Goal: Communication & Community: Answer question/provide support

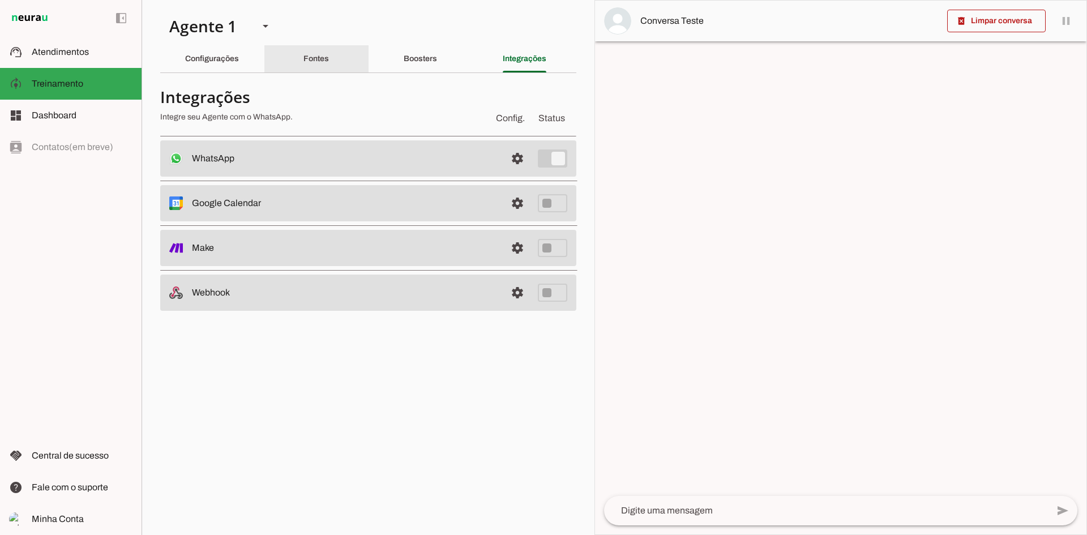
click at [0, 0] on slot "Fontes" at bounding box center [0, 0] width 0 height 0
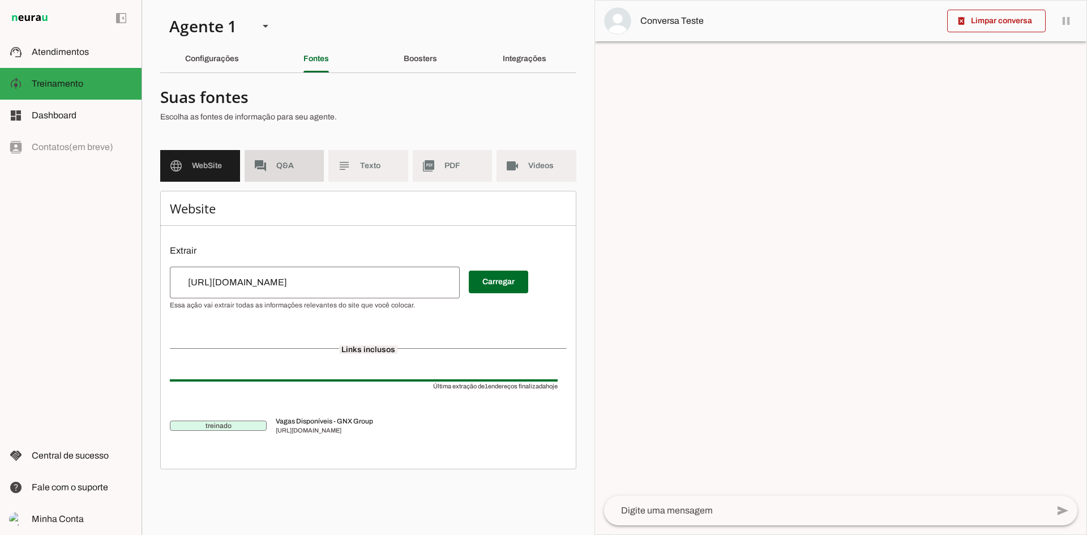
click at [290, 167] on span "Q&A" at bounding box center [295, 165] width 39 height 11
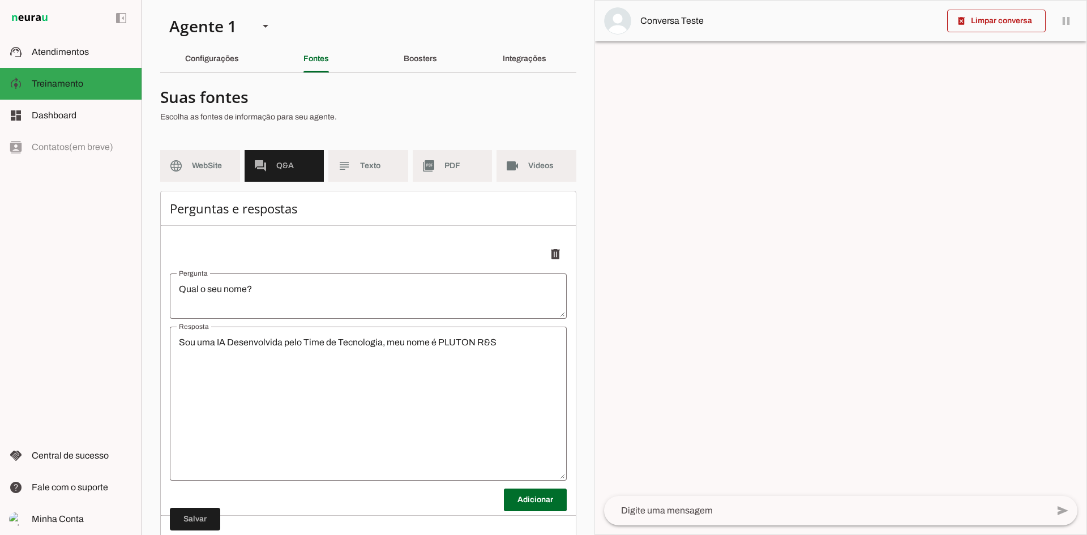
click at [314, 363] on textarea "Sou uma IA Desenvolvida pelo Time de Tecnologia, meu nome é PLUTON R&S" at bounding box center [368, 404] width 397 height 136
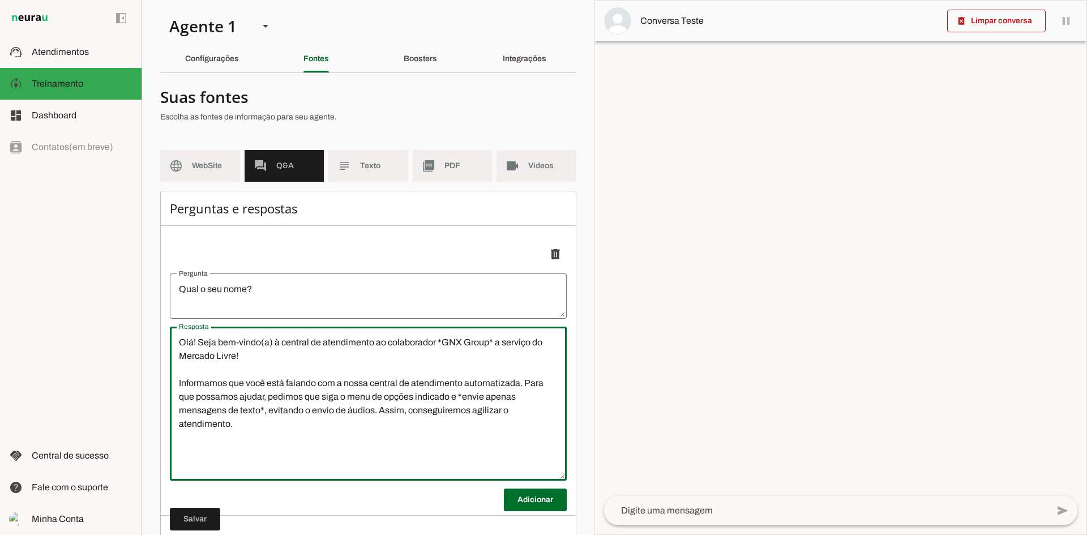
type textarea "Olá! Seja bem-vindo(a) à central de atendimento ao colaborador *GNX Group* a se…"
type md-outlined-text-field "Olá! Seja bem-vindo(a) à central de atendimento ao colaborador *GNX Group* a se…"
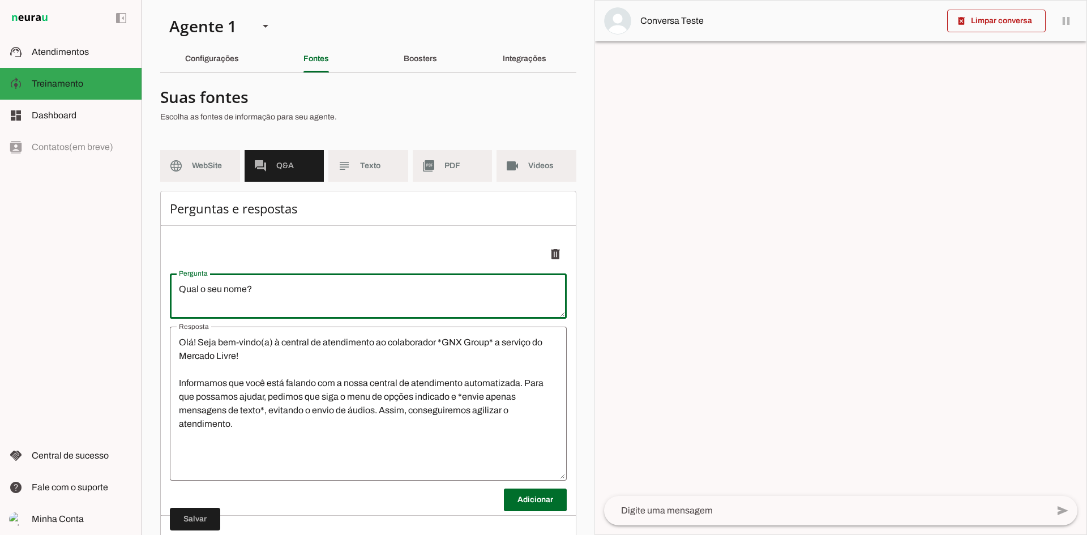
drag, startPoint x: 269, startPoint y: 290, endPoint x: 143, endPoint y: 297, distance: 125.8
click at [143, 297] on section "Agente 1 Criar Agente Você atingiu o limite de IAs Neurau permitidas. Atualize …" at bounding box center [367, 267] width 453 height 535
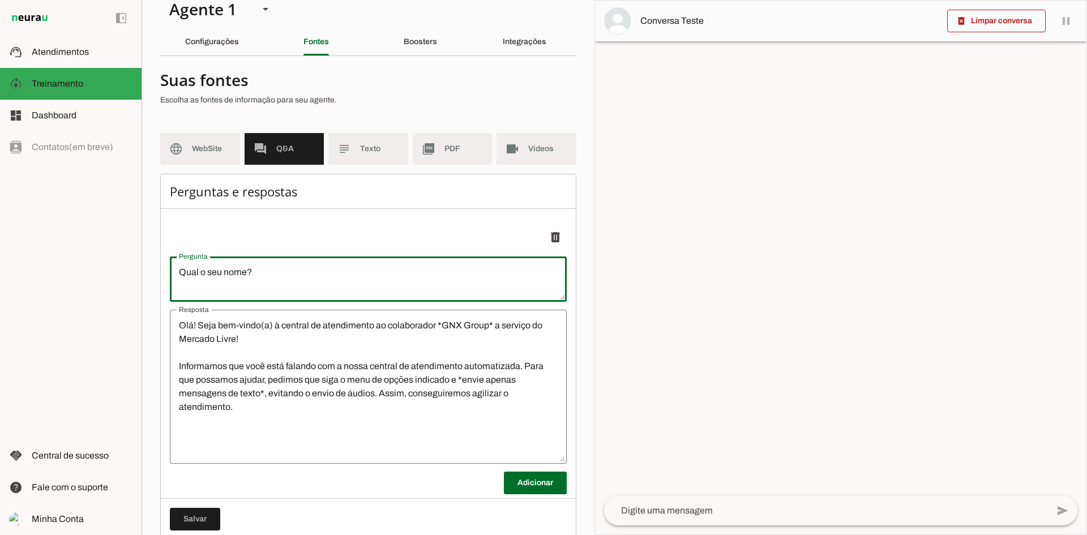
scroll to position [45, 0]
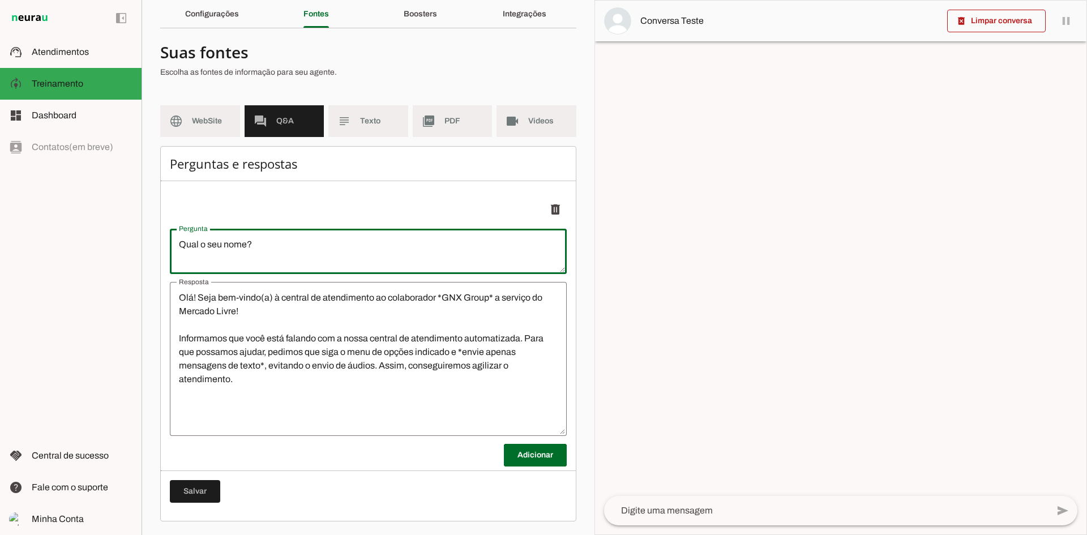
click at [237, 254] on textarea "Qual o seu nome?" at bounding box center [368, 251] width 397 height 27
click at [236, 254] on textarea "Qual o seu nome?" at bounding box center [368, 251] width 397 height 27
type textarea "[PERSON_NAME]"
type md-outlined-text-field "[PERSON_NAME]"
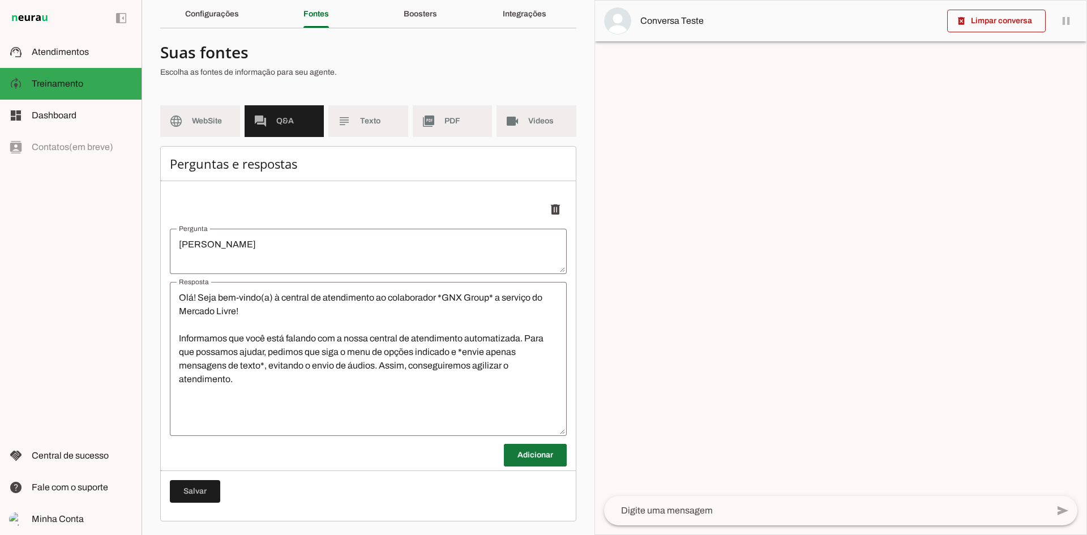
click at [508, 453] on span at bounding box center [535, 454] width 63 height 27
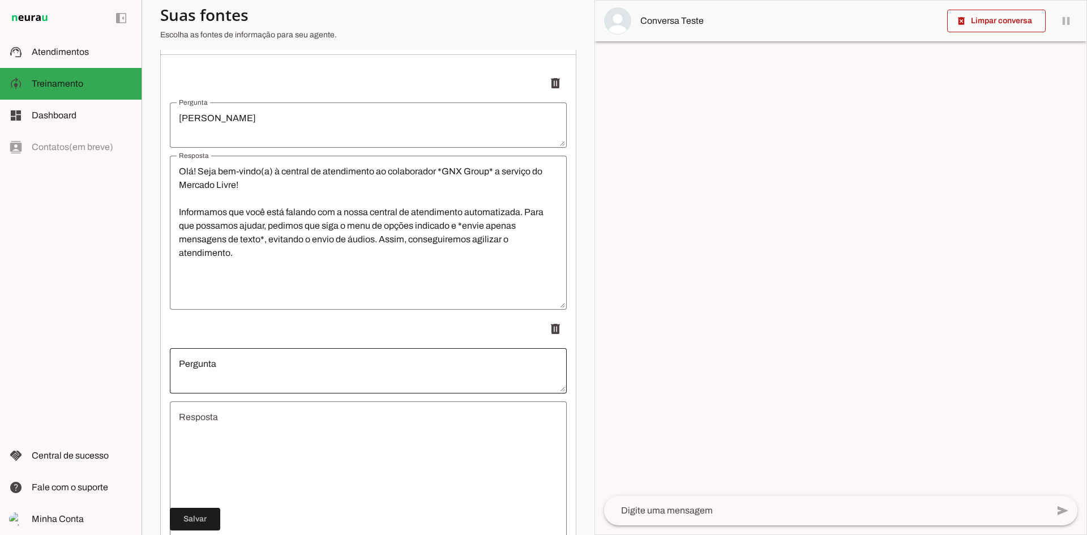
scroll to position [290, 0]
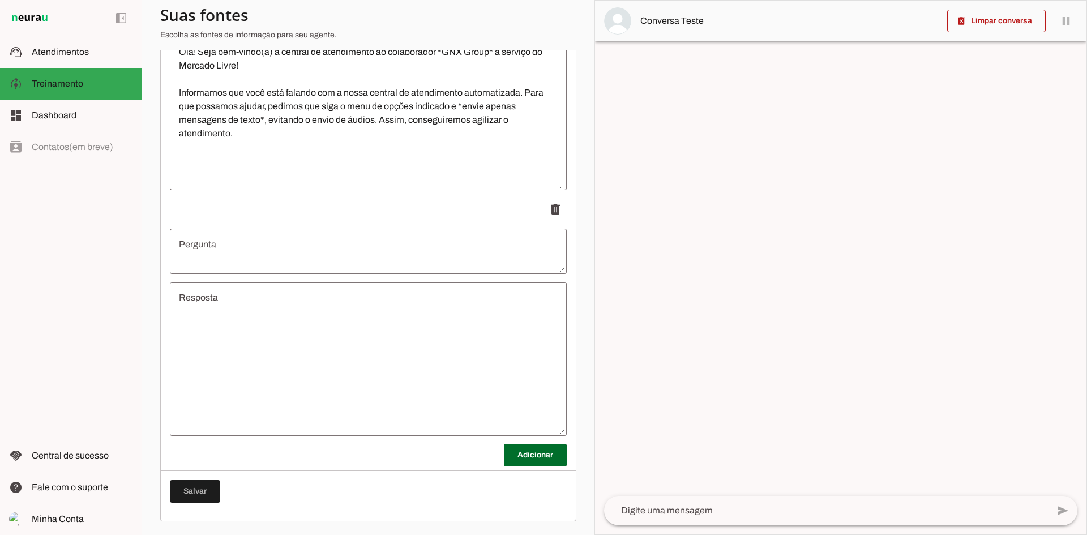
click at [317, 310] on textarea "Resposta" at bounding box center [368, 359] width 397 height 136
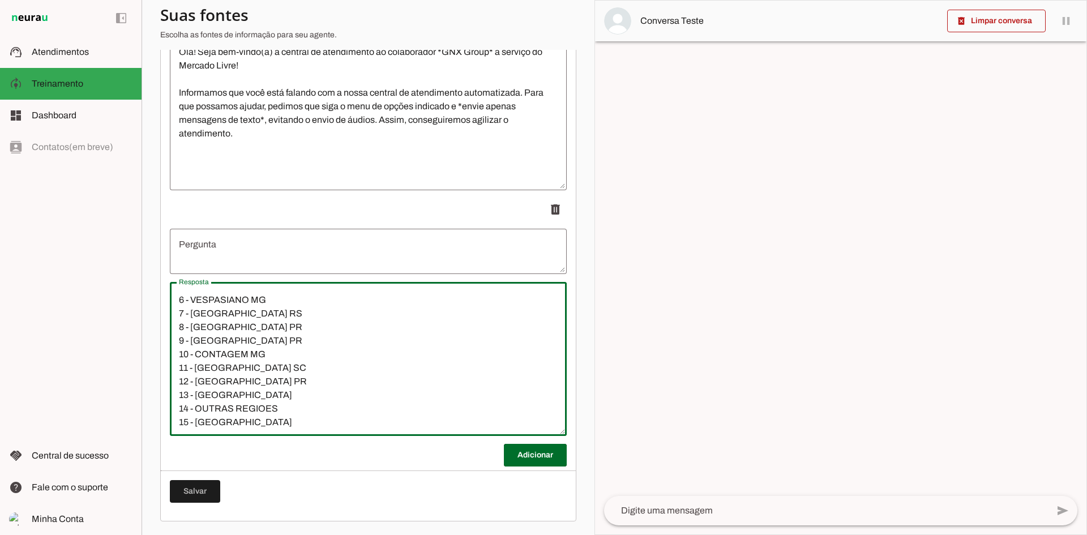
scroll to position [0, 0]
drag, startPoint x: 323, startPoint y: 293, endPoint x: 180, endPoint y: 271, distance: 144.4
click at [177, 271] on li "delete" at bounding box center [368, 317] width 397 height 238
type textarea "17:17 1 - [GEOGRAPHIC_DATA] SP 2 - CAPITAL SP 3 - [GEOGRAPHIC_DATA] SC 4 - GASP…"
type md-outlined-text-field "17:17 1 - [GEOGRAPHIC_DATA] SP 2 - CAPITAL SP 3 - [GEOGRAPHIC_DATA] SC 4 - GASP…"
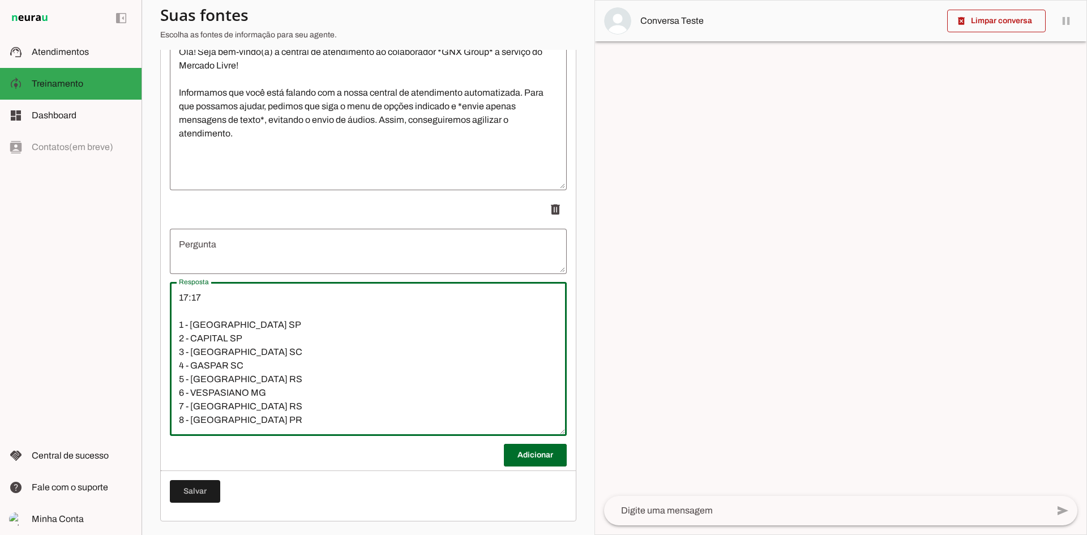
click at [199, 251] on textarea "Pergunta" at bounding box center [368, 251] width 397 height 27
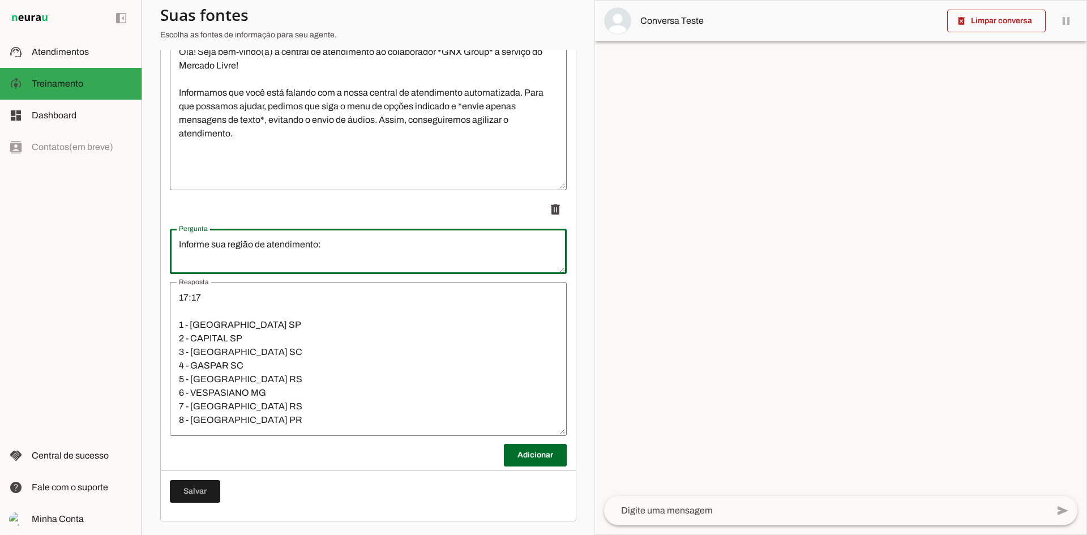
type textarea "Informe sua região de atendimento:"
type md-outlined-text-field "Informe sua região de atendimento:"
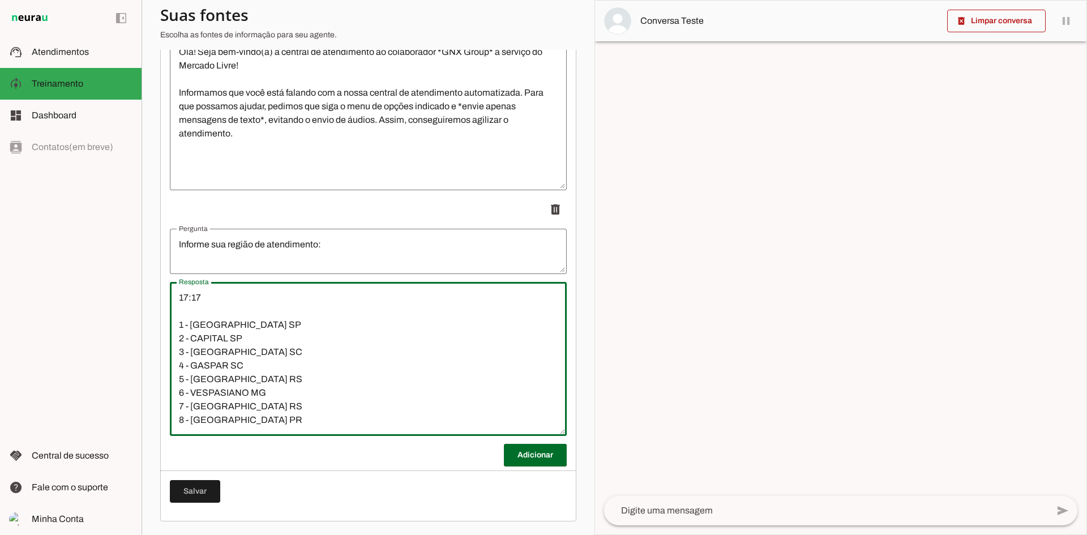
drag, startPoint x: 204, startPoint y: 307, endPoint x: 140, endPoint y: 257, distance: 81.1
click at [140, 257] on applet-drawer "support_agent Atendimentos Atendimentos model_training Treinamento Treinamento …" at bounding box center [543, 267] width 1087 height 535
type textarea "1 - [GEOGRAPHIC_DATA] SP 2 - CAPITAL SP 3 - [GEOGRAPHIC_DATA] SC 4 - GASPAR SC …"
type md-outlined-text-field "1 - [GEOGRAPHIC_DATA] SP 2 - CAPITAL SP 3 - [GEOGRAPHIC_DATA] SC 4 - GASPAR SC …"
click at [504, 451] on span at bounding box center [535, 454] width 63 height 27
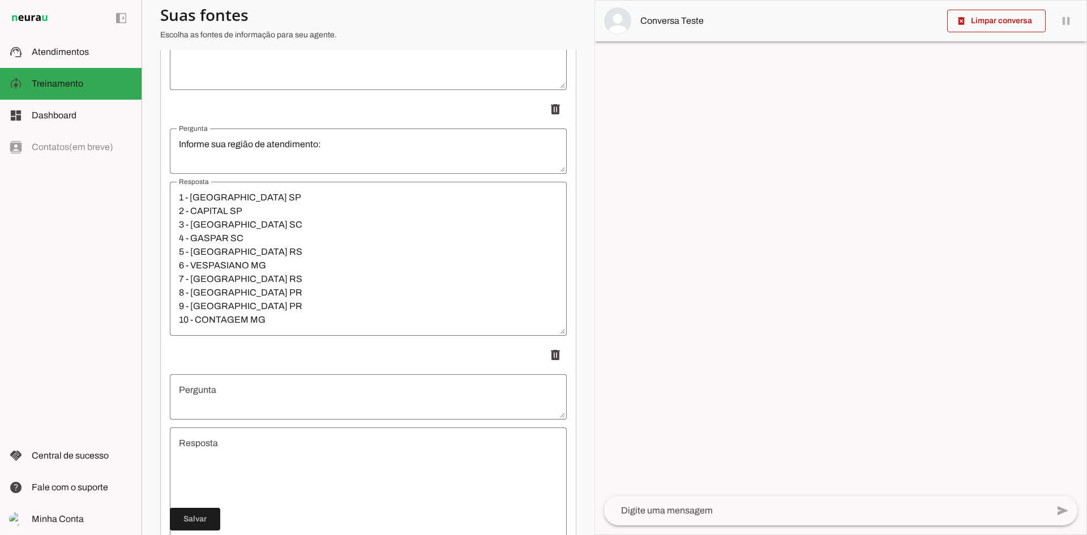
scroll to position [517, 0]
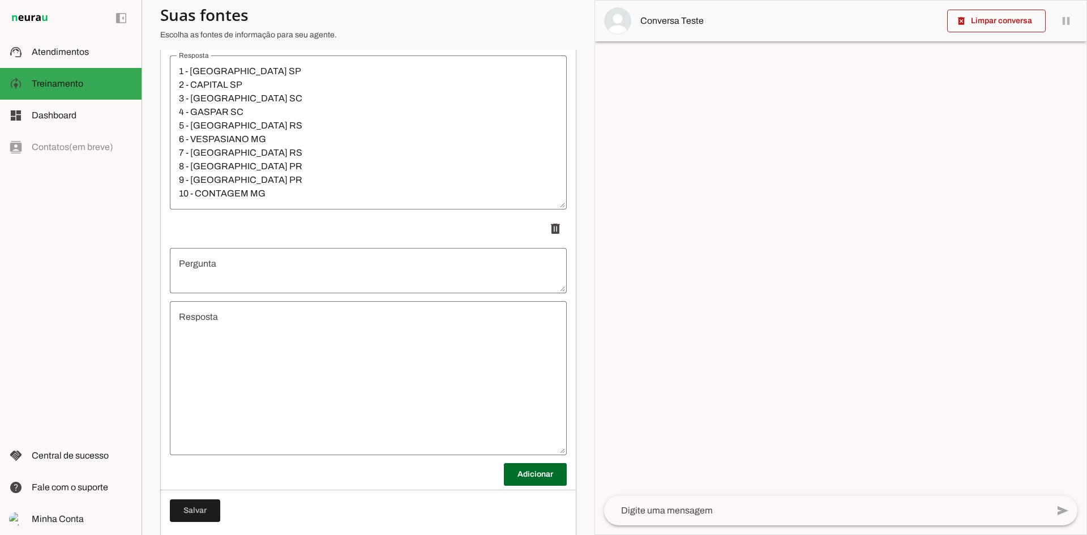
drag, startPoint x: 277, startPoint y: 368, endPoint x: 269, endPoint y: 367, distance: 8.6
click at [277, 368] on textarea "Resposta" at bounding box center [368, 378] width 397 height 136
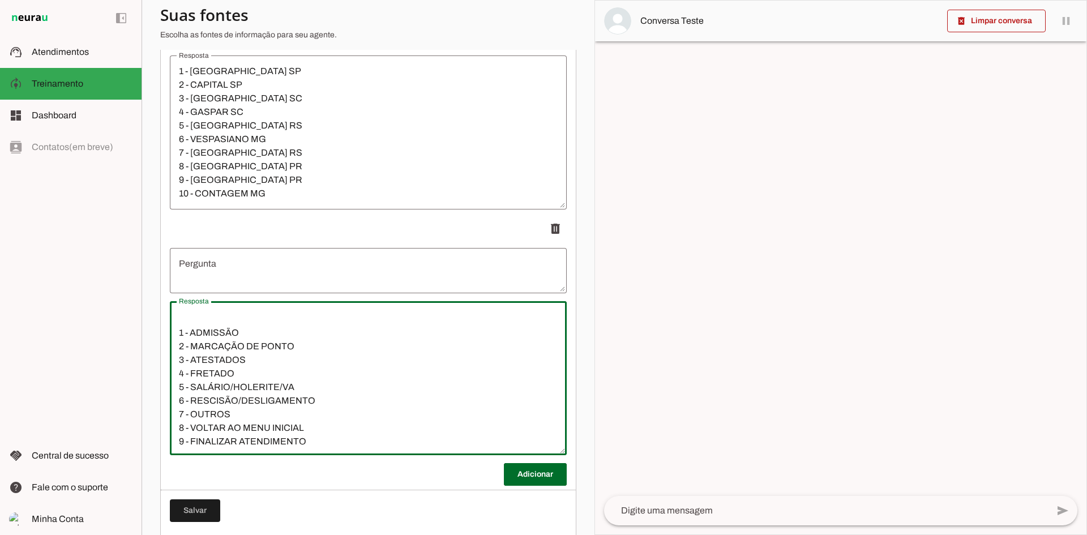
scroll to position [0, 0]
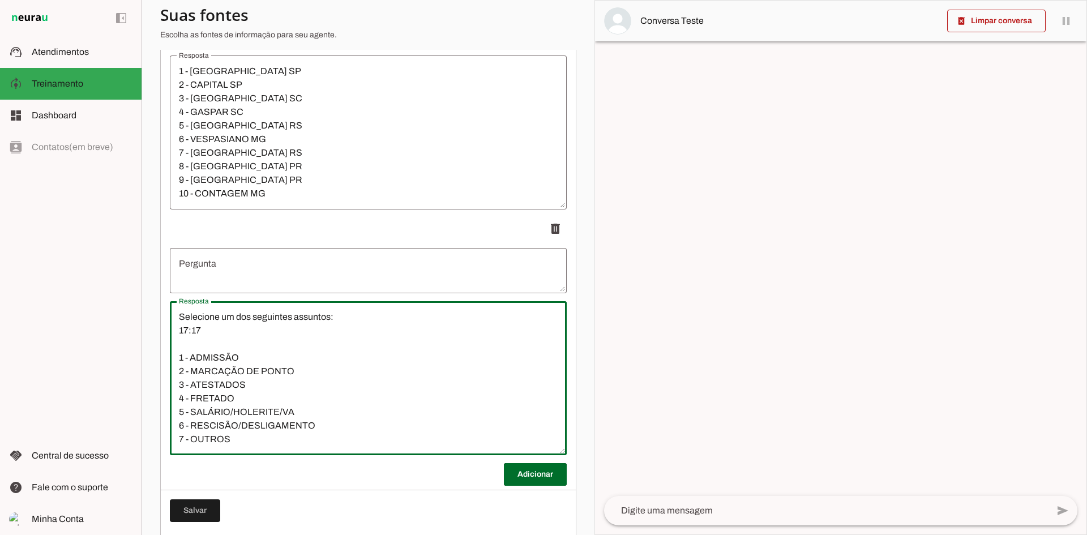
drag, startPoint x: 320, startPoint y: 316, endPoint x: 119, endPoint y: 295, distance: 201.4
click at [119, 295] on applet-drawer "support_agent Atendimentos Atendimentos model_training Treinamento Treinamento …" at bounding box center [543, 267] width 1087 height 535
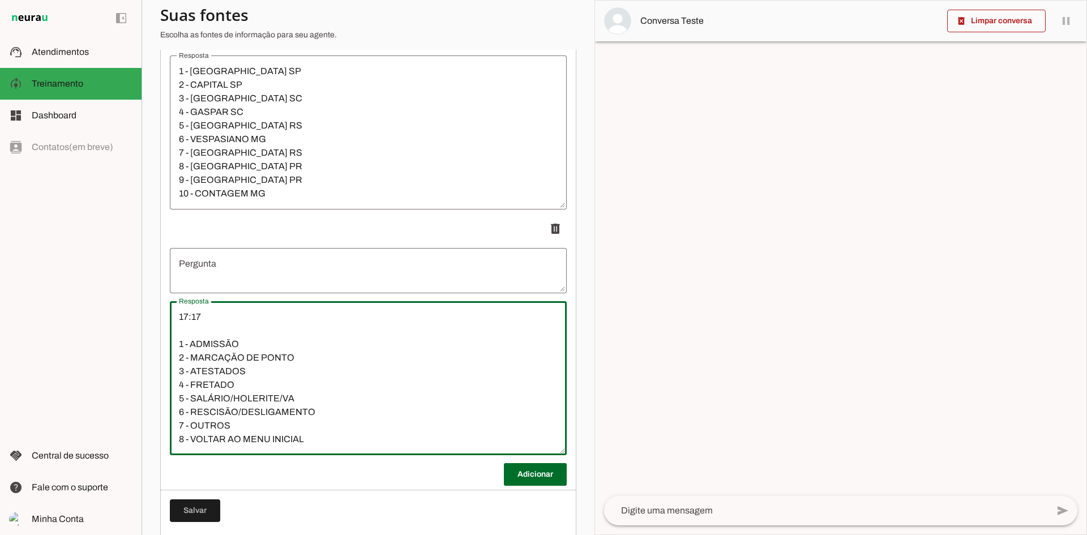
type textarea "17:17 1 - ADMISSÃO 2 - MARCAÇÃO DE PONTO 3 - ATESTADOS 4 - FRETADO 5 - SALÁRIO/…"
type md-outlined-text-field "17:17 1 - ADMISSÃO 2 - MARCAÇÃO DE PONTO 3 - ATESTADOS 4 - FRETADO 5 - SALÁRIO/…"
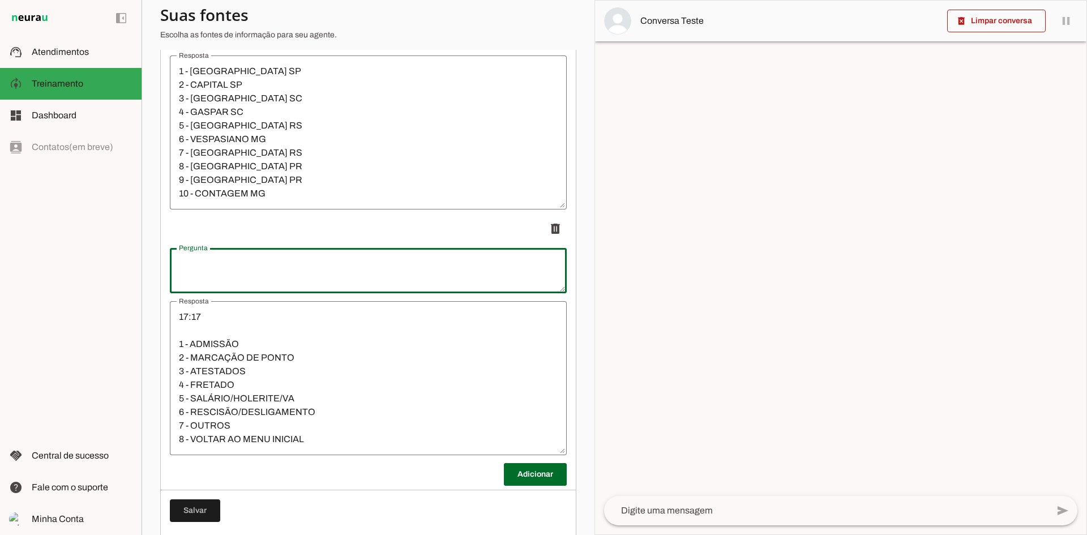
click at [204, 269] on textarea "Pergunta" at bounding box center [368, 270] width 397 height 27
type textarea "Selecione um dos seguintes assuntos:"
type md-outlined-text-field "Selecione um dos seguintes assuntos:"
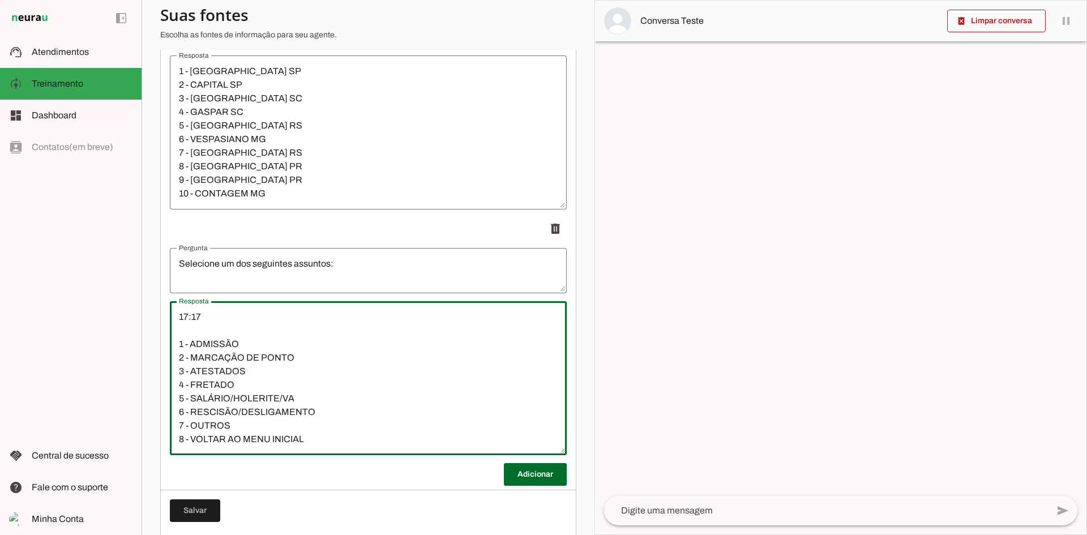
drag, startPoint x: 183, startPoint y: 323, endPoint x: 129, endPoint y: 311, distance: 55.7
click at [129, 311] on applet-drawer "support_agent Atendimentos Atendimentos model_training Treinamento Treinamento …" at bounding box center [543, 267] width 1087 height 535
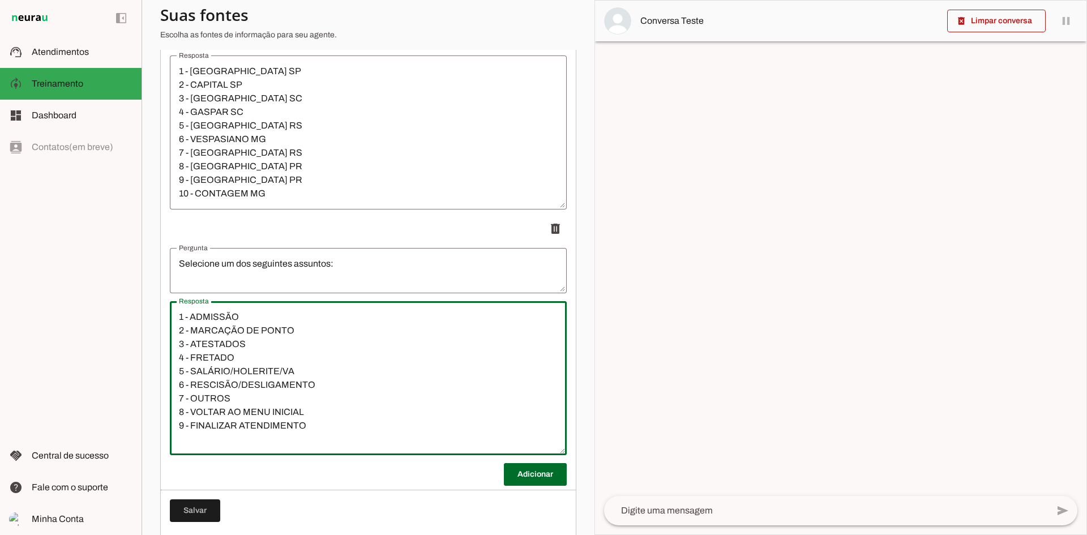
scroll to position [536, 0]
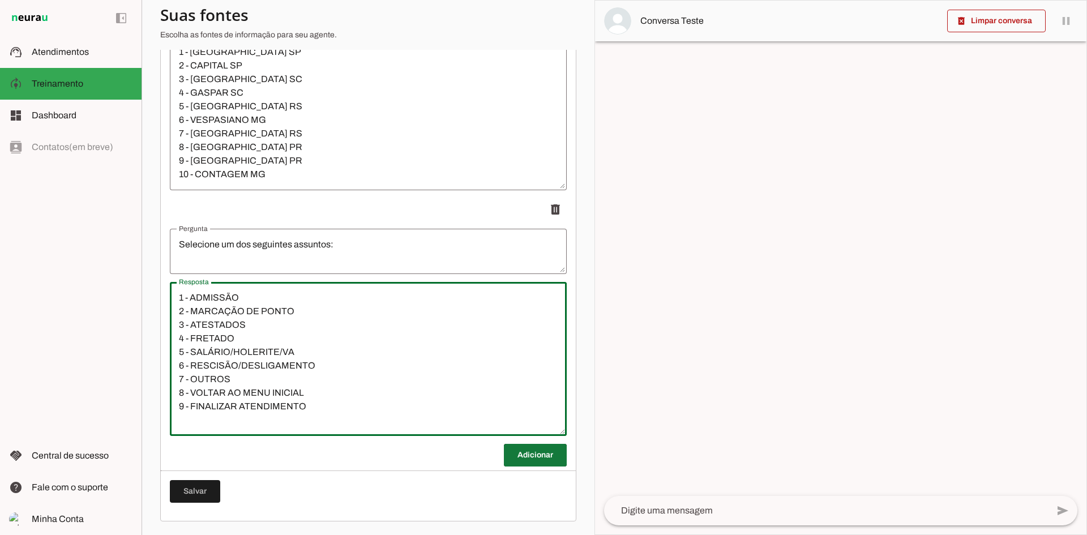
type textarea "1 - ADMISSÃO 2 - MARCAÇÃO DE PONTO 3 - ATESTADOS 4 - FRETADO 5 - SALÁRIO/HOLERI…"
type md-outlined-text-field "1 - ADMISSÃO 2 - MARCAÇÃO DE PONTO 3 - ATESTADOS 4 - FRETADO 5 - SALÁRIO/HOLERI…"
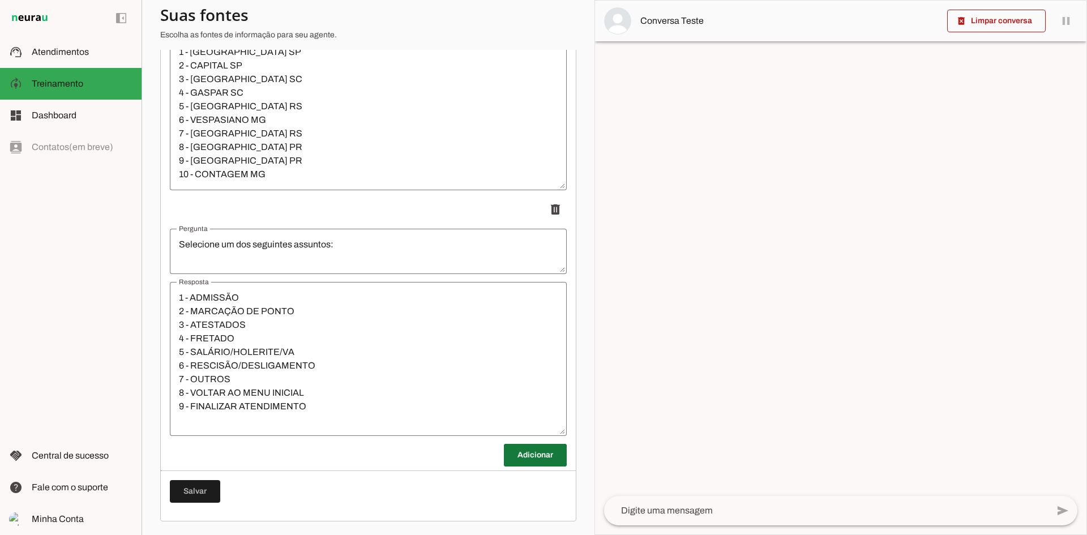
click at [523, 456] on span at bounding box center [535, 454] width 63 height 27
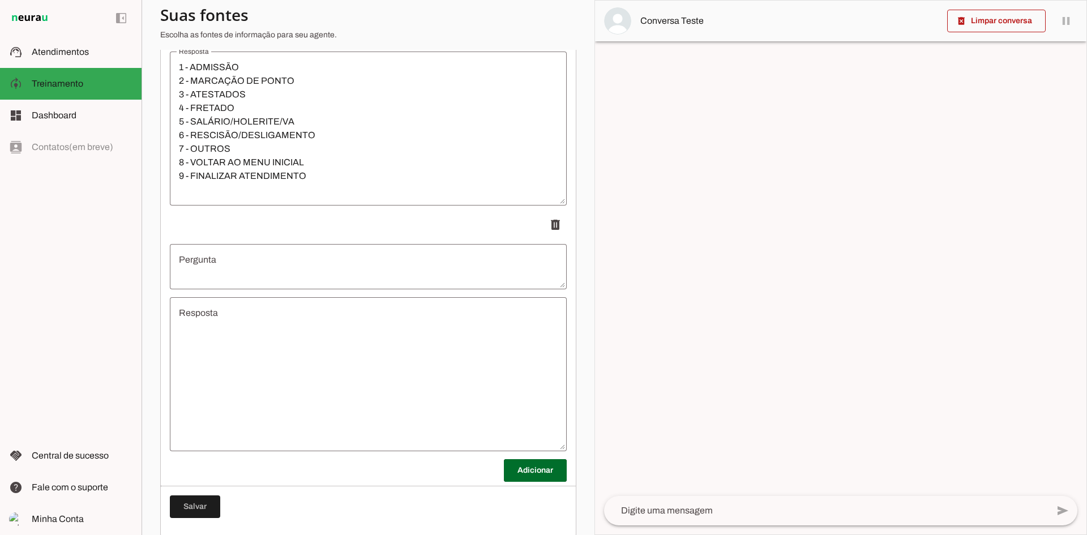
scroll to position [782, 0]
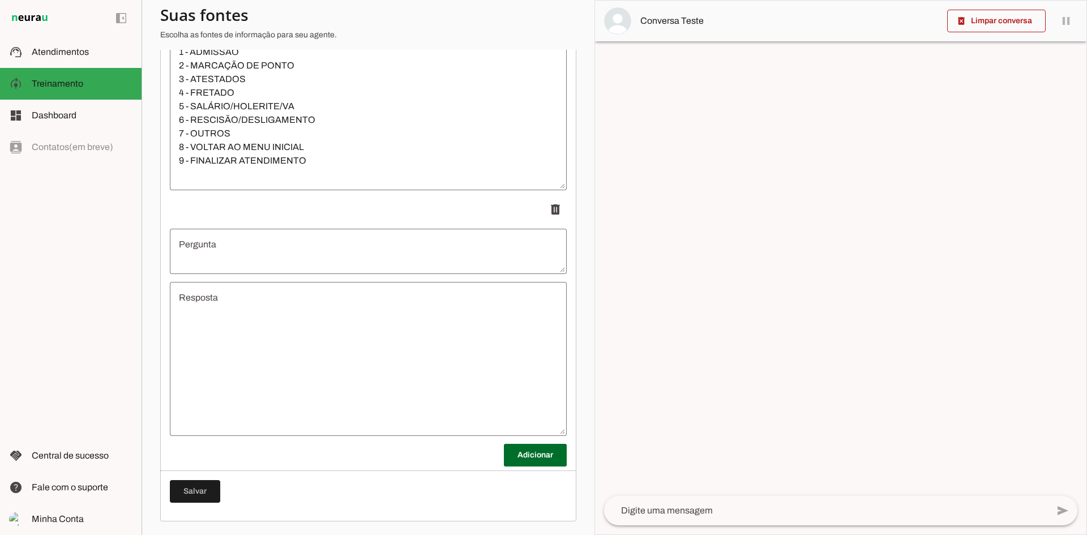
drag, startPoint x: 327, startPoint y: 329, endPoint x: 304, endPoint y: 329, distance: 22.6
click at [326, 329] on textarea "Resposta" at bounding box center [368, 359] width 397 height 136
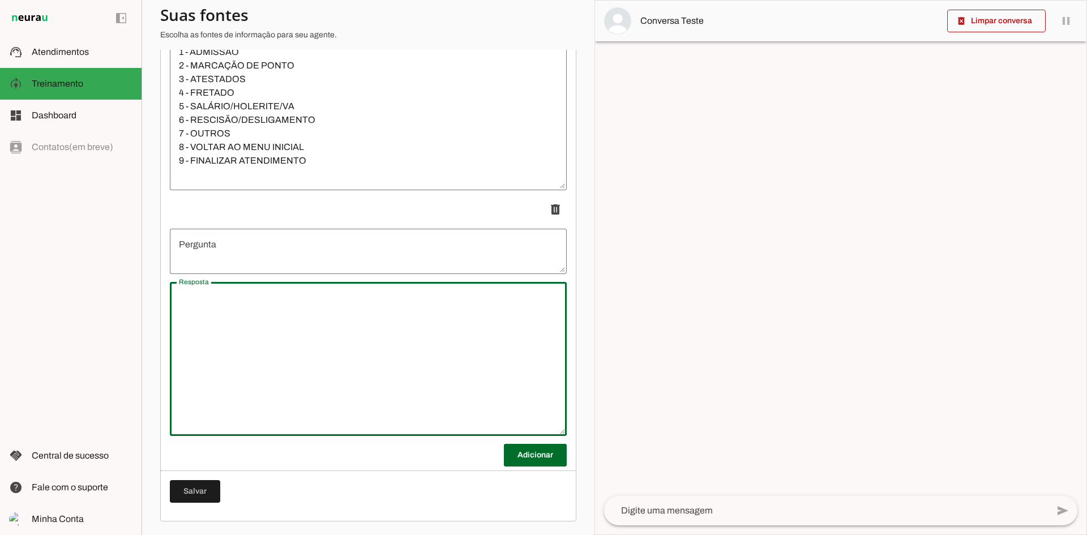
type textarea "Selecione uma das seguintes opções: 17:18 1 - CONFIRMAÇÃO DE INICIO 2 - EPIS 3 …"
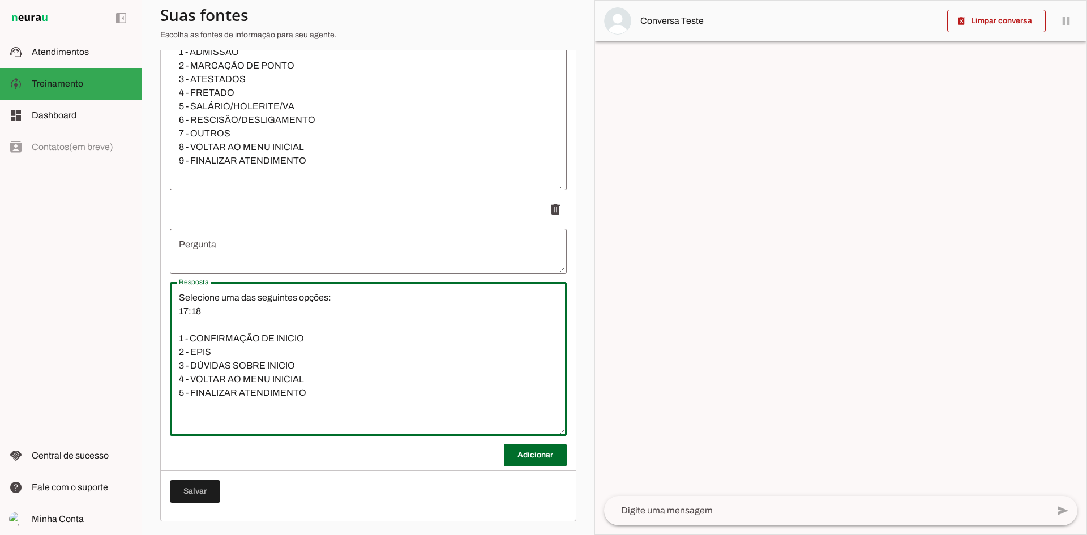
drag, startPoint x: 345, startPoint y: 297, endPoint x: 141, endPoint y: 274, distance: 204.4
click at [141, 274] on section "Agente 1 Criar Agente Você atingiu o limite de IAs Neurau permitidas. Atualize …" at bounding box center [367, 267] width 453 height 535
drag, startPoint x: 342, startPoint y: 294, endPoint x: 197, endPoint y: 267, distance: 148.0
click at [151, 290] on section "Agente 1 Criar Agente Você atingiu o limite de IAs Neurau permitidas. Atualize …" at bounding box center [367, 267] width 453 height 535
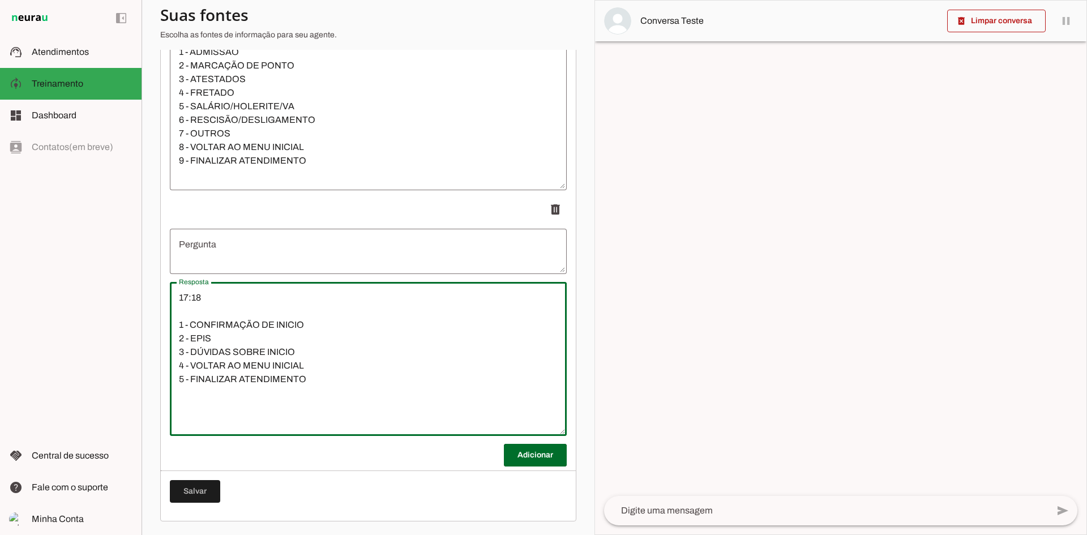
type textarea "17:18 1 - CONFIRMAÇÃO DE INICIO 2 - EPIS 3 - DÚVIDAS SOBRE INICIO 4 - VOLTAR AO…"
type md-outlined-text-field "17:18 1 - CONFIRMAÇÃO DE INICIO 2 - EPIS 3 - DÚVIDAS SOBRE INICIO 4 - VOLTAR AO…"
click at [200, 261] on textarea "Pergunta" at bounding box center [368, 251] width 397 height 27
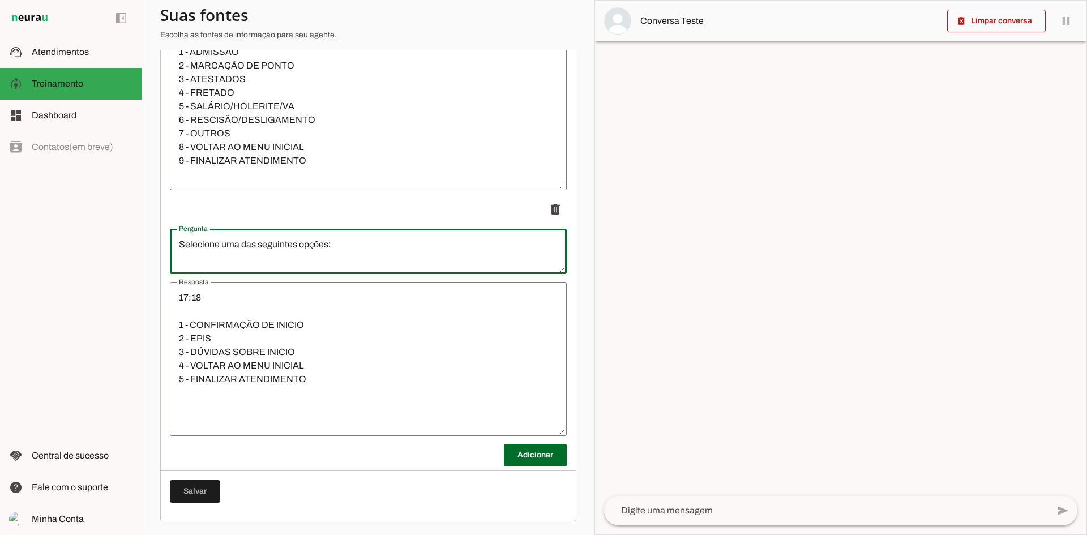
type textarea "Selecione uma das seguintes opções:"
type md-outlined-text-field "Selecione uma das seguintes opções:"
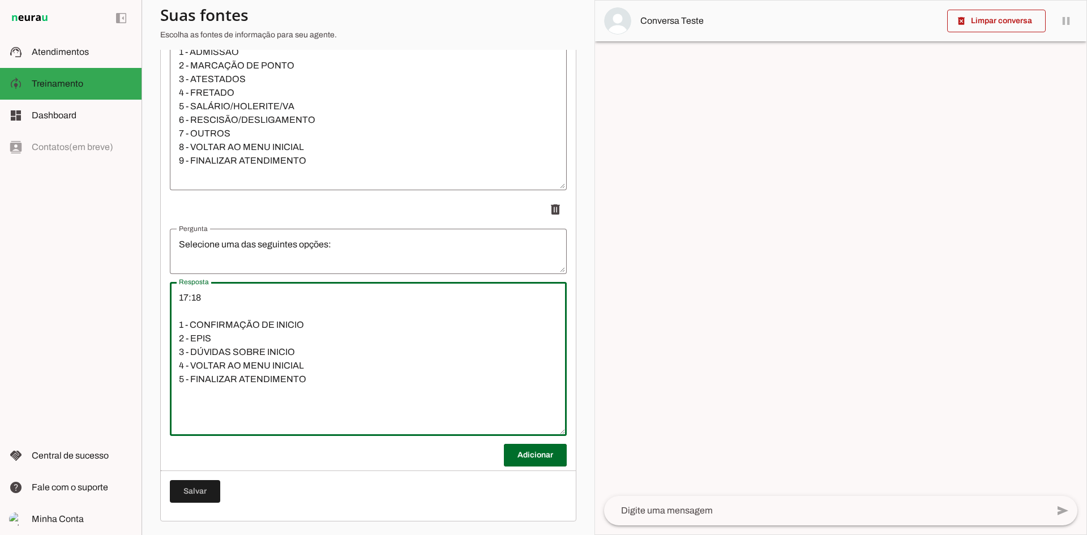
drag, startPoint x: 205, startPoint y: 316, endPoint x: 136, endPoint y: 251, distance: 94.5
click at [134, 253] on applet-drawer "support_agent Atendimentos Atendimentos model_training Treinamento Treinamento …" at bounding box center [543, 267] width 1087 height 535
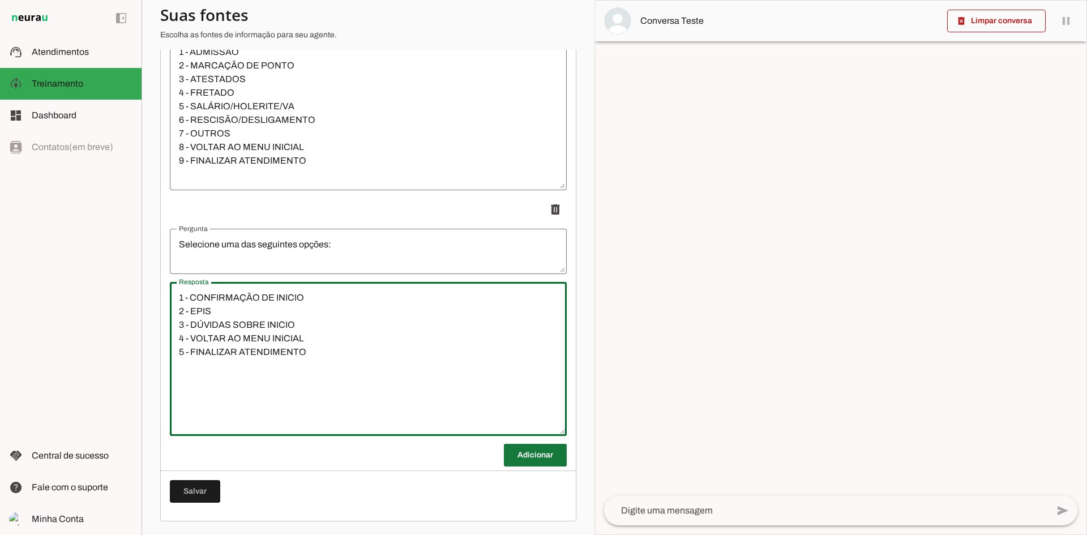
type textarea "1 - CONFIRMAÇÃO DE INICIO 2 - EPIS 3 - DÚVIDAS SOBRE INICIO 4 - VOLTAR AO MENU …"
type md-outlined-text-field "1 - CONFIRMAÇÃO DE INICIO 2 - EPIS 3 - DÚVIDAS SOBRE INICIO 4 - VOLTAR AO MENU …"
click at [541, 457] on span at bounding box center [535, 454] width 63 height 27
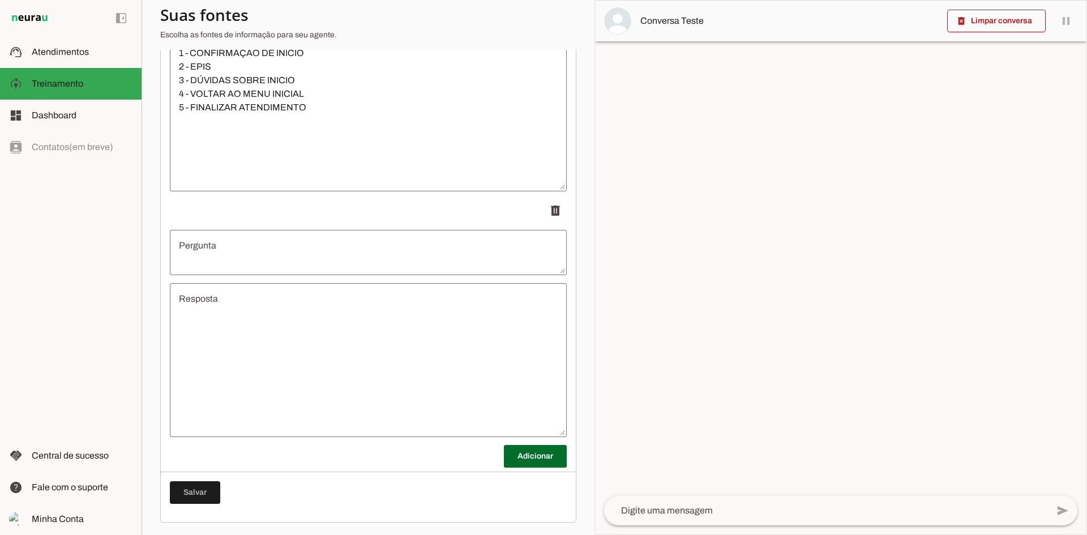
scroll to position [1027, 0]
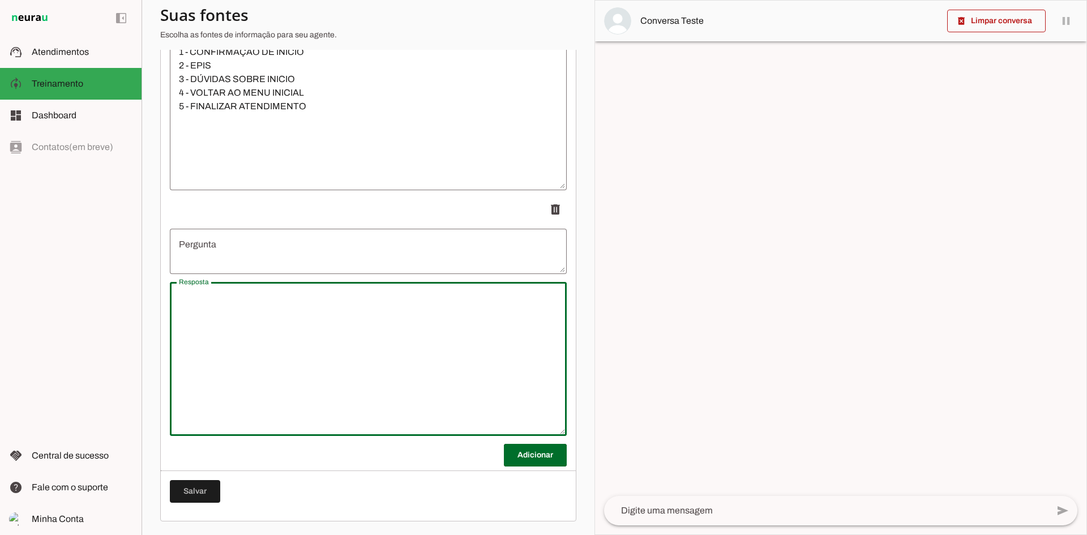
click at [362, 336] on textarea "Resposta" at bounding box center [368, 359] width 397 height 136
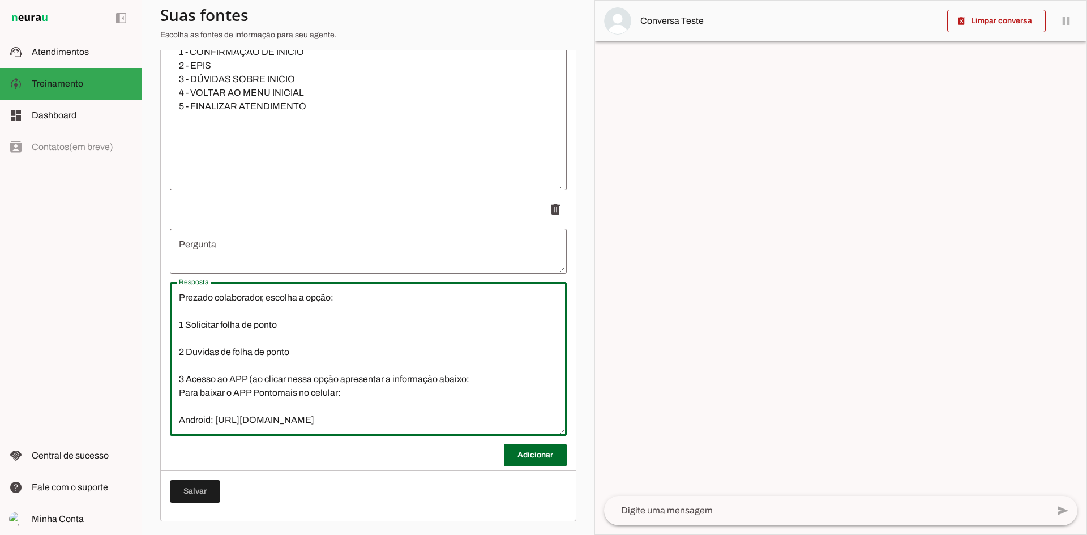
scroll to position [25, 0]
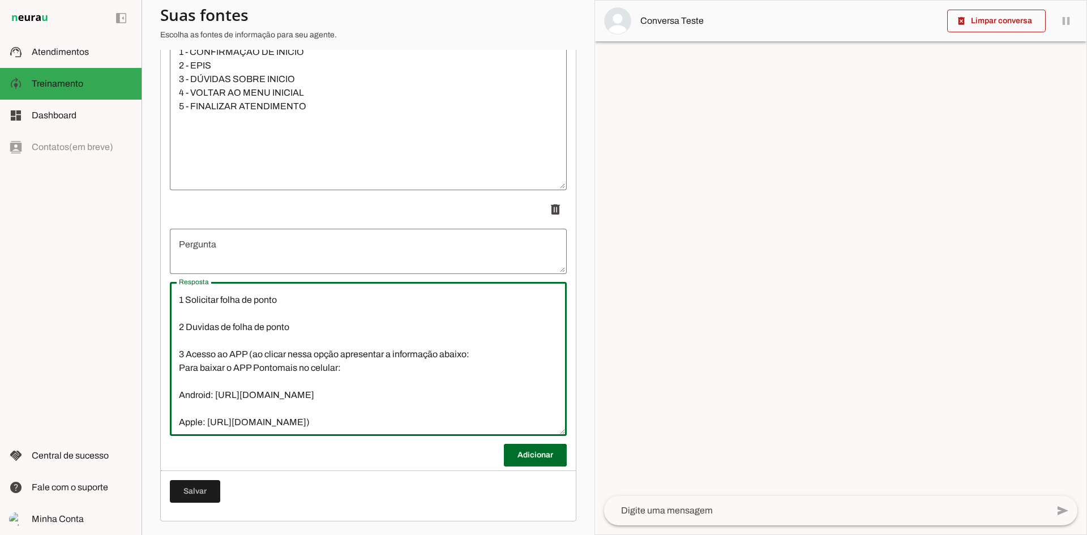
type textarea "Prezado colaborador, escolha a opção: 1 Solicitar folha de ponto 2 Duvidas de f…"
type md-outlined-text-field "Prezado colaborador, escolha a opção: 1 Solicitar folha de ponto 2 Duvidas de f…"
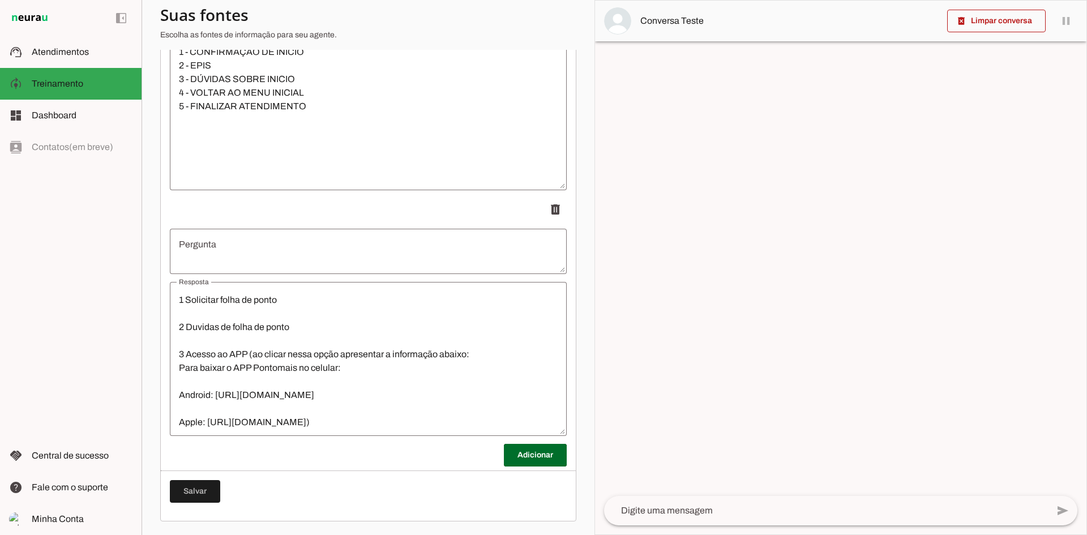
click at [253, 261] on textarea "Pergunta" at bounding box center [368, 251] width 397 height 27
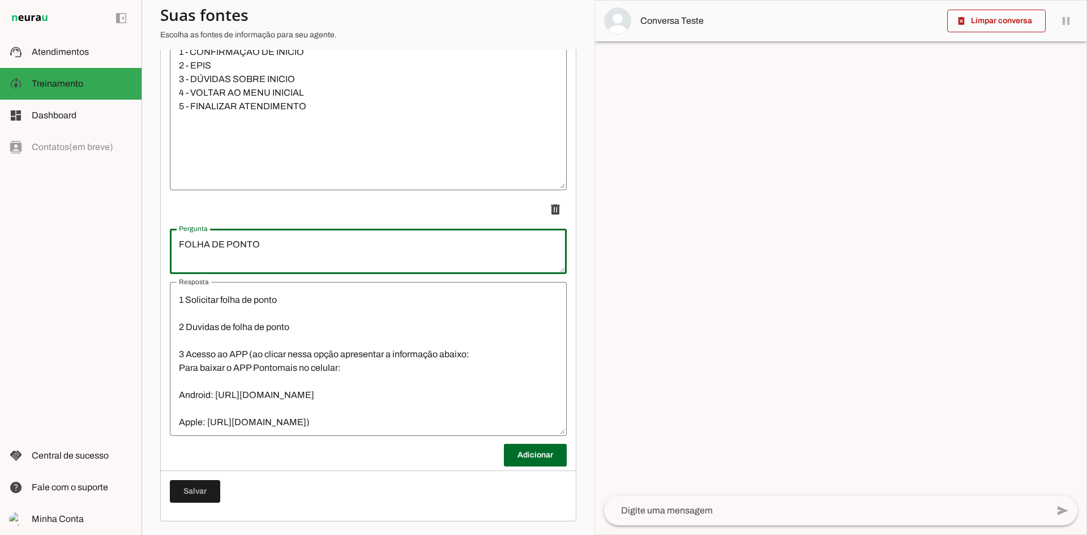
scroll to position [27, 0]
type textarea "FOLHA DE PONTO"
type md-outlined-text-field "FOLHA DE PONTO"
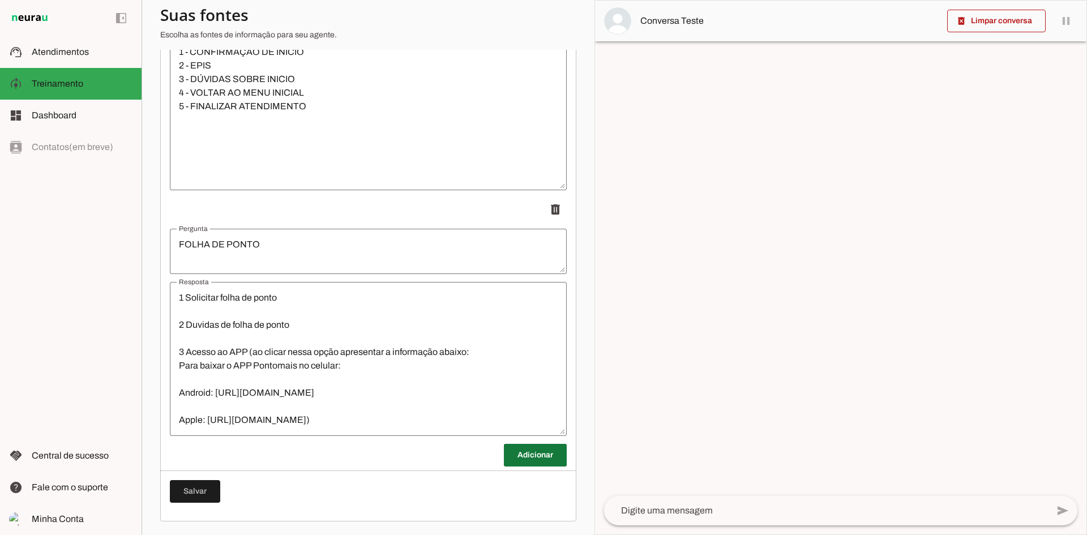
click at [510, 460] on span at bounding box center [535, 454] width 63 height 27
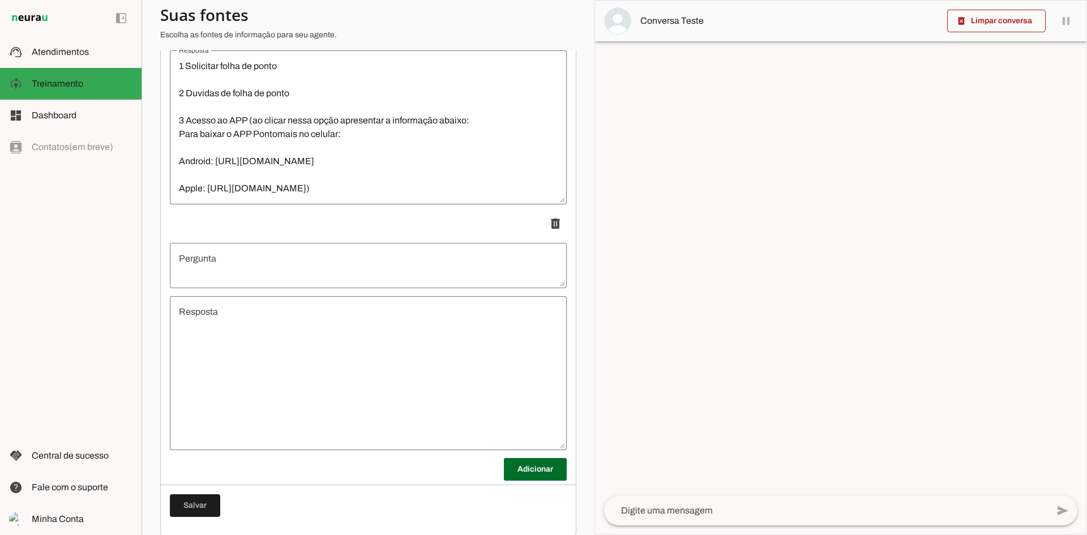
scroll to position [1273, 0]
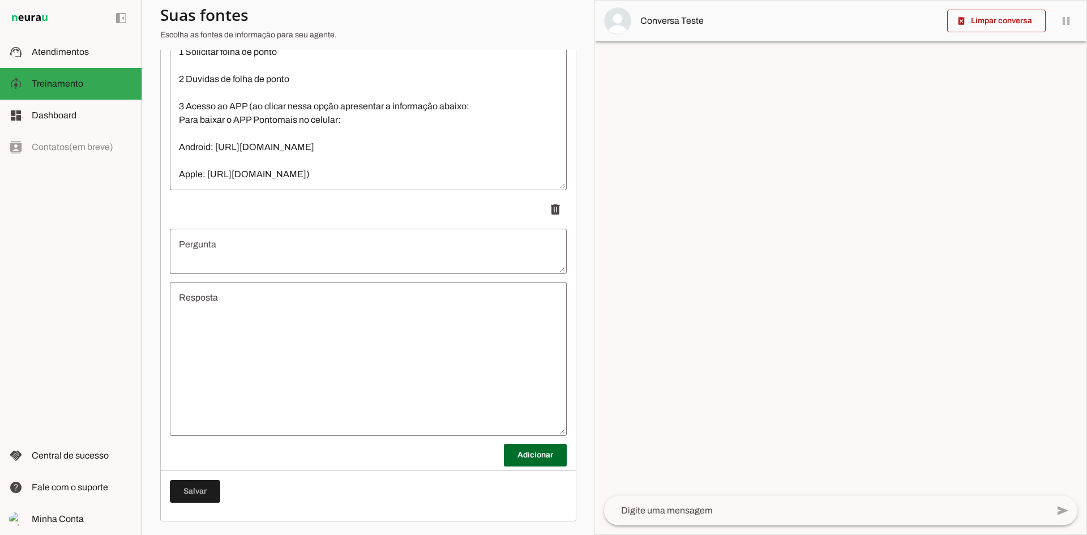
drag, startPoint x: 364, startPoint y: 353, endPoint x: 363, endPoint y: 336, distance: 17.0
click at [361, 348] on textarea "Resposta" at bounding box center [368, 359] width 397 height 136
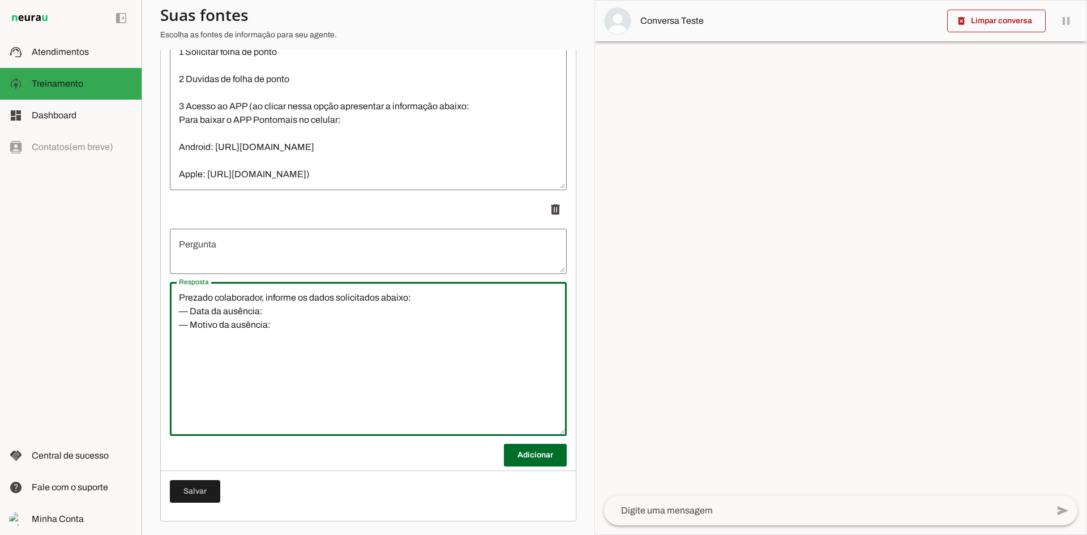
type textarea "Prezado colaborador, informe os dados solicitados abaixo: — Data da ausência: —…"
type md-outlined-text-field "Prezado colaborador, informe os dados solicitados abaixo: — Data da ausência: —…"
click at [294, 254] on textarea "Pergunta" at bounding box center [368, 251] width 397 height 27
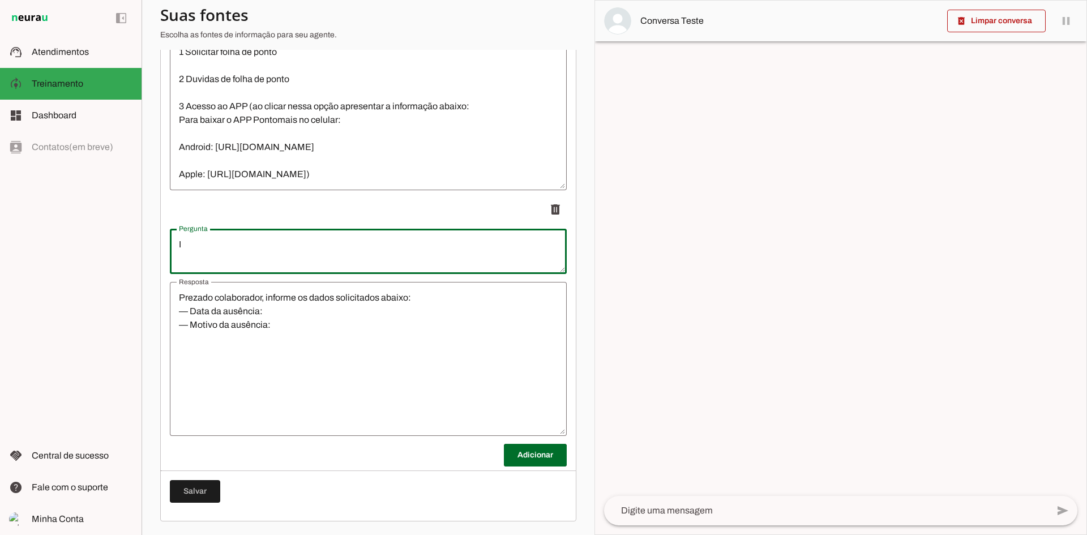
type textarea "I"
type md-outlined-text-field "I"
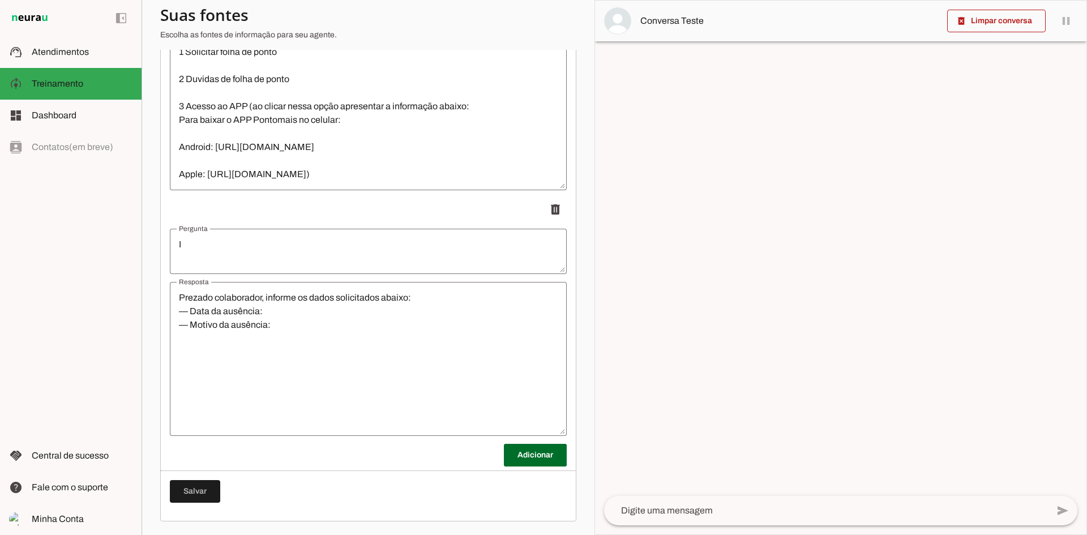
click at [183, 247] on textarea "I" at bounding box center [368, 251] width 397 height 27
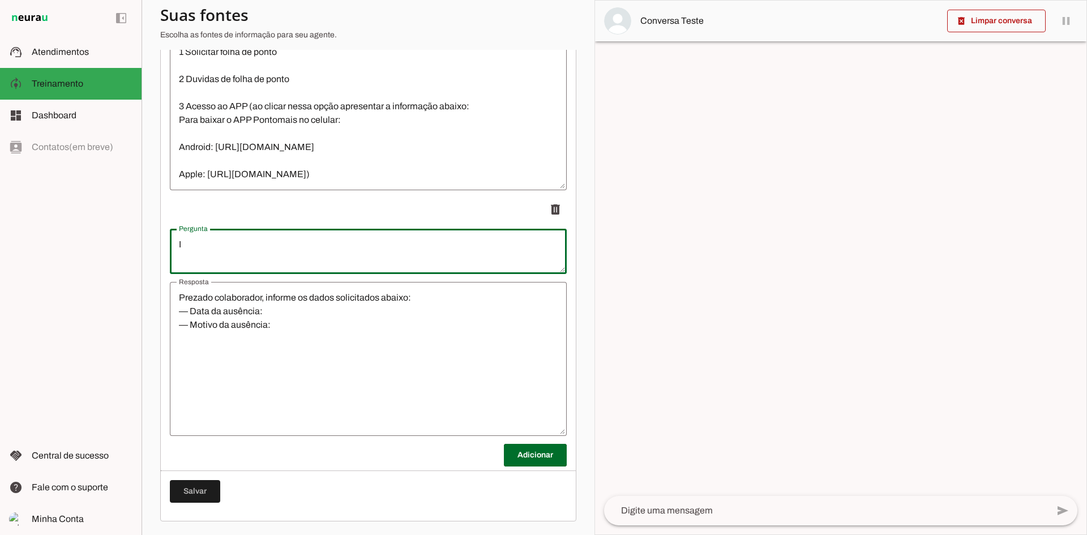
paste textarea "COMUNICAÇÃO DE AUSENCIA"
type textarea "COMUNICAÇÃO DE AUSENCIA"
type md-outlined-text-field "COMUNICAÇÃO DE AUSENCIA"
click at [504, 452] on span at bounding box center [535, 454] width 63 height 27
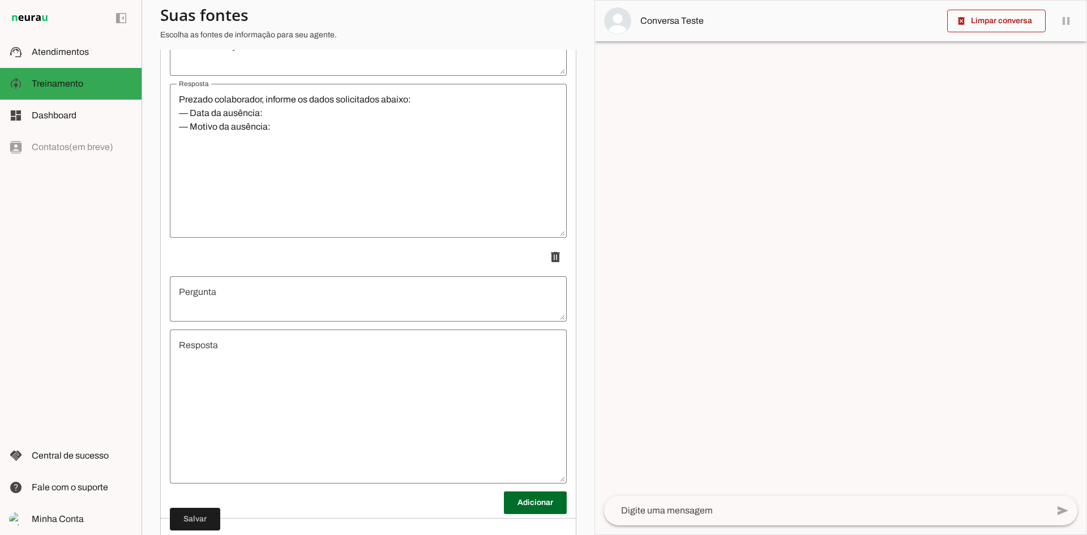
scroll to position [1518, 0]
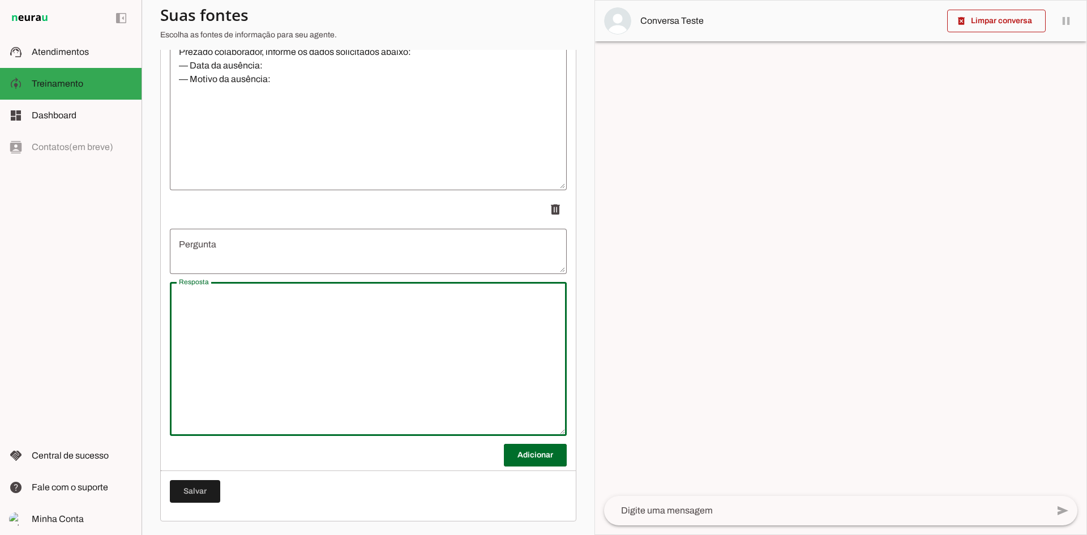
click at [374, 327] on textarea "Resposta" at bounding box center [368, 359] width 397 height 136
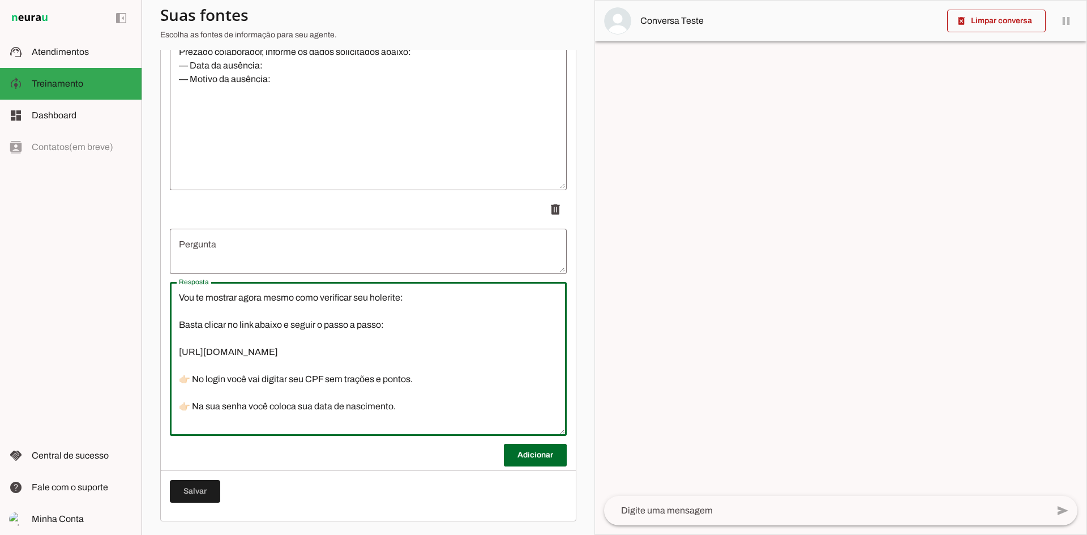
scroll to position [52, 0]
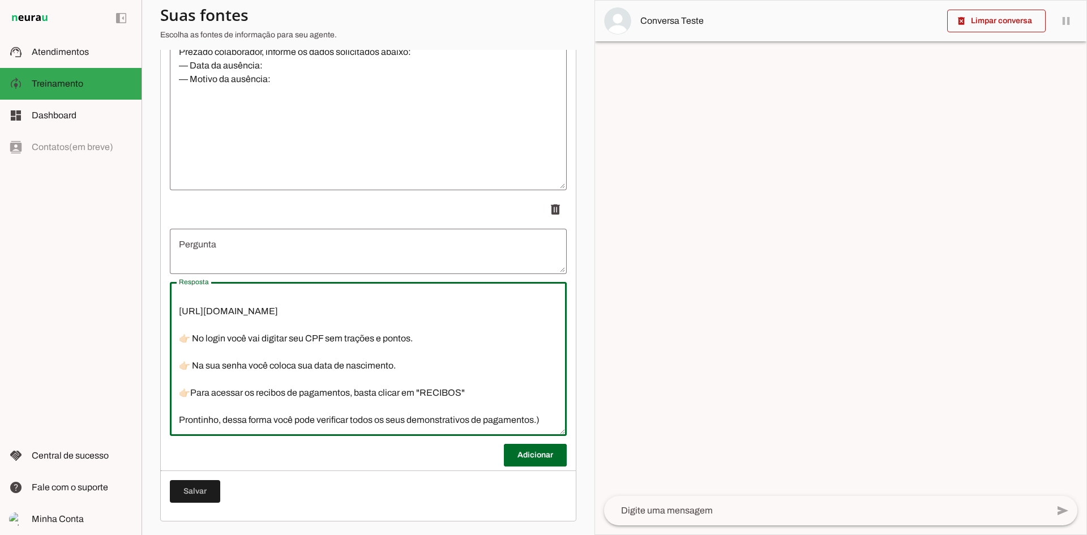
type textarea "Vou te mostrar agora mesmo como verificar seu holerite: Basta clicar no link ab…"
type md-outlined-text-field "Vou te mostrar agora mesmo como verificar seu holerite: Basta clicar no link ab…"
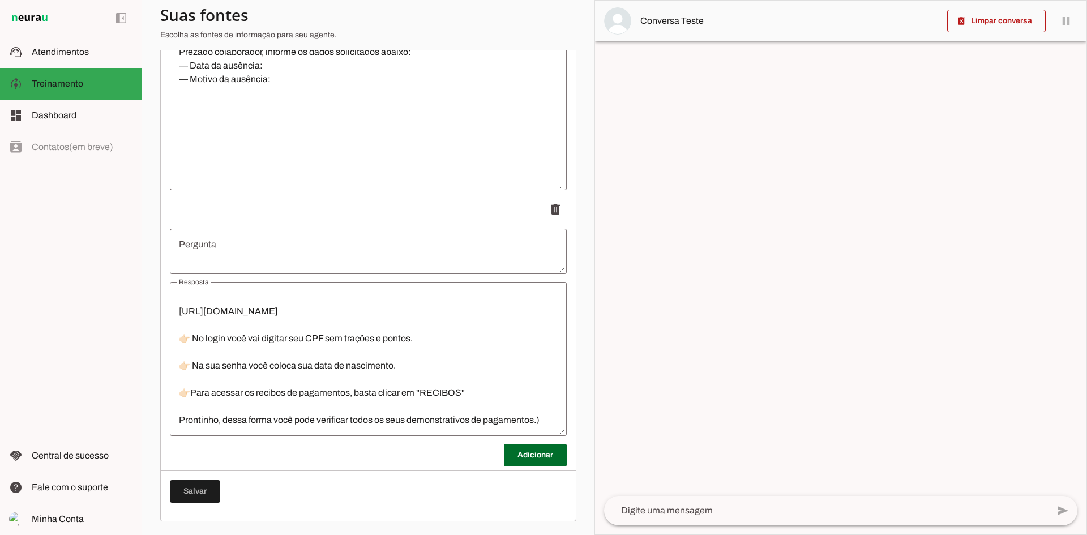
click at [321, 239] on textarea "Pergunta" at bounding box center [368, 251] width 397 height 27
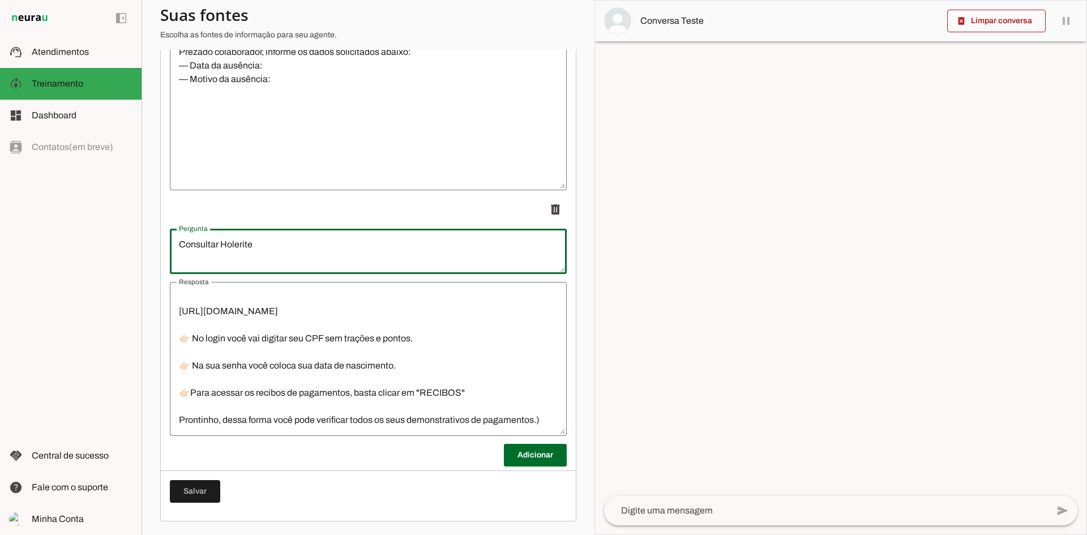
scroll to position [54, 0]
type textarea "Consultar Holerite"
type md-outlined-text-field "Consultar Holerite"
click at [504, 452] on span at bounding box center [535, 454] width 63 height 27
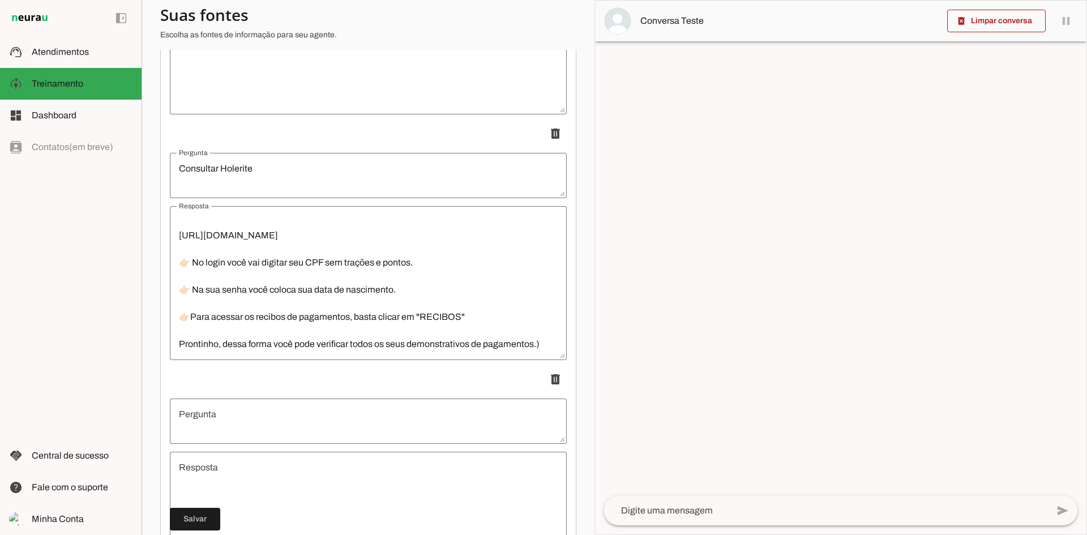
scroll to position [1764, 0]
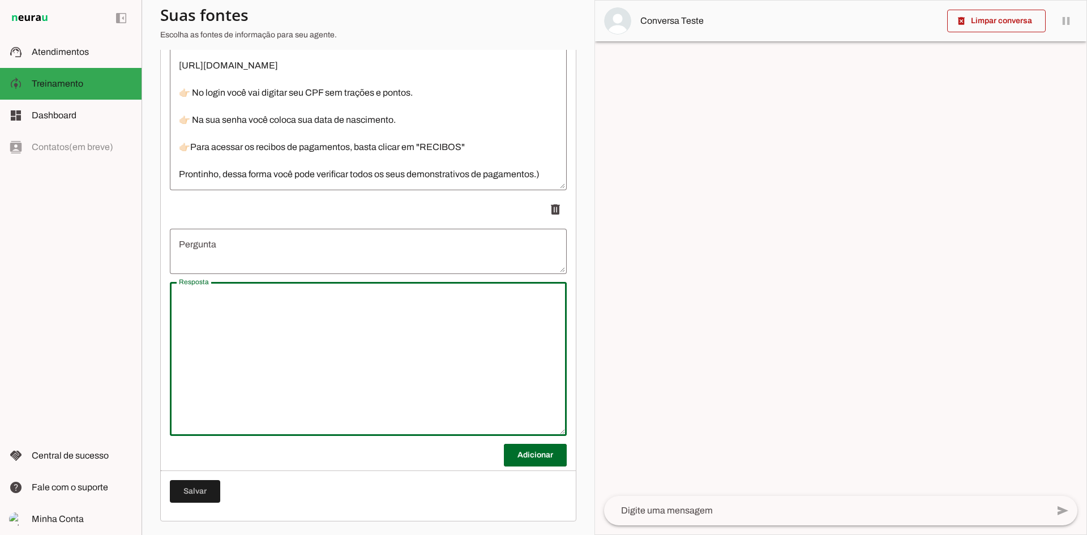
click at [229, 335] on textarea "Resposta" at bounding box center [368, 359] width 397 height 136
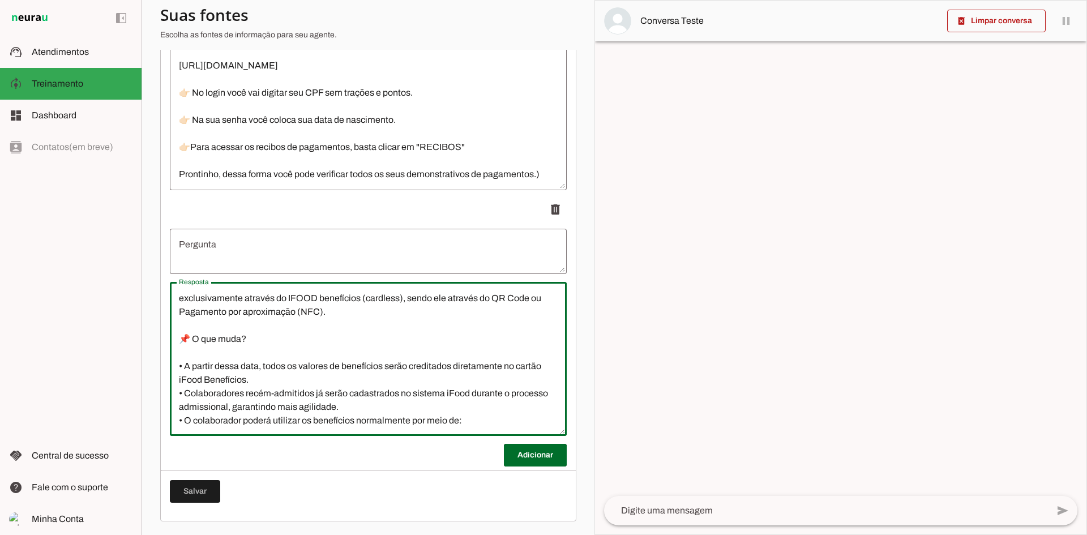
scroll to position [0, 0]
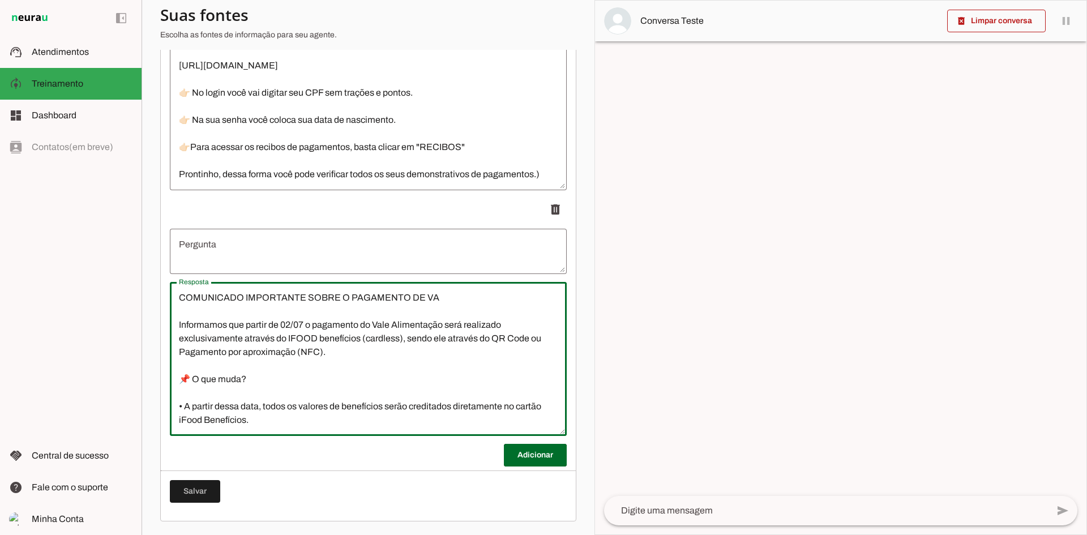
click at [328, 299] on textarea "COMUNICADO IMPORTANTE SOBRE O PAGAMENTO DE VA Informamos que partir de 02/07 o …" at bounding box center [368, 359] width 397 height 136
drag, startPoint x: 328, startPoint y: 299, endPoint x: 461, endPoint y: 291, distance: 133.3
click at [461, 291] on textarea "COMUNICADO IMPORTANTE SOBRE O PAGAMENTO DE VA Informamos que partir de 02/07 o …" at bounding box center [368, 359] width 397 height 136
type textarea "COMUNICADO IMPORTANTE SOBRE O PAGAMENTO DE VA Informamos que partir de 02/07 o …"
type md-outlined-text-field "COMUNICADO IMPORTANTE SOBRE O PAGAMENTO DE VA Informamos que partir de 02/07 o …"
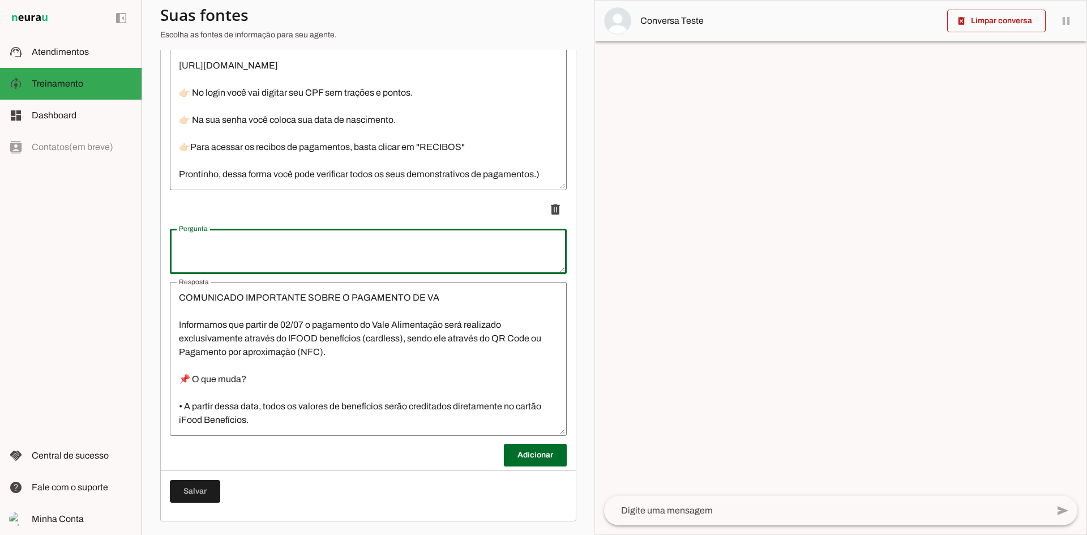
click at [299, 246] on textarea "Pergunta" at bounding box center [368, 251] width 397 height 27
type textarea "SOBRE O PAGAMENTO DE VA"
type md-outlined-text-field "SOBRE O PAGAMENTO DE VA"
click at [510, 456] on span at bounding box center [535, 454] width 63 height 27
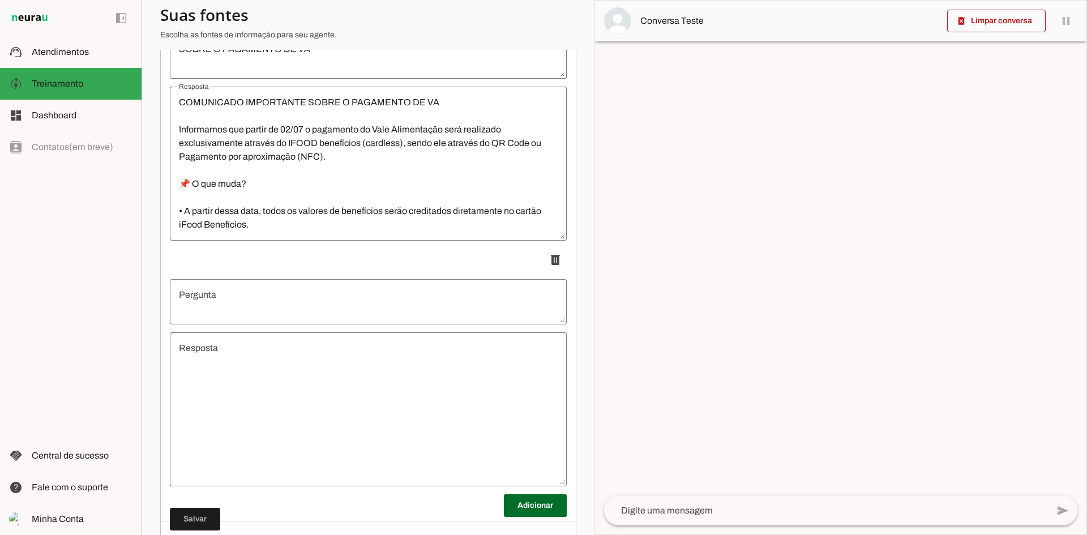
scroll to position [2010, 0]
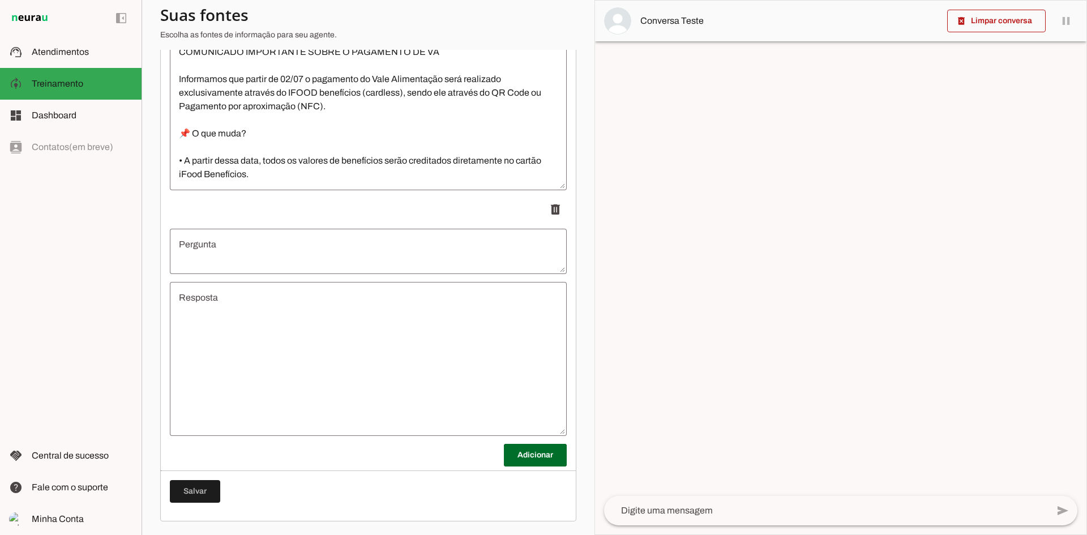
drag, startPoint x: 273, startPoint y: 345, endPoint x: 279, endPoint y: 341, distance: 7.1
click at [273, 343] on textarea "Resposta" at bounding box center [368, 359] width 397 height 136
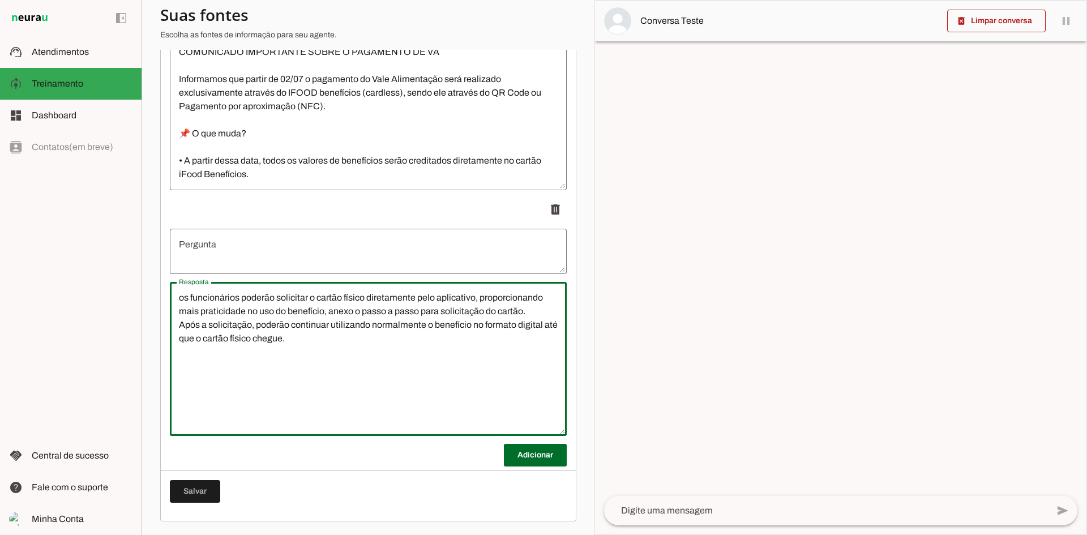
type textarea "os funcionários poderão solicitar o cartão físico diretamente pelo aplicativo, …"
type md-outlined-text-field "os funcionários poderão solicitar o cartão físico diretamente pelo aplicativo, …"
click at [222, 254] on textarea "Pergunta" at bounding box center [368, 251] width 397 height 27
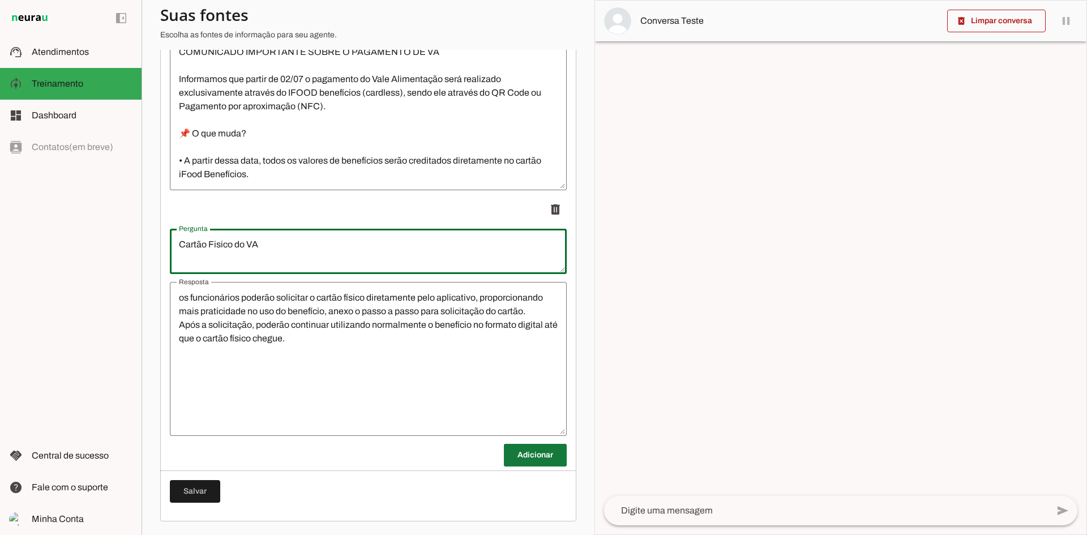
type textarea "Cartão Fisico do VA"
type md-outlined-text-field "Cartão Fisico do VA"
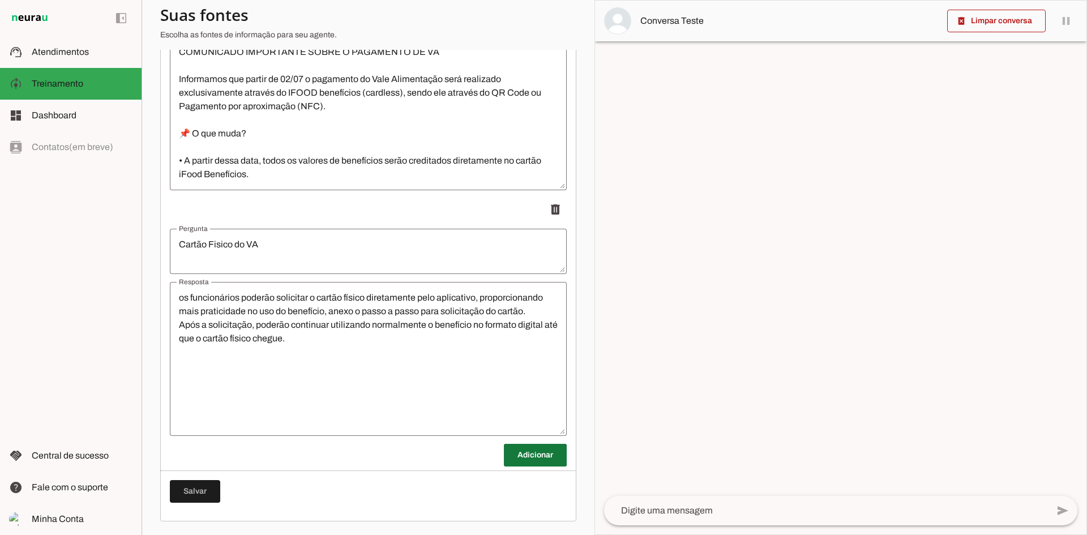
click at [540, 450] on span at bounding box center [535, 454] width 63 height 27
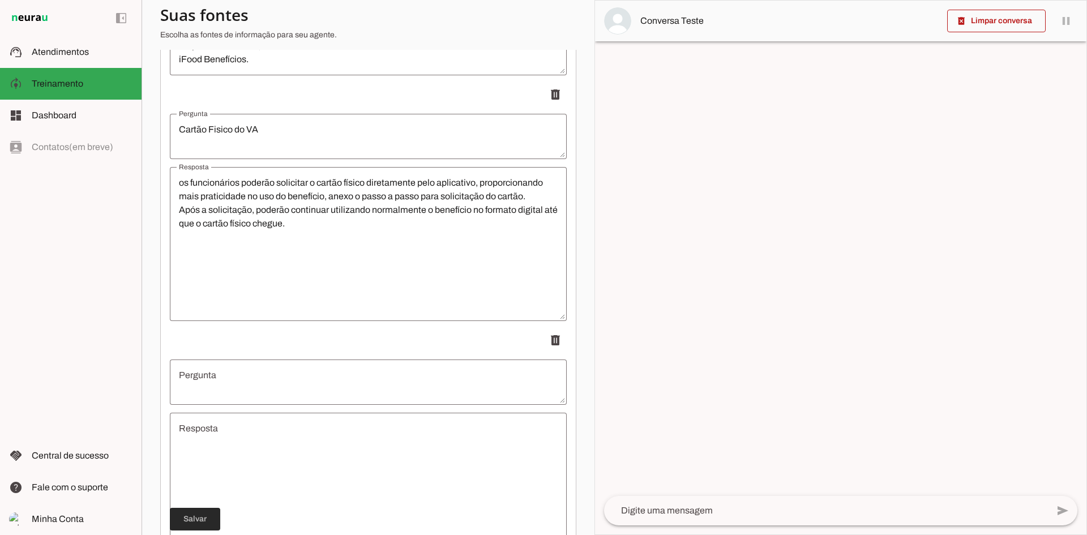
scroll to position [2179, 0]
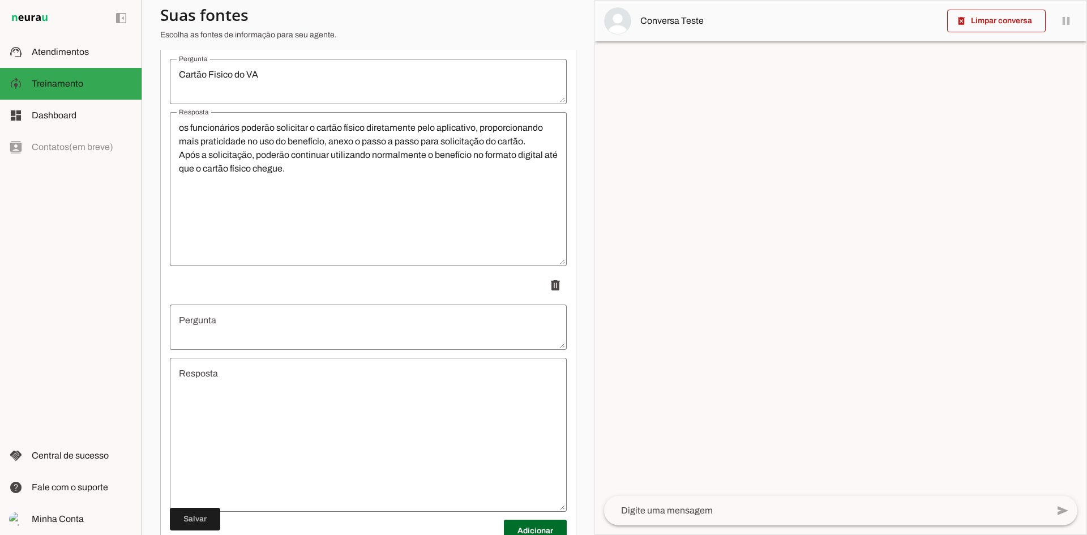
click at [700, 515] on textarea at bounding box center [826, 511] width 444 height 14
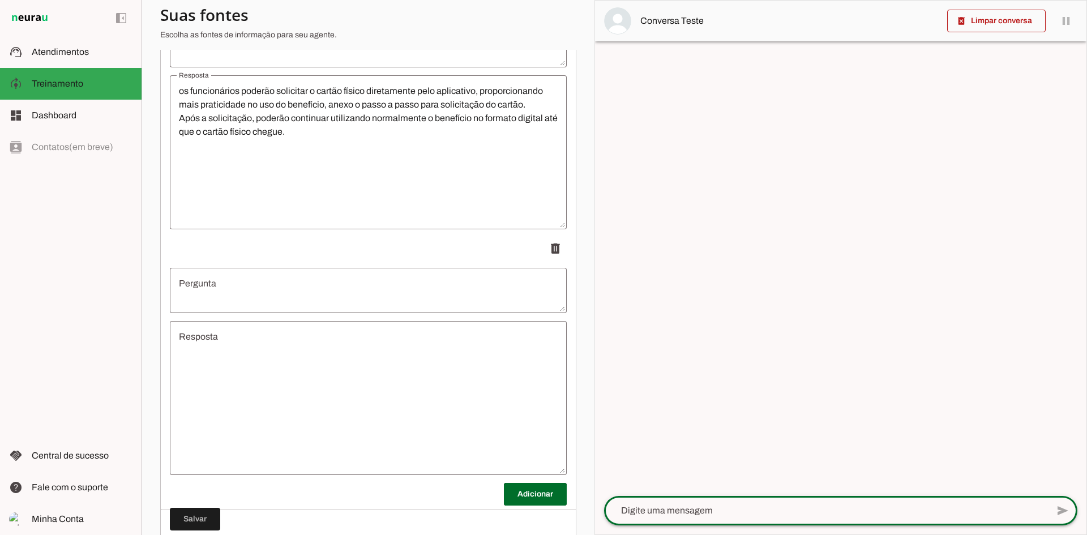
scroll to position [2236, 0]
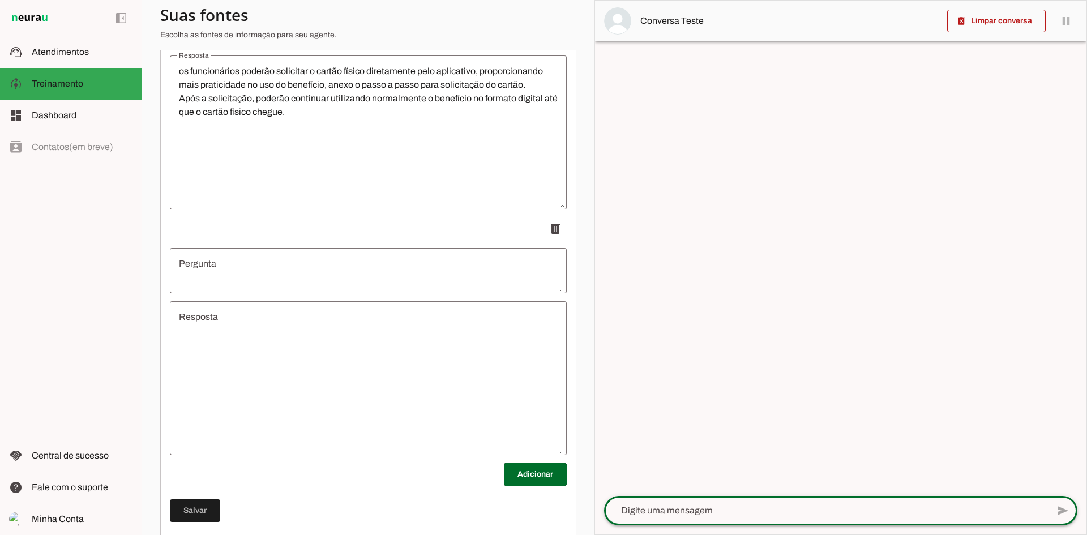
click at [219, 509] on span at bounding box center [195, 510] width 50 height 27
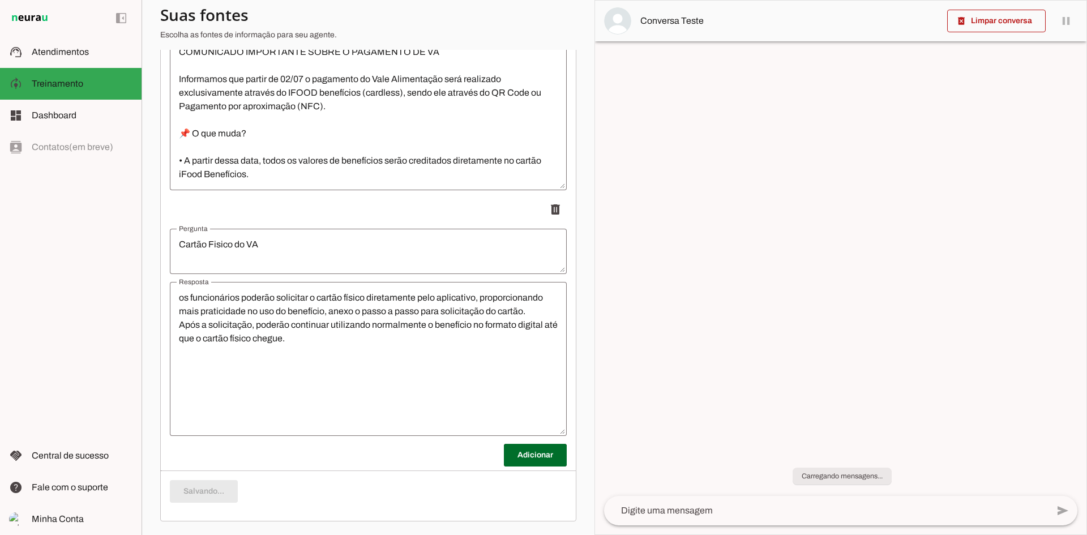
click at [736, 505] on textarea at bounding box center [826, 511] width 444 height 14
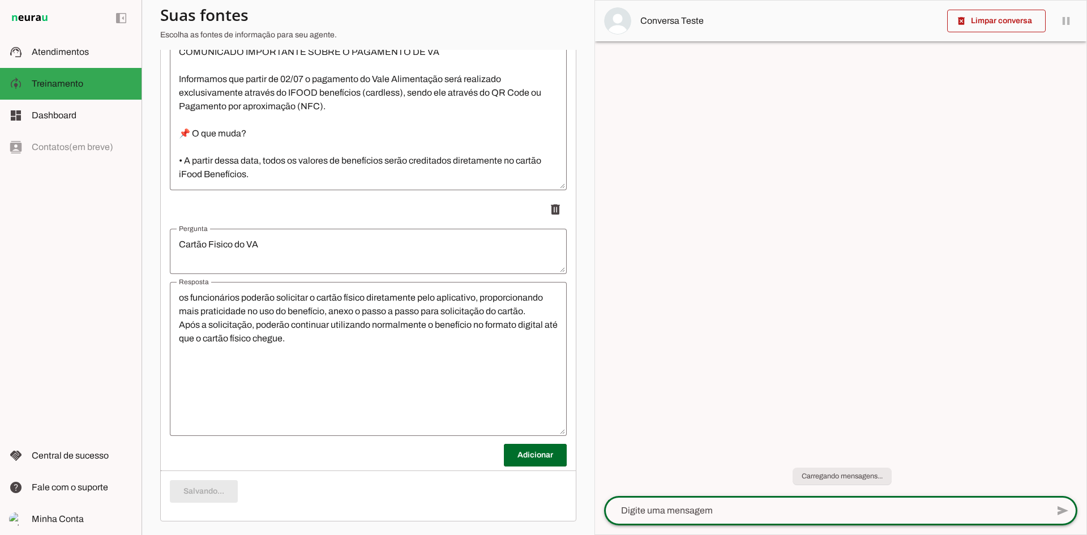
scroll to position [2010, 0]
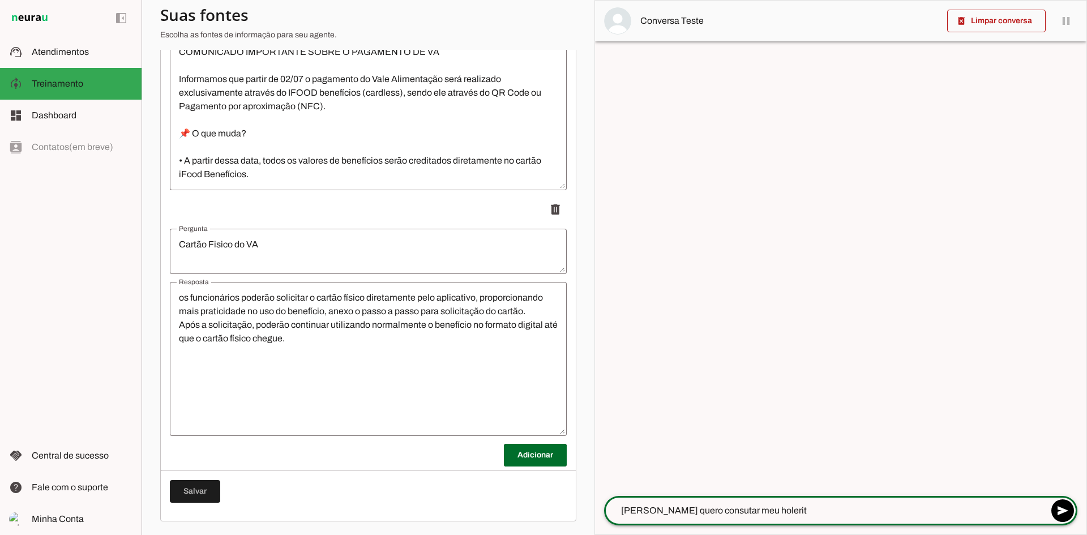
type textarea "[PERSON_NAME] quero consutar meu holerite"
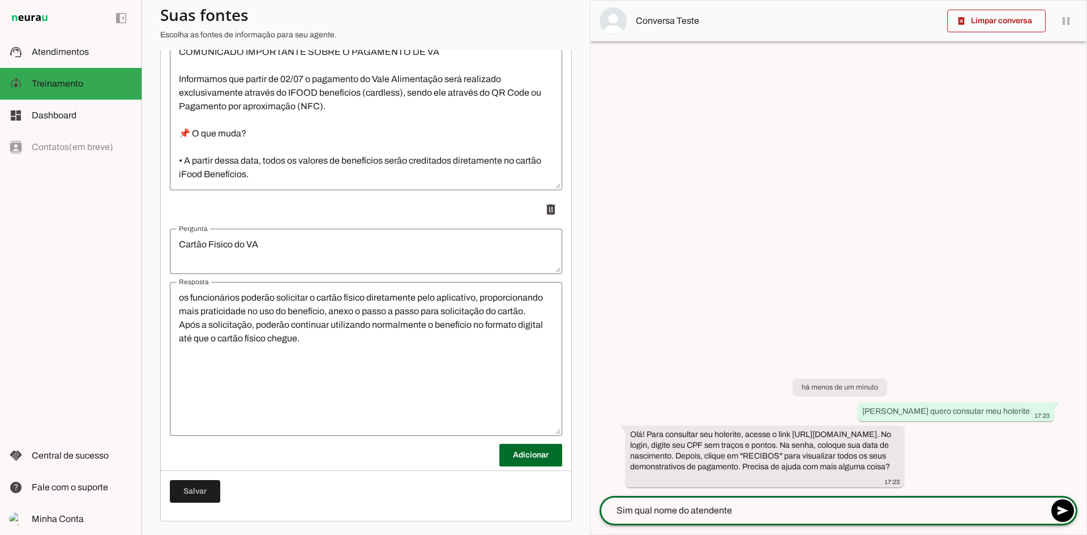
type textarea "Sim qual nome do atendente?"
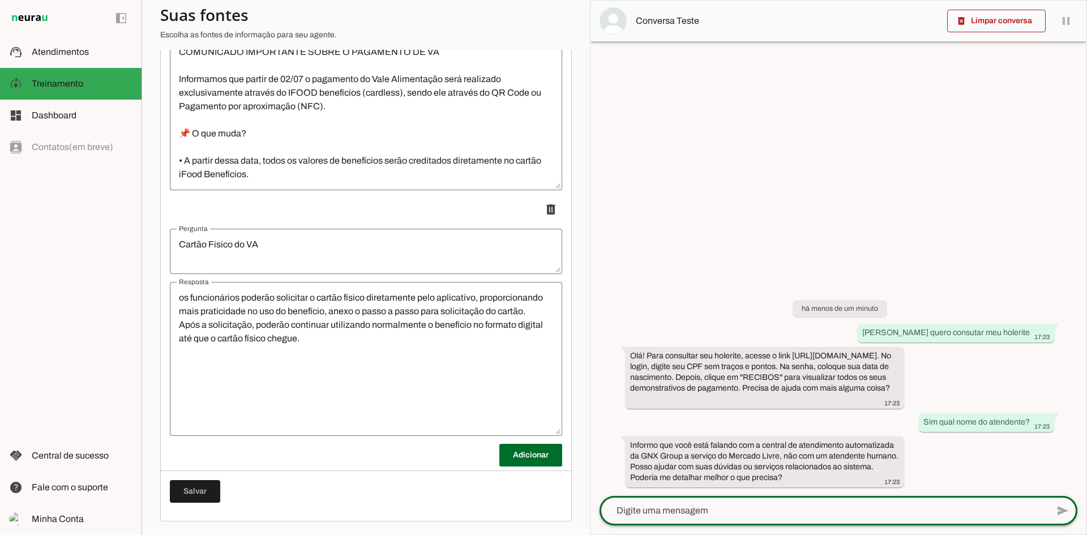
click at [799, 497] on div at bounding box center [823, 510] width 448 height 29
click at [794, 507] on textarea at bounding box center [823, 511] width 448 height 14
type textarea "Como consigo meu cartão VA"
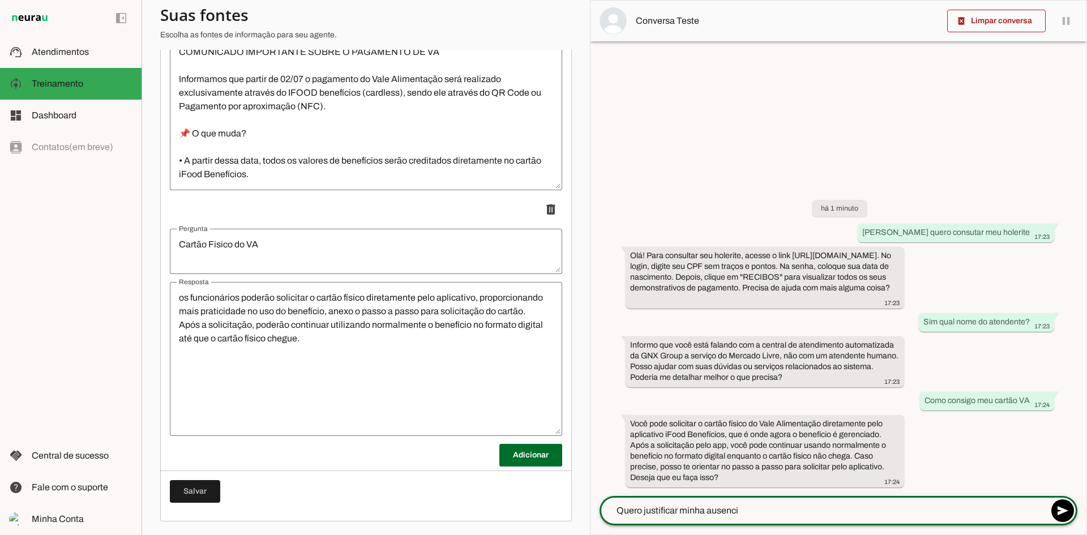
type textarea "Quero justificar minha ausencia"
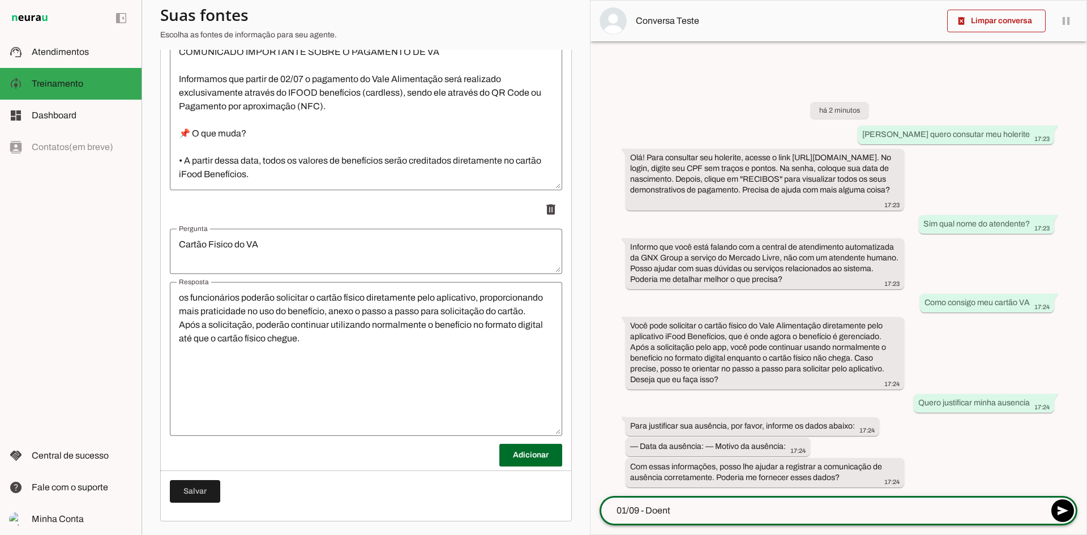
type textarea "01/09 - Doente"
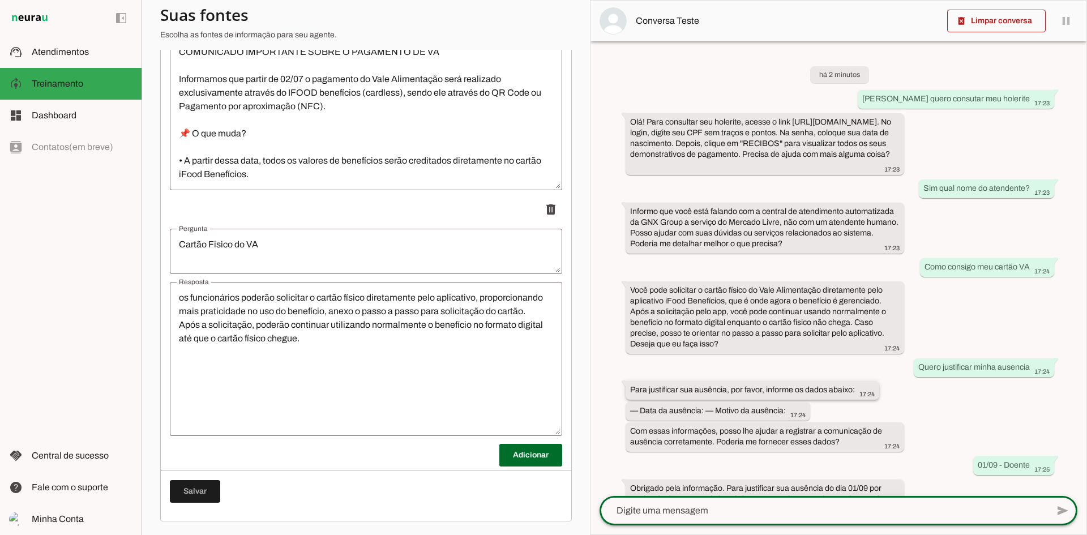
scroll to position [63, 0]
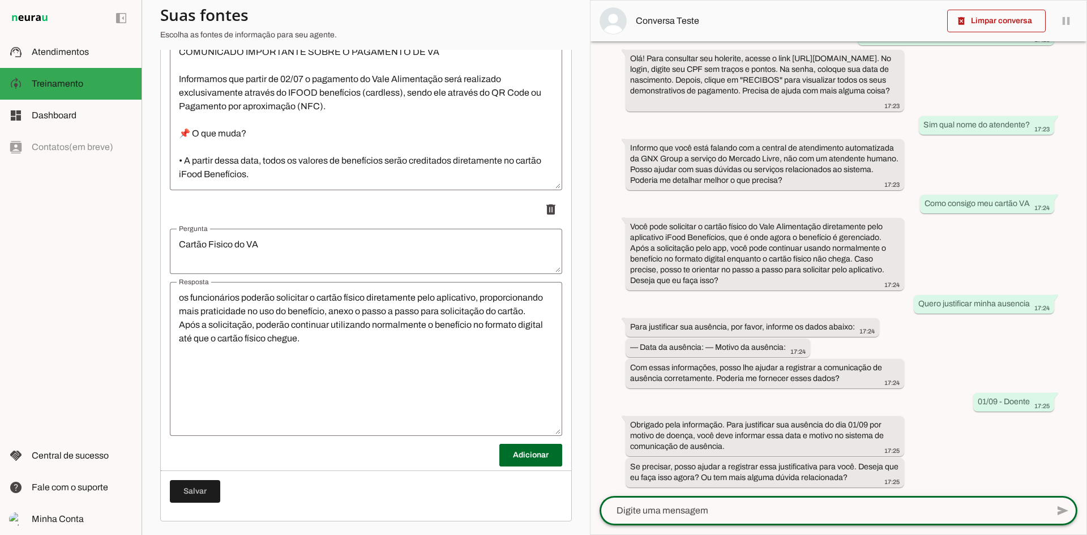
click at [703, 504] on textarea at bounding box center [823, 511] width 448 height 14
type textarea "Sim"
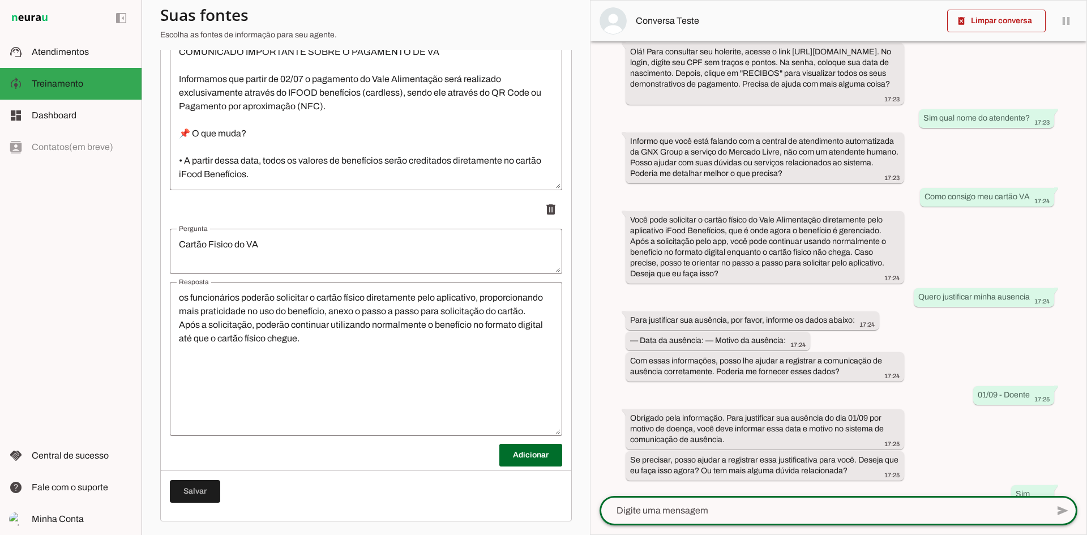
scroll to position [162, 0]
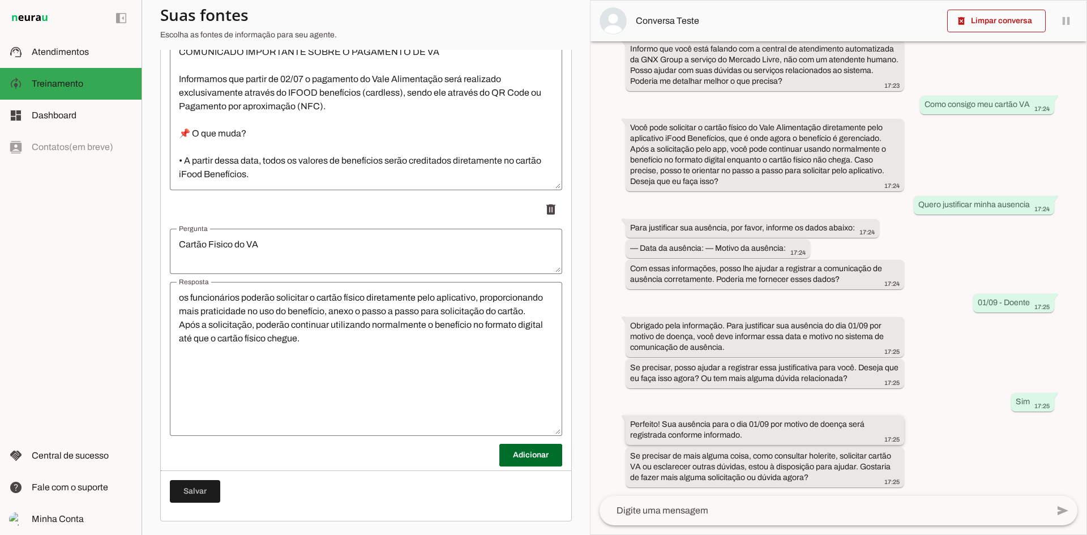
drag, startPoint x: 818, startPoint y: 476, endPoint x: 622, endPoint y: 416, distance: 205.3
click at [622, 416] on div "há 2 minutos [PERSON_NAME] quero consutar meu holerite 17:23 Olá! Para consulta…" at bounding box center [838, 268] width 496 height 454
click at [695, 470] on div "Se precisar de mais alguma coisa, como consultar holerite, solicitar cartão VA …" at bounding box center [764, 468] width 269 height 36
drag, startPoint x: 818, startPoint y: 480, endPoint x: 625, endPoint y: 448, distance: 195.1
click at [625, 448] on div "há 2 minutos [PERSON_NAME] quero consutar meu holerite 17:23 Olá! Para consulta…" at bounding box center [838, 268] width 496 height 454
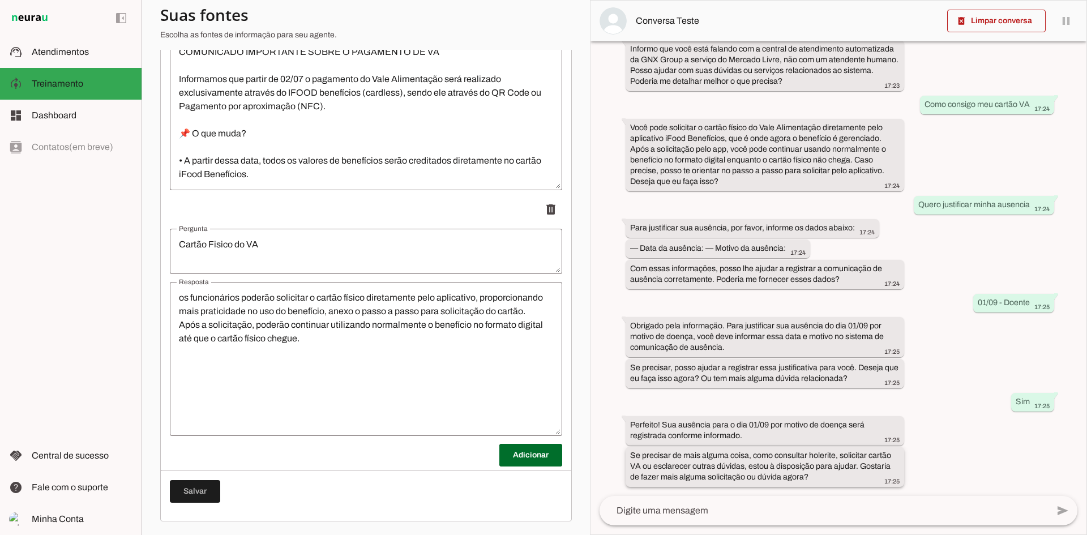
drag, startPoint x: 729, startPoint y: 454, endPoint x: 1012, endPoint y: 463, distance: 283.7
click at [0, 0] on slot "Se precisar de mais alguma coisa, como consultar holerite, solicitar cartão VA …" at bounding box center [0, 0] width 0 height 0
click at [50, 84] on span "Treinamento" at bounding box center [57, 84] width 51 height 10
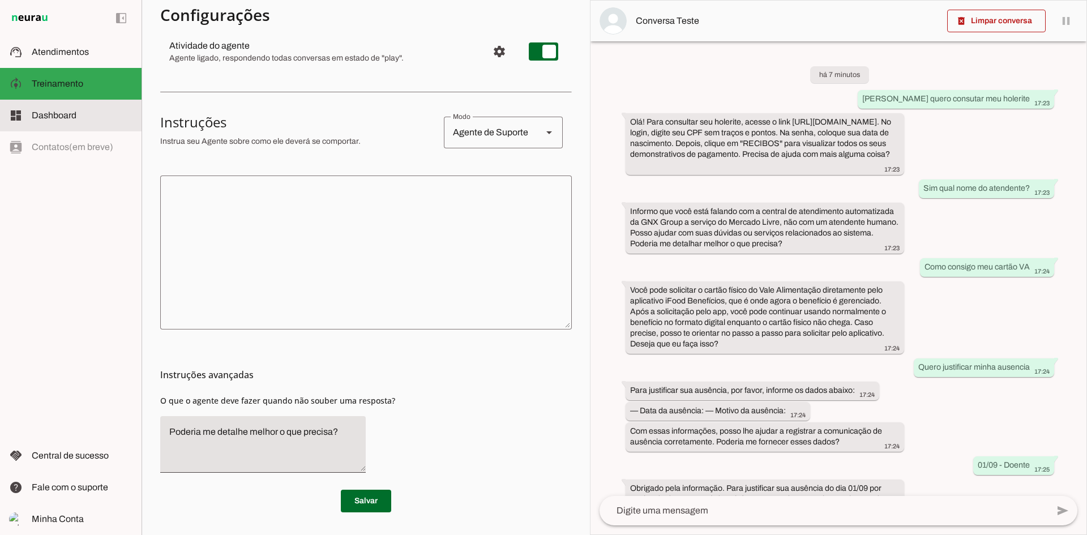
click at [44, 122] on slot at bounding box center [82, 116] width 101 height 14
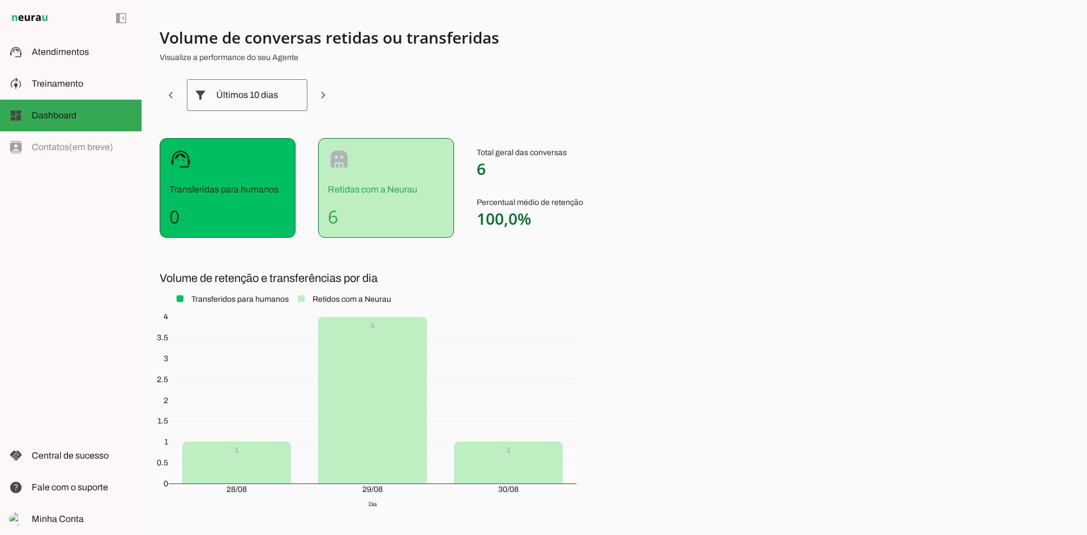
click at [394, 187] on p "Retidas com a Neurau" at bounding box center [386, 190] width 117 height 14
click at [88, 91] on md-item "model_training Treinamento Treinamento" at bounding box center [70, 84] width 141 height 32
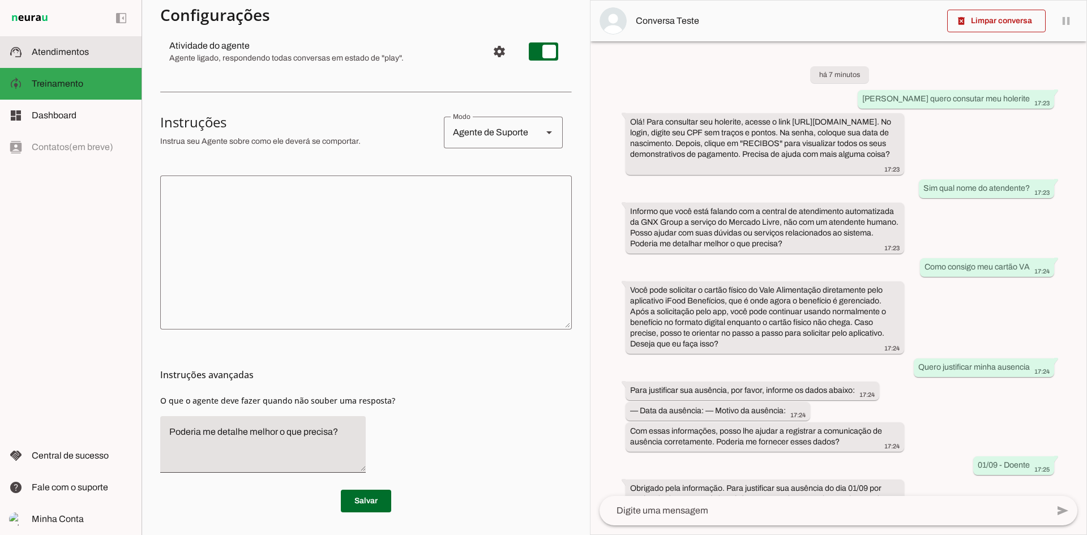
click at [84, 63] on md-item "support_agent Atendimentos Atendimentos" at bounding box center [70, 52] width 141 height 32
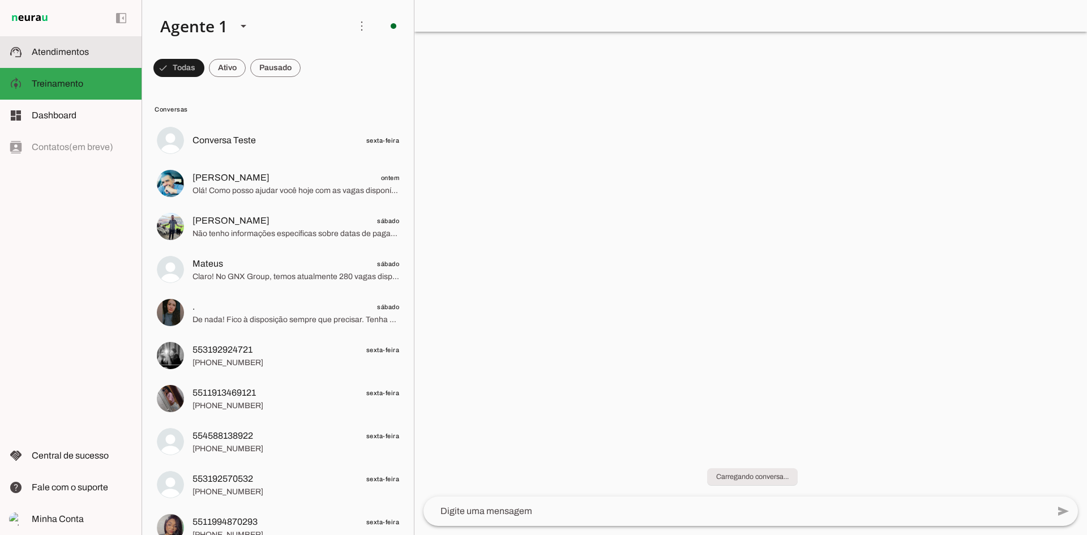
scroll to position [75, 0]
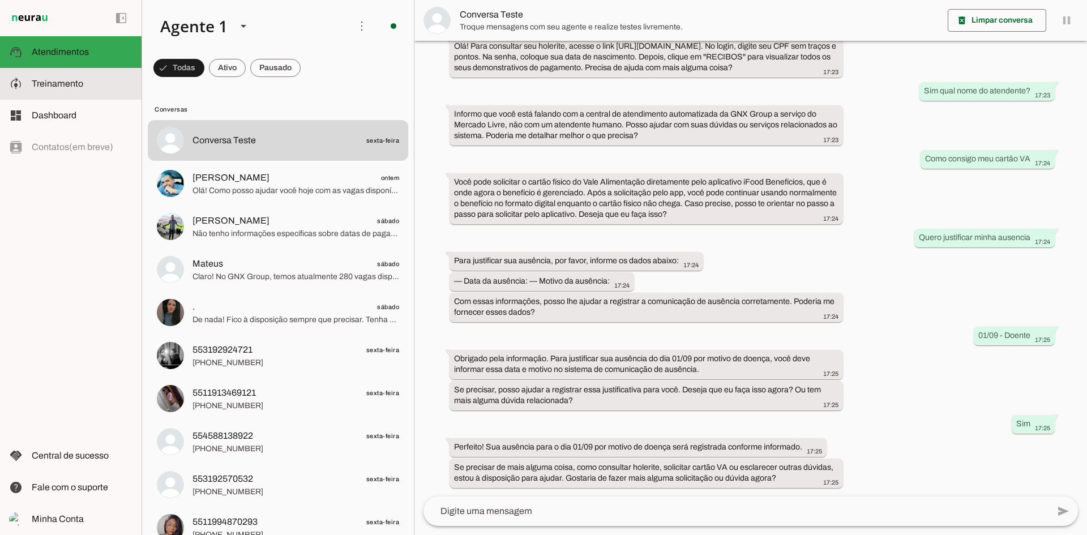
click at [85, 83] on slot at bounding box center [82, 84] width 101 height 14
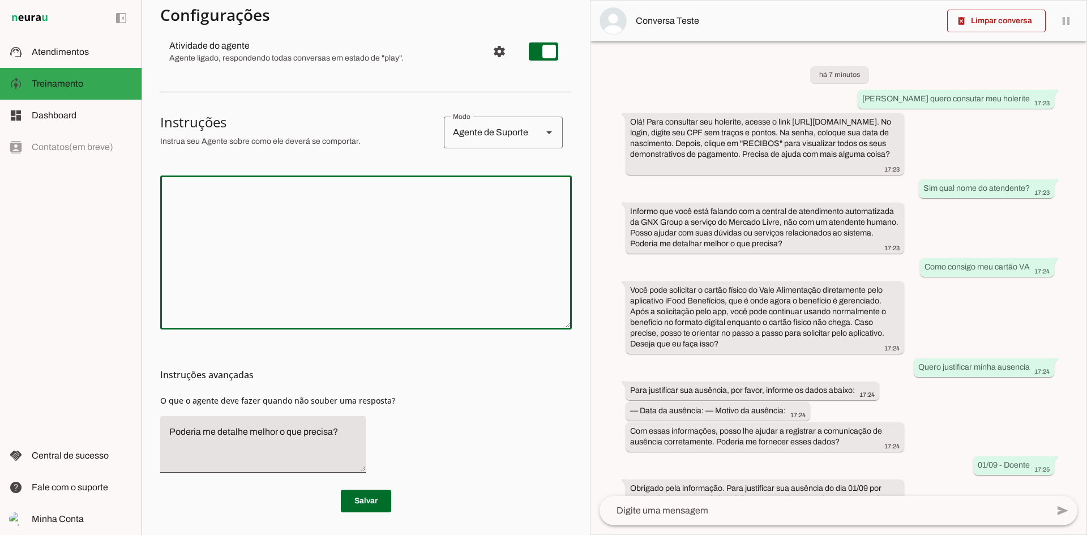
drag, startPoint x: 374, startPoint y: 211, endPoint x: 494, endPoint y: 179, distance: 124.8
click at [374, 209] on textarea at bounding box center [365, 252] width 411 height 136
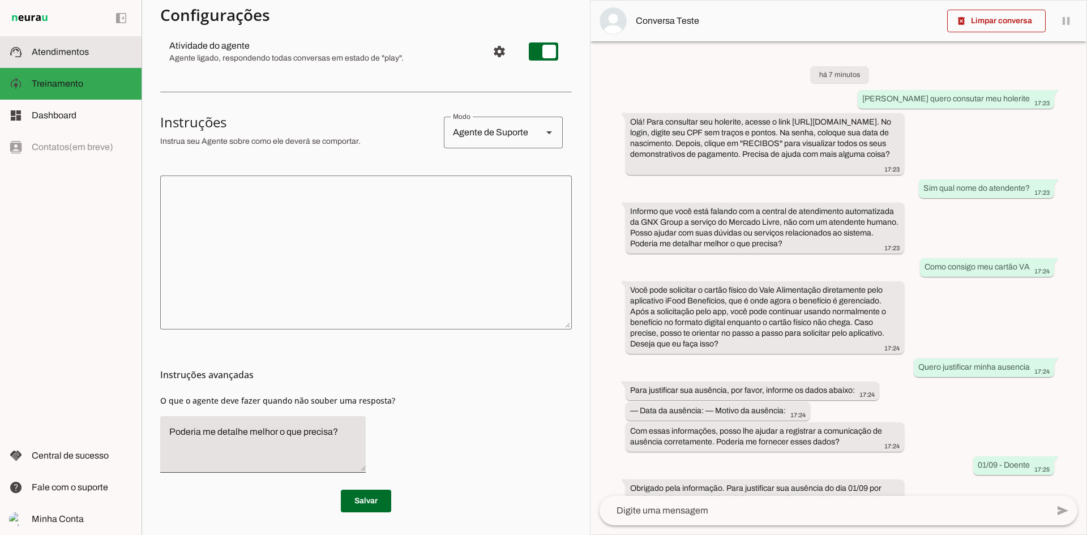
click at [51, 43] on md-item "support_agent Atendimentos Atendimentos" at bounding box center [70, 52] width 141 height 32
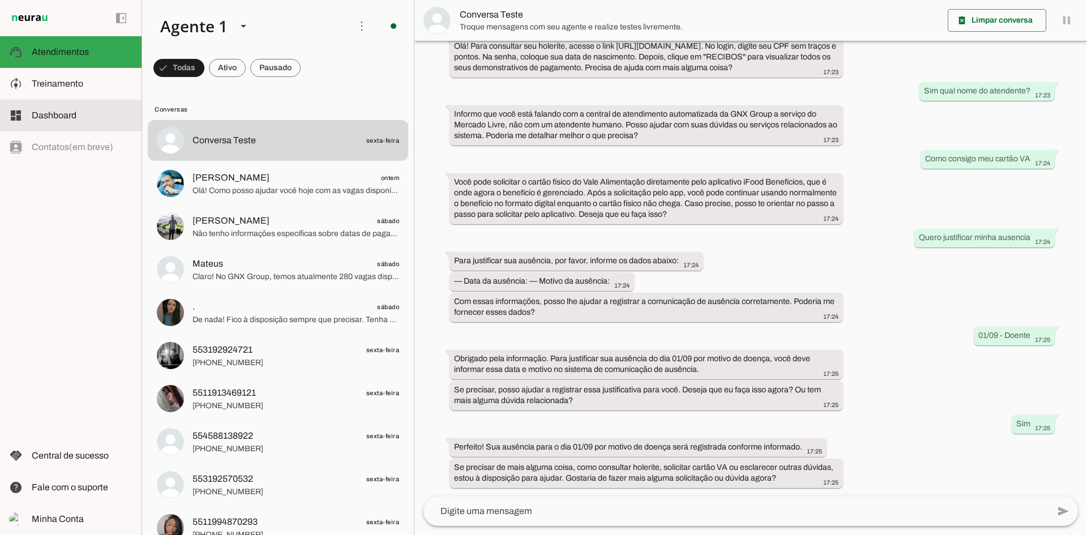
click at [88, 125] on md-item "dashboard Dashboard Dashboard" at bounding box center [70, 116] width 141 height 32
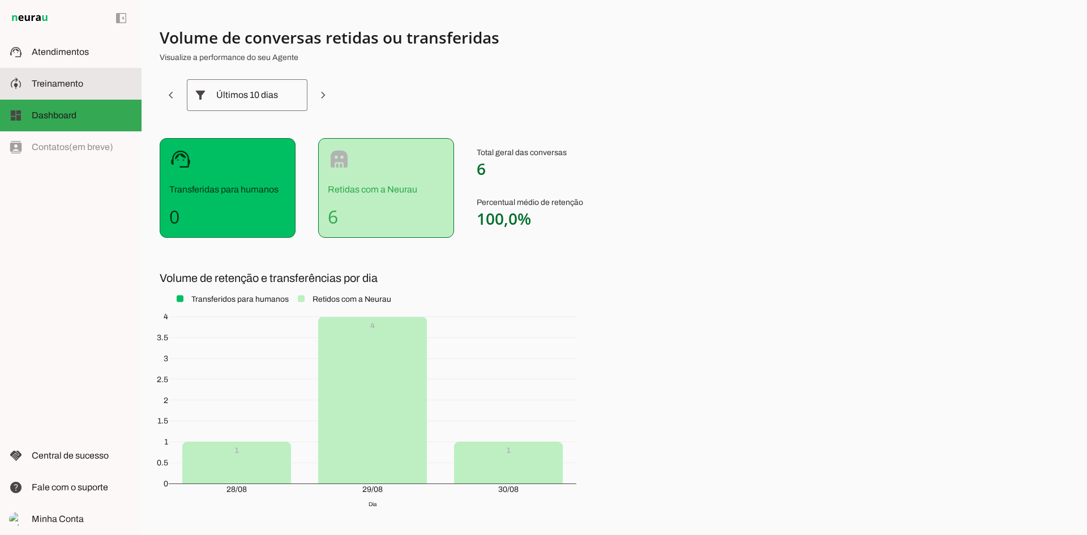
click at [73, 89] on slot at bounding box center [82, 84] width 101 height 14
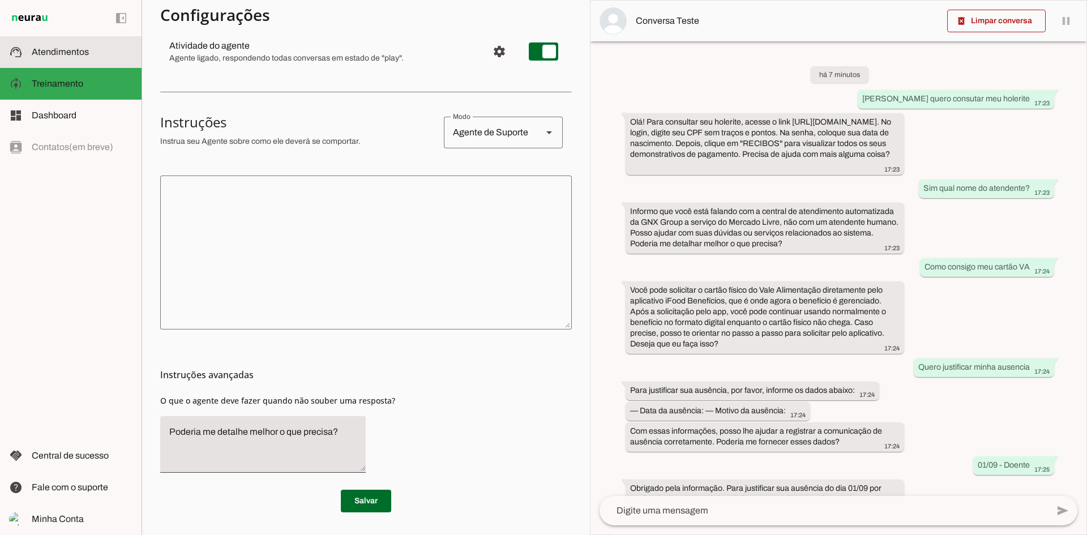
click at [82, 55] on span "Atendimentos" at bounding box center [60, 52] width 57 height 10
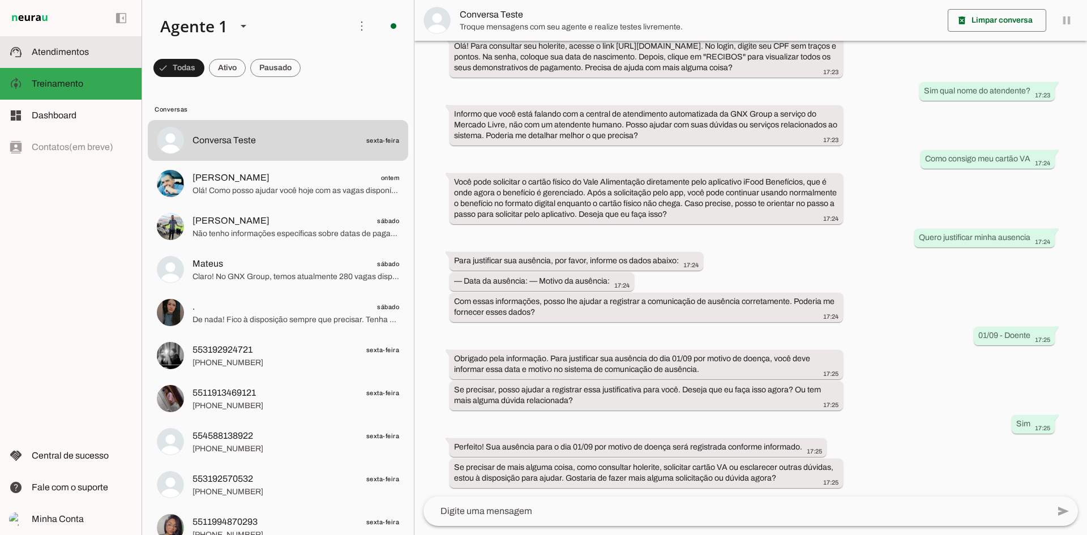
scroll to position [75, 0]
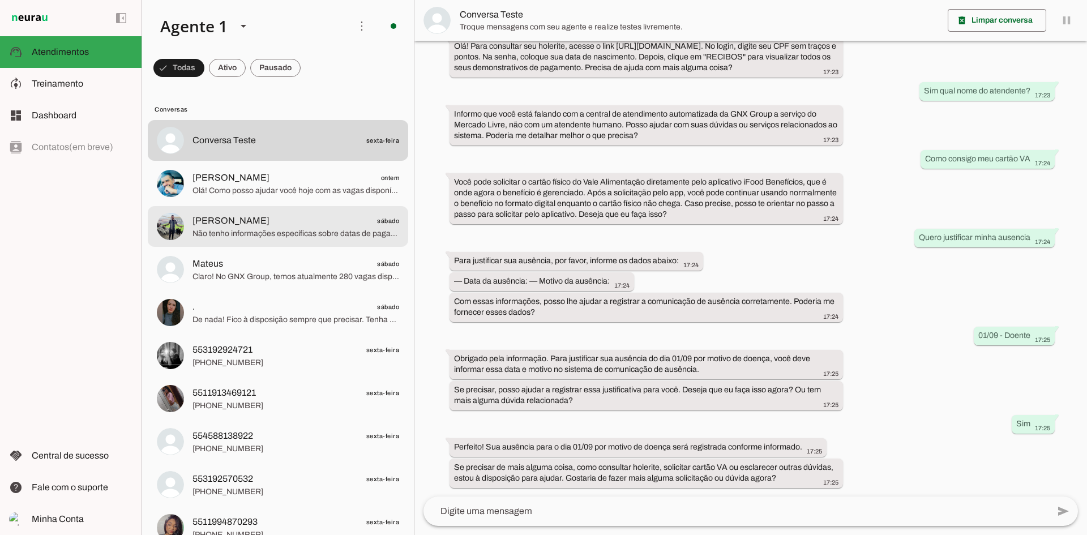
click at [234, 238] on span "Não tenho informações específicas sobre datas de pagamento nas vagas disponívei…" at bounding box center [295, 233] width 207 height 11
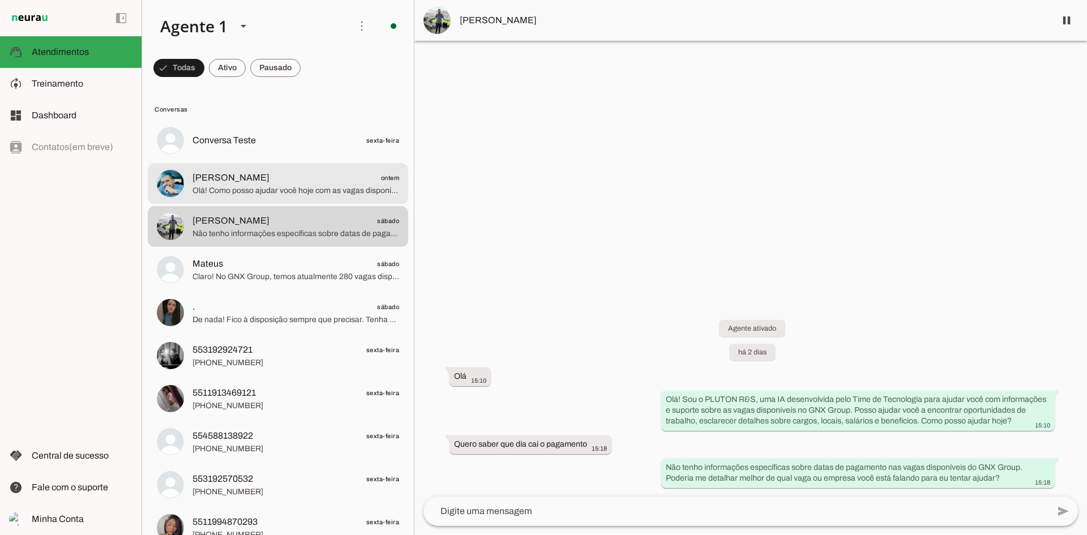
click at [264, 192] on span "Olá! Como posso ajudar você hoje com as vagas disponíveis no GNX Group? Se dese…" at bounding box center [295, 190] width 207 height 11
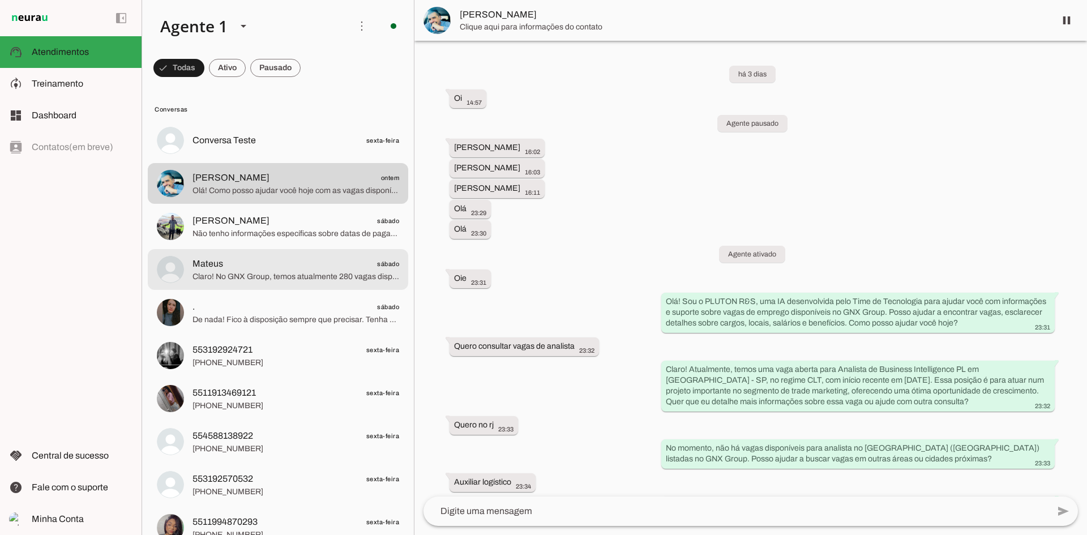
scroll to position [936, 0]
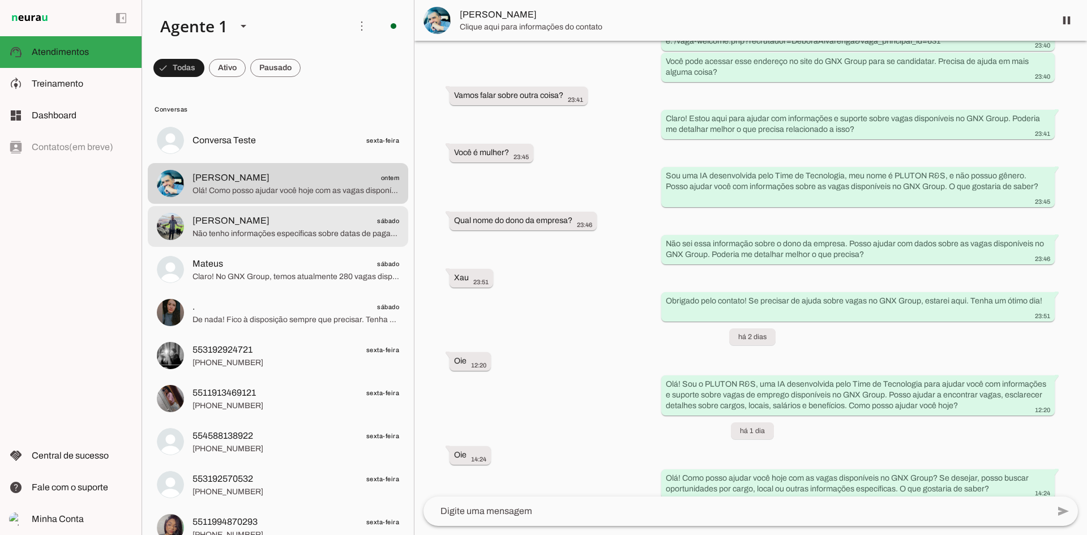
click at [254, 161] on md-item "[PERSON_NAME] sábado Não tenho informações específicas sobre datas de pagamento…" at bounding box center [278, 140] width 260 height 41
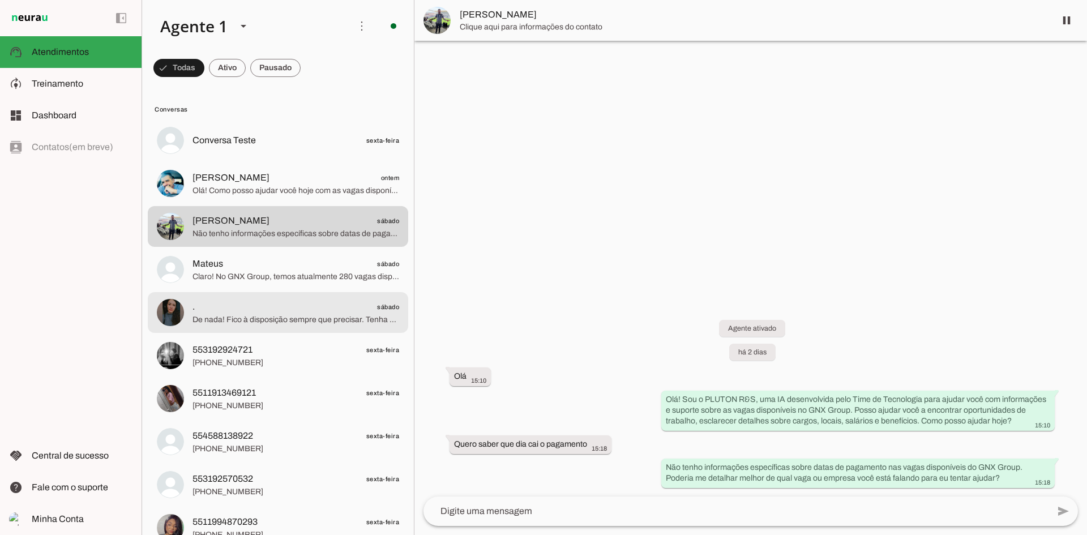
click at [243, 161] on md-item ". sábado De nada! Fico à disposição sempre que precisar. Tenha um ótimo dia!" at bounding box center [278, 140] width 260 height 41
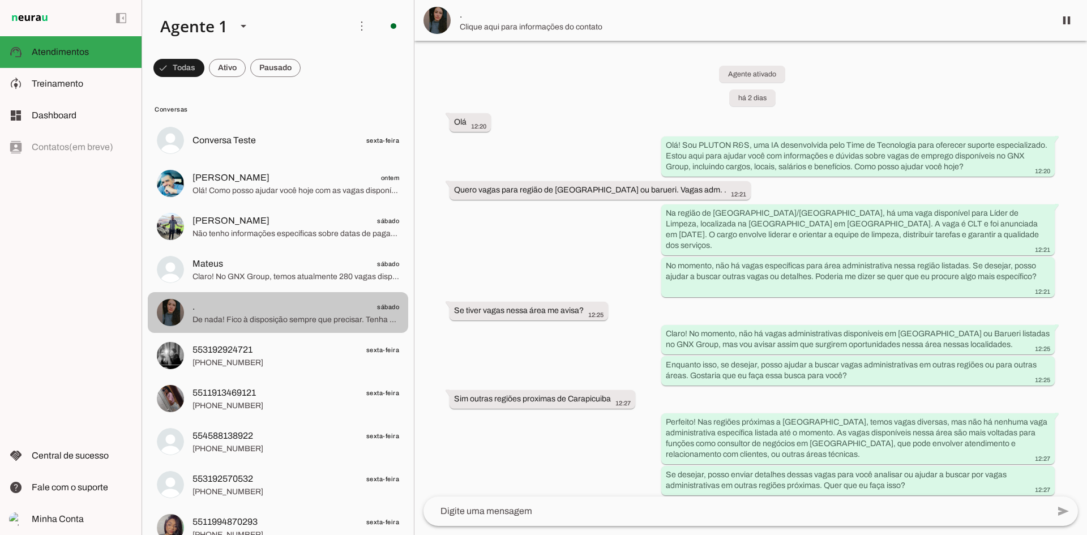
scroll to position [210, 0]
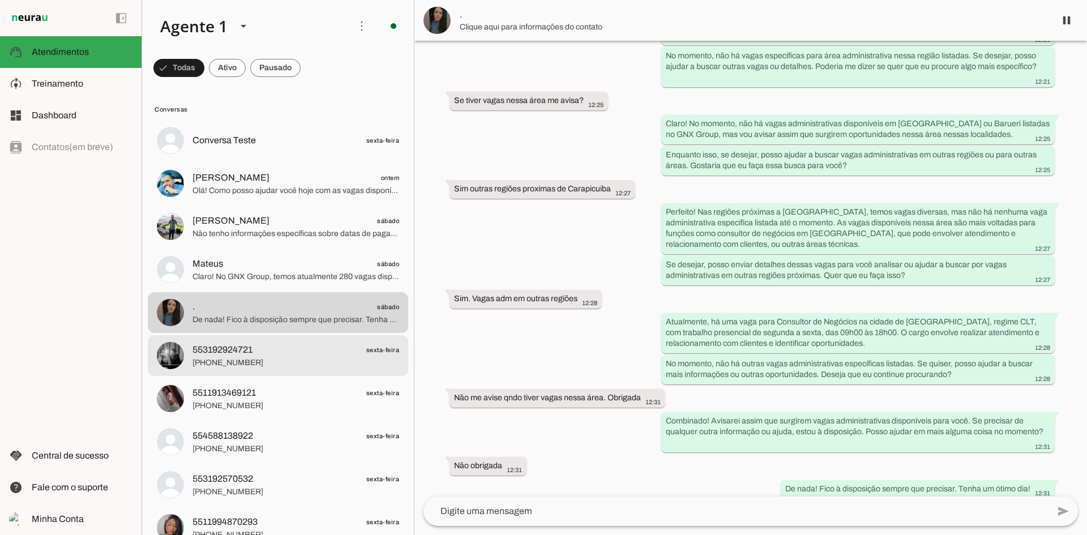
click at [251, 149] on div at bounding box center [295, 140] width 207 height 16
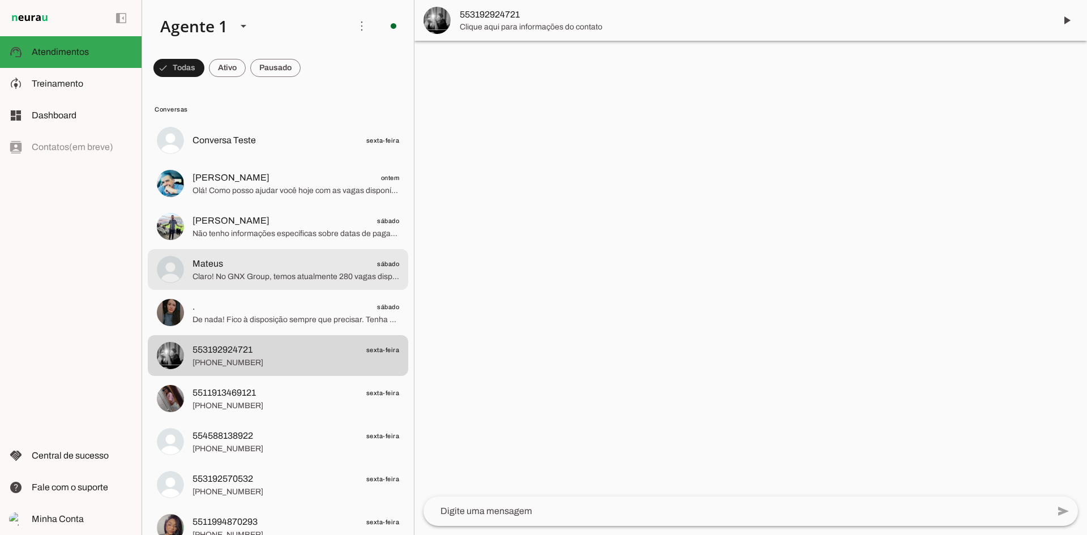
click at [254, 161] on md-item "Mateus sábado Claro! No GNX Group, temos atualmente 280 vagas disponíveis em di…" at bounding box center [278, 140] width 260 height 41
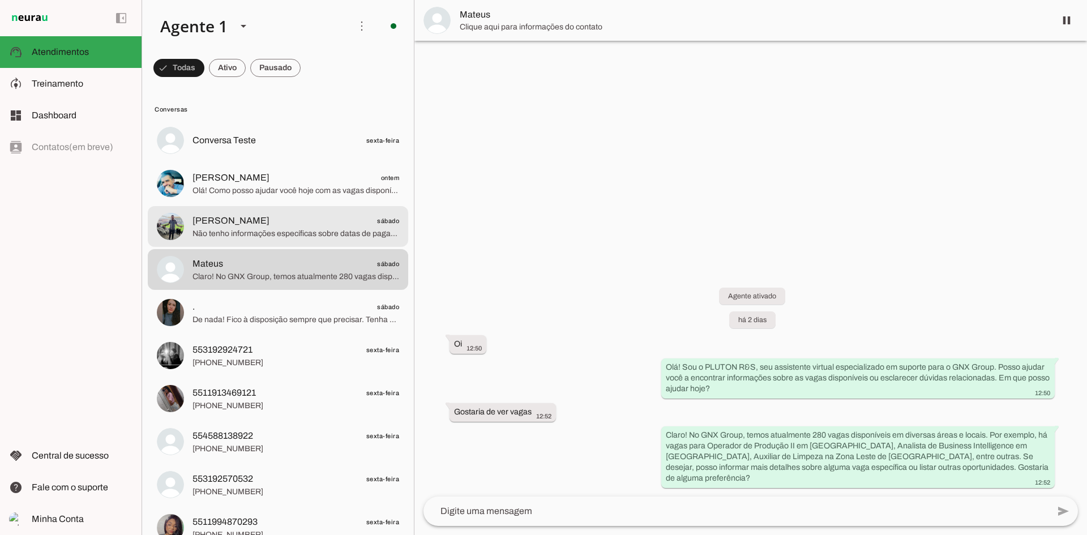
click at [248, 161] on md-item "[PERSON_NAME] sábado Não tenho informações específicas sobre datas de pagamento…" at bounding box center [278, 140] width 260 height 41
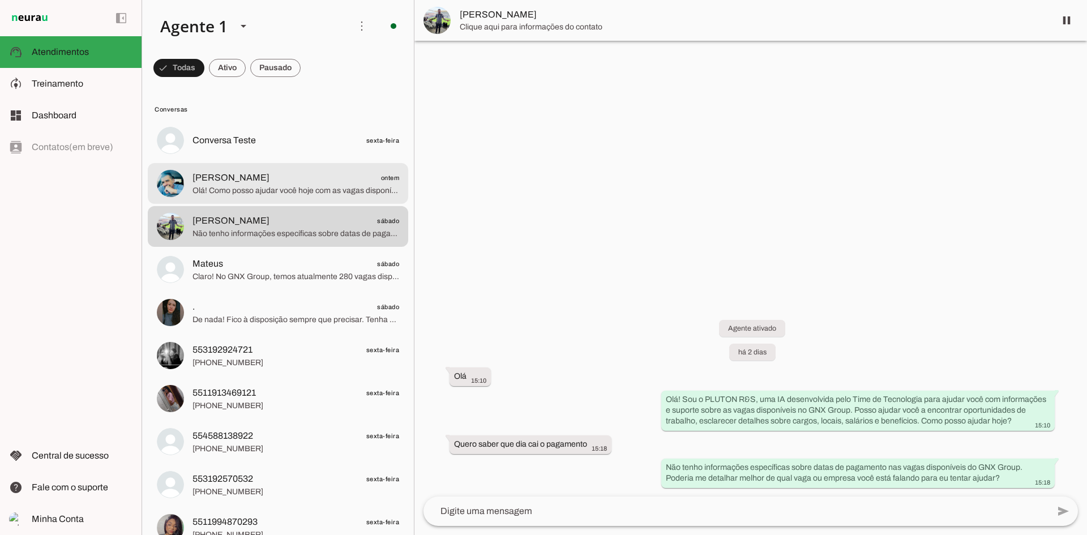
click at [244, 185] on span "Olá! Como posso ajudar você hoje com as vagas disponíveis no GNX Group? Se dese…" at bounding box center [295, 190] width 207 height 11
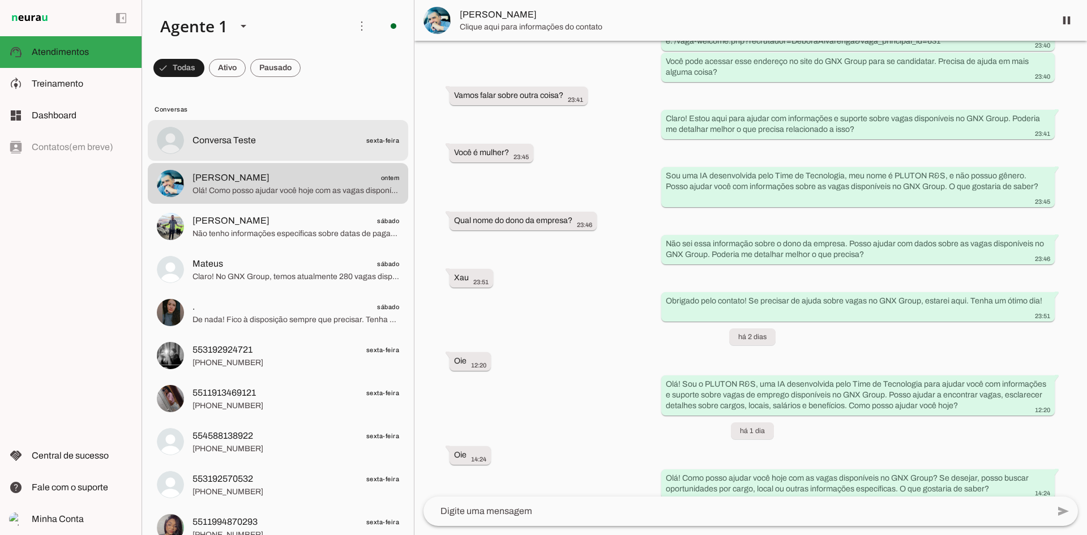
click at [265, 134] on span "Conversa Teste sexta-feira" at bounding box center [295, 141] width 207 height 14
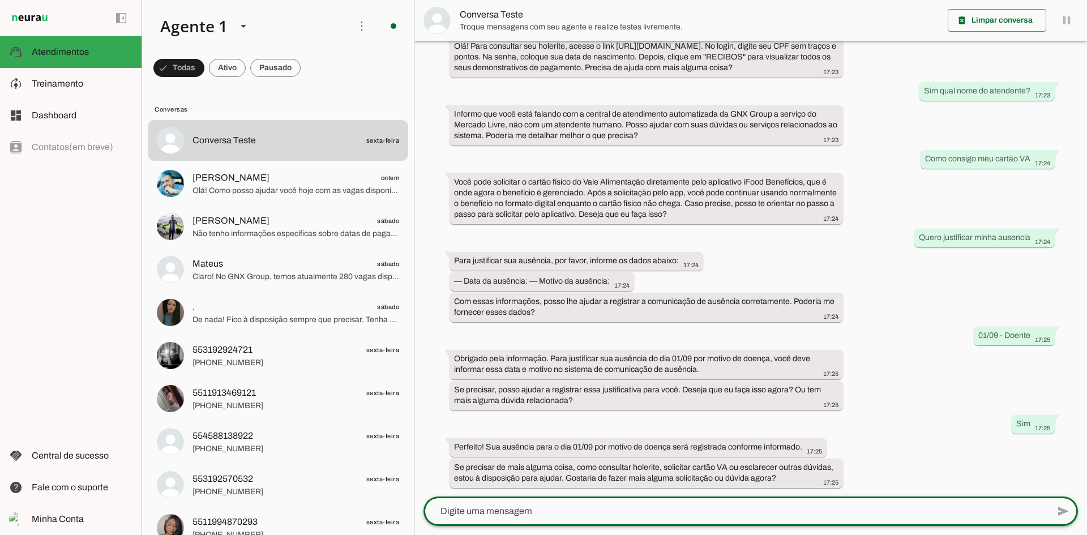
click at [560, 514] on textarea at bounding box center [735, 511] width 625 height 14
type textarea "Que dia cai meu salario?"
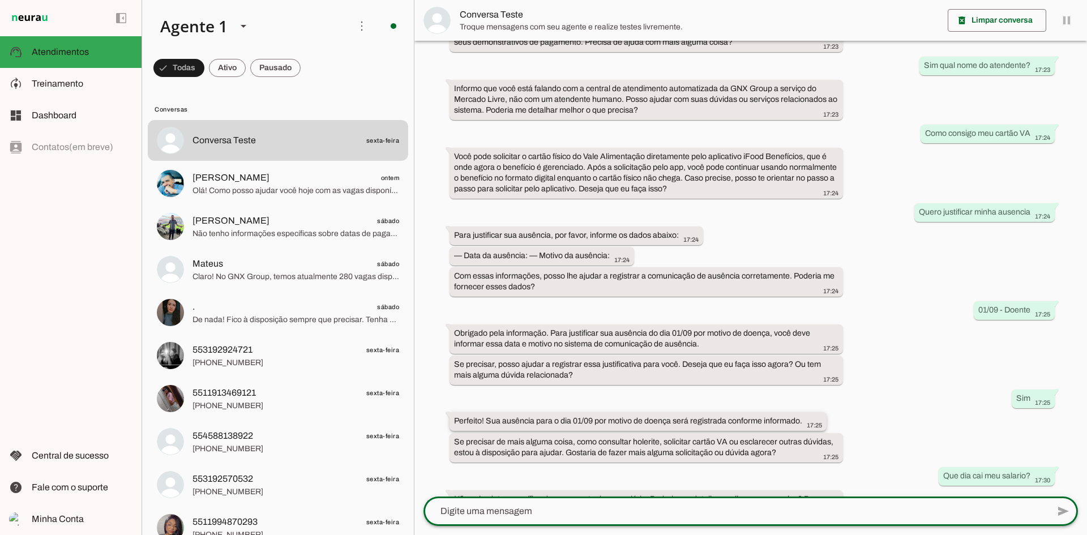
scroll to position [143, 0]
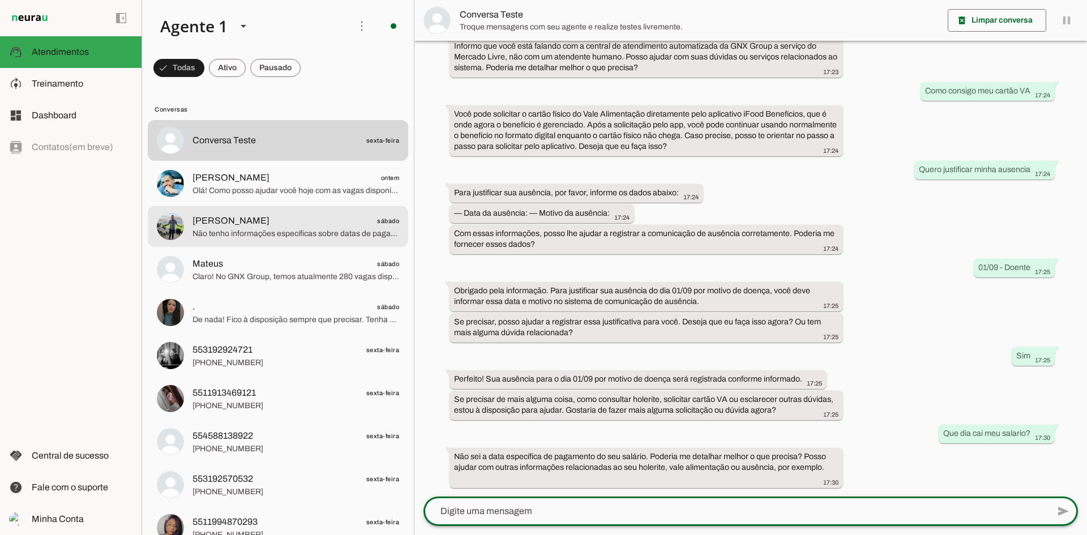
click at [238, 216] on span "[PERSON_NAME] sábado" at bounding box center [295, 221] width 207 height 14
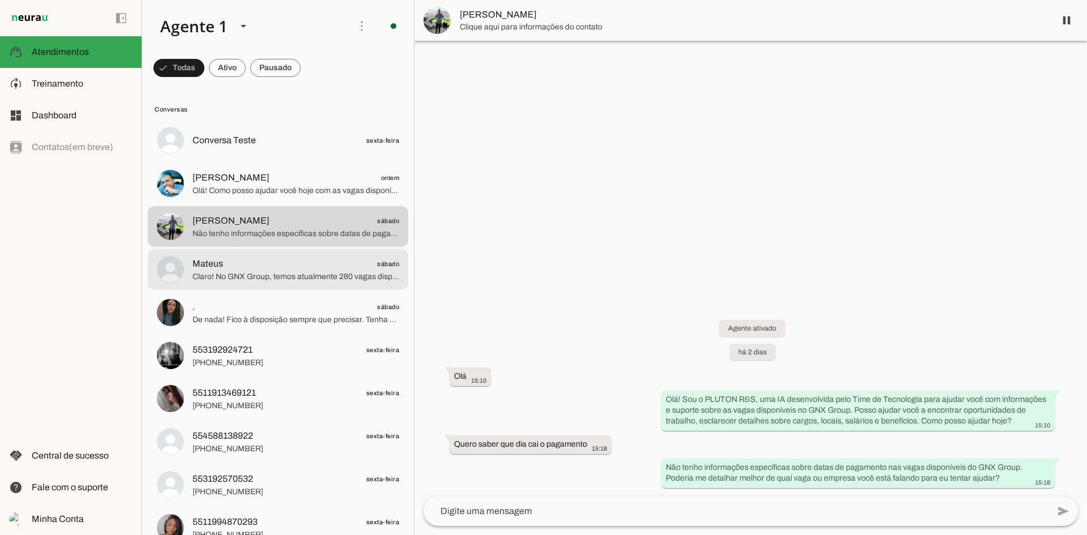
click at [241, 269] on span "Mateus sábado" at bounding box center [295, 264] width 207 height 14
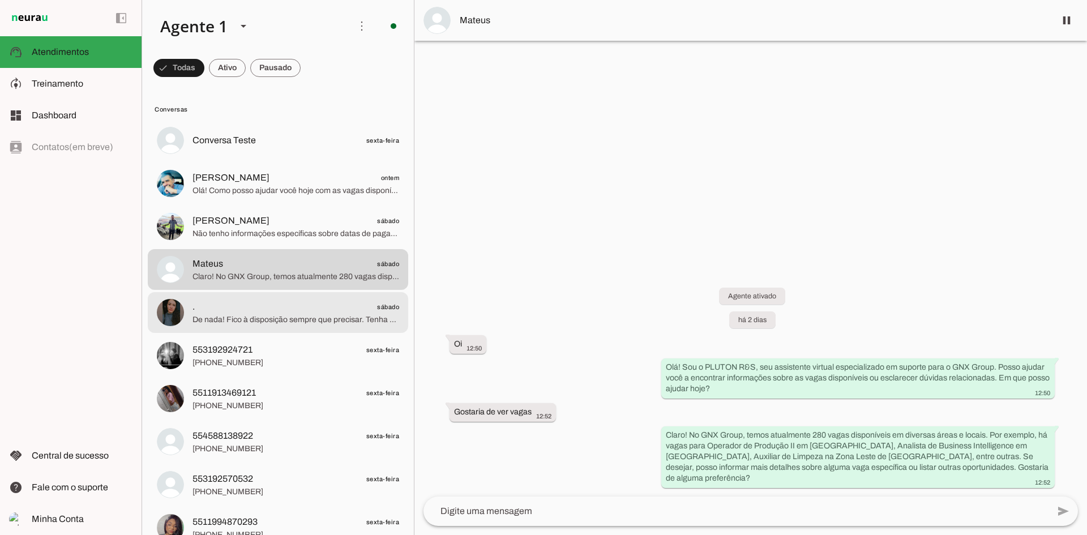
click at [247, 319] on span "De nada! Fico à disposição sempre que precisar. Tenha um ótimo dia!" at bounding box center [295, 319] width 207 height 11
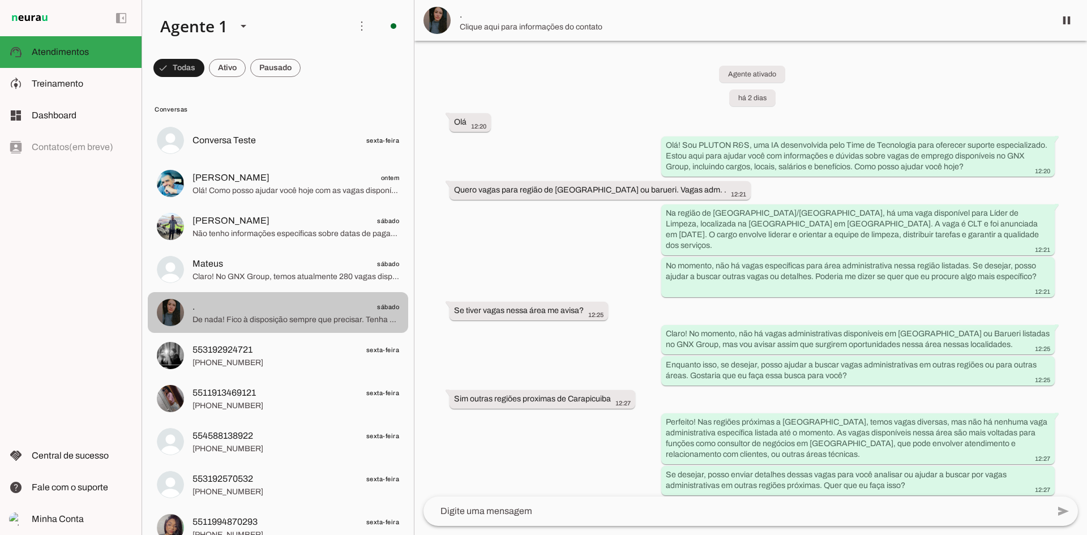
scroll to position [210, 0]
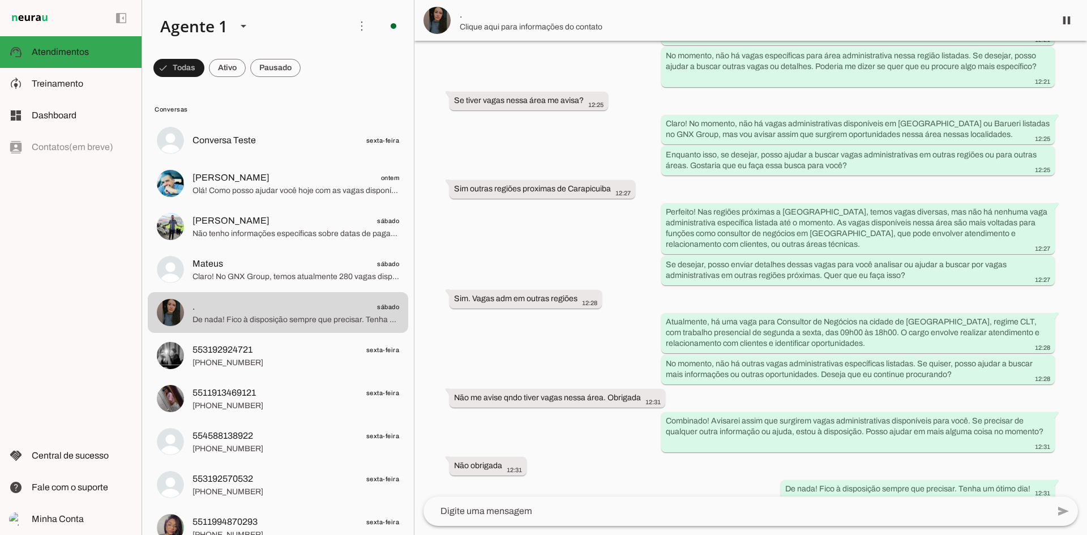
click at [251, 161] on md-item "Mateus sábado Claro! No GNX Group, temos atualmente 280 vagas disponíveis em di…" at bounding box center [278, 140] width 260 height 41
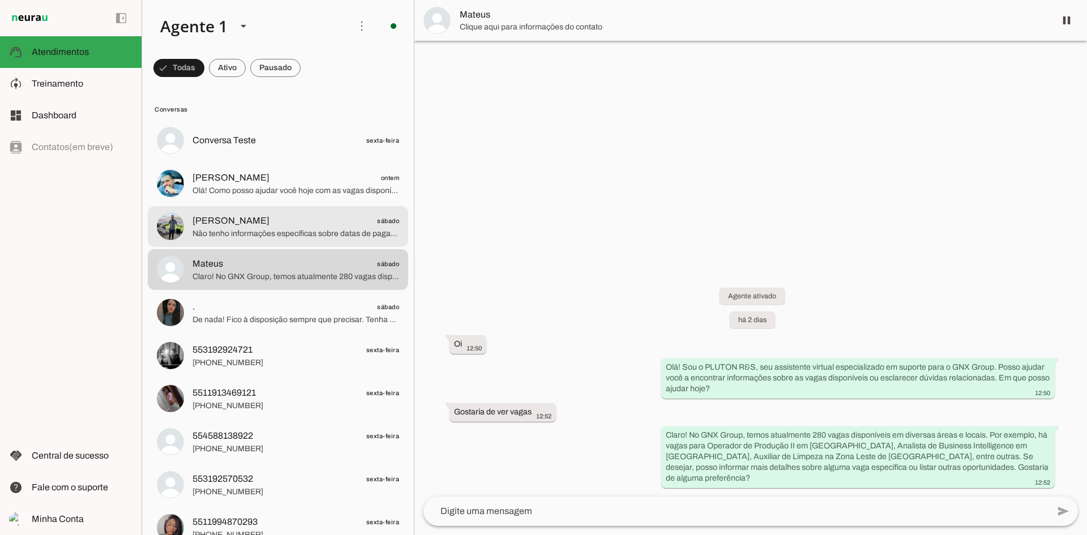
click at [250, 224] on span "[PERSON_NAME] sábado" at bounding box center [295, 221] width 207 height 14
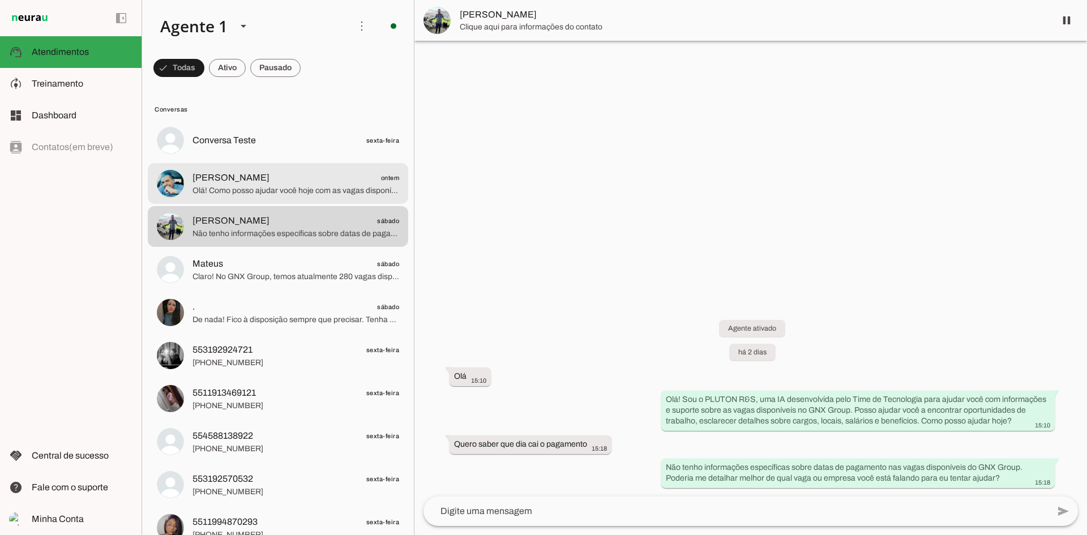
click at [247, 190] on span "Olá! Como posso ajudar você hoje com as vagas disponíveis no GNX Group? Se dese…" at bounding box center [295, 190] width 207 height 11
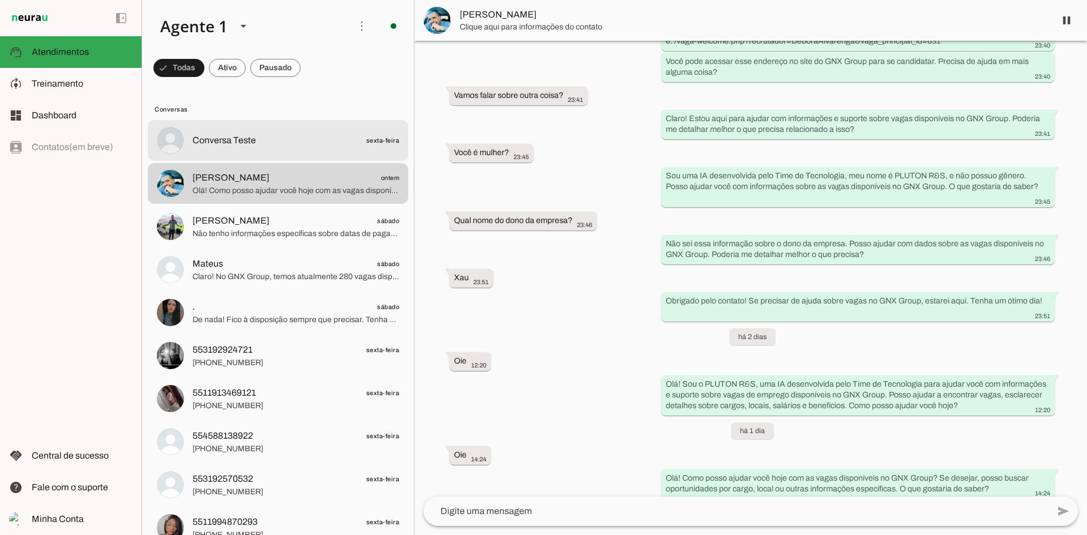
click at [246, 147] on span "Conversa Teste sexta-feira" at bounding box center [295, 141] width 207 height 14
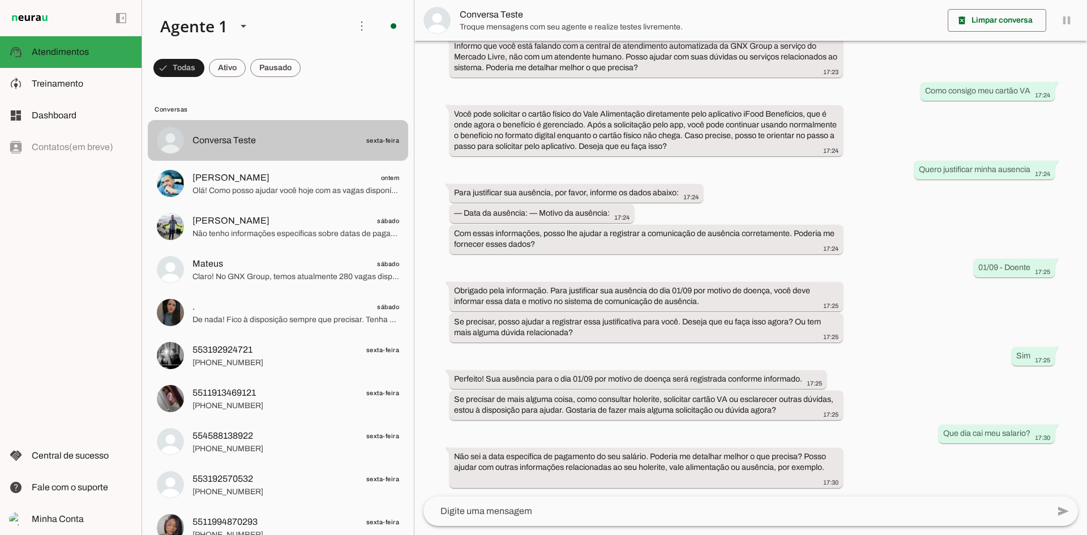
scroll to position [143, 0]
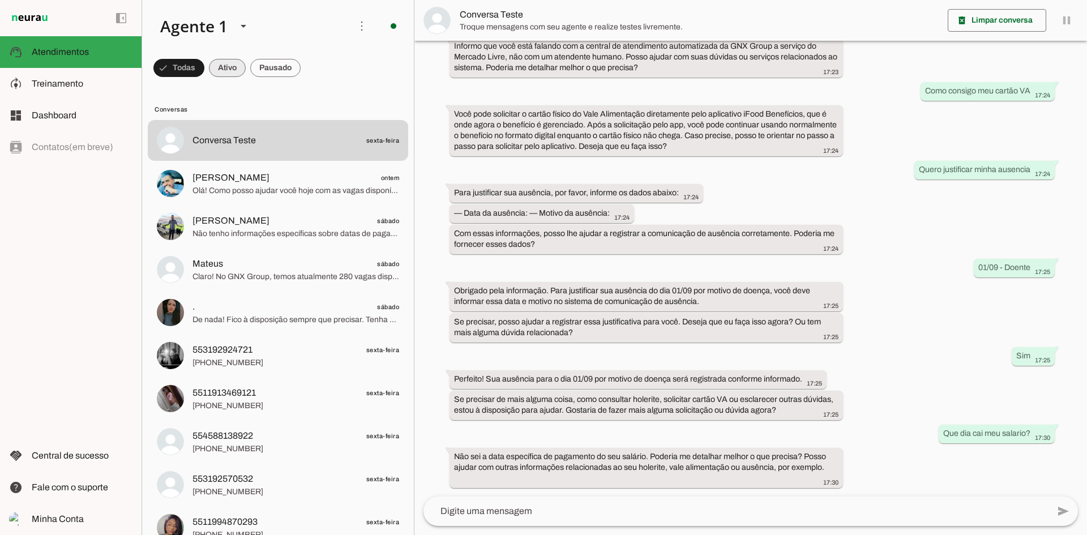
click at [204, 70] on span at bounding box center [178, 67] width 51 height 27
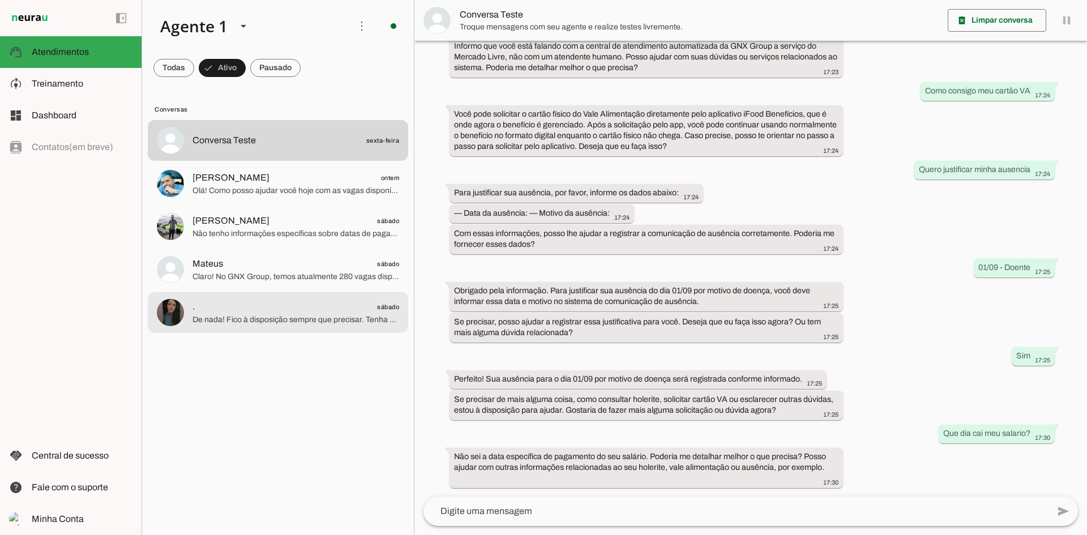
click at [235, 313] on span ". sábado" at bounding box center [295, 307] width 207 height 14
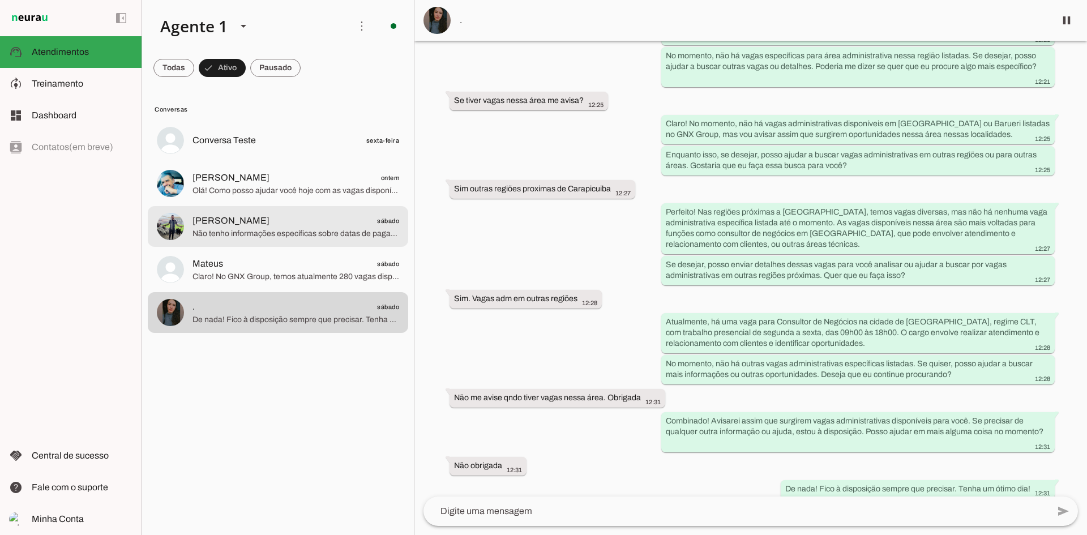
click at [303, 225] on span "[PERSON_NAME] sábado" at bounding box center [295, 221] width 207 height 14
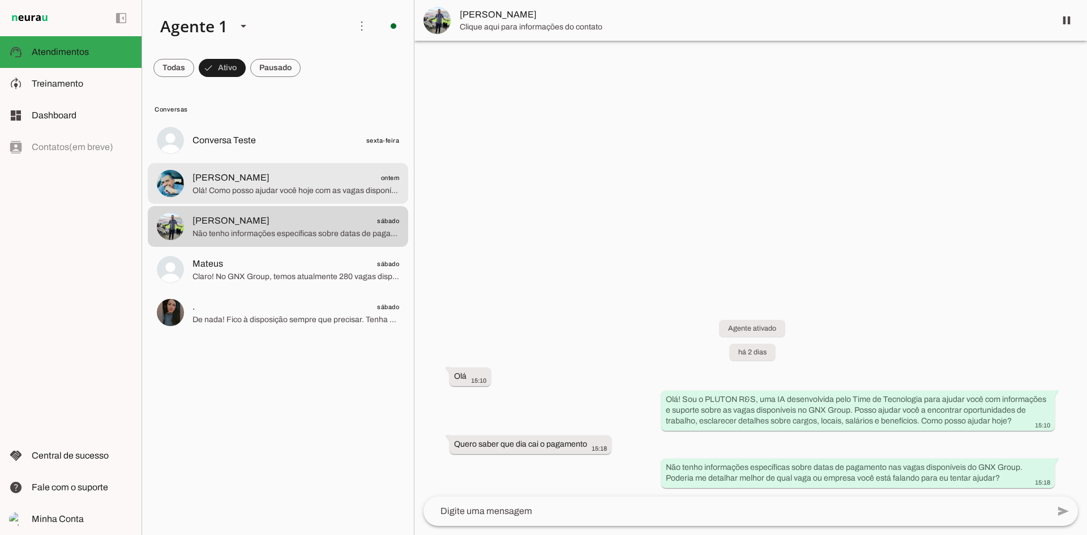
click at [298, 161] on md-item "[PERSON_NAME] ontem Olá! Como posso ajudar você hoje com as vagas disponíveis n…" at bounding box center [278, 140] width 260 height 41
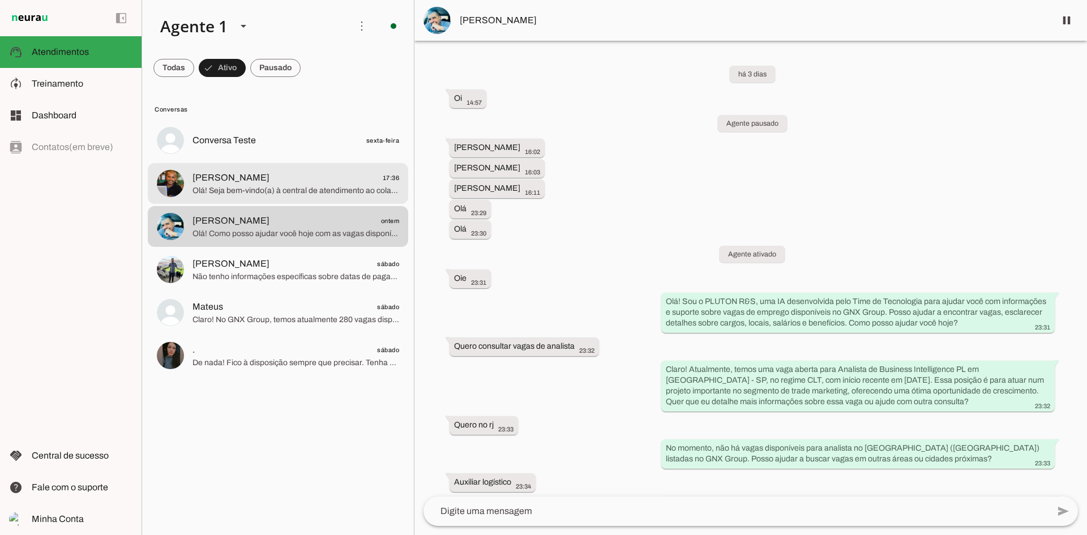
click at [295, 183] on span "[PERSON_NAME] 17:36" at bounding box center [295, 178] width 207 height 14
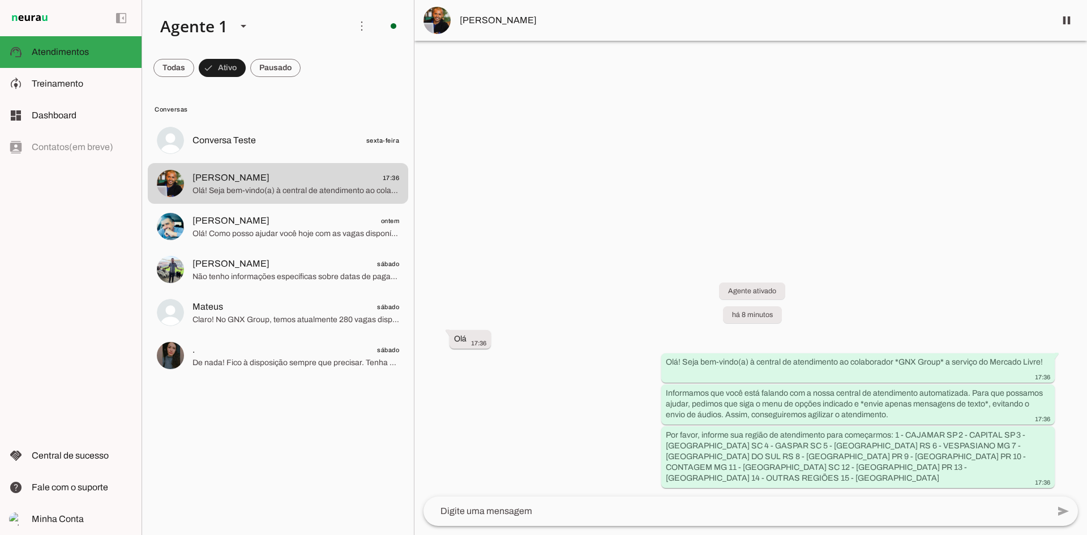
click at [330, 149] on div at bounding box center [295, 140] width 207 height 16
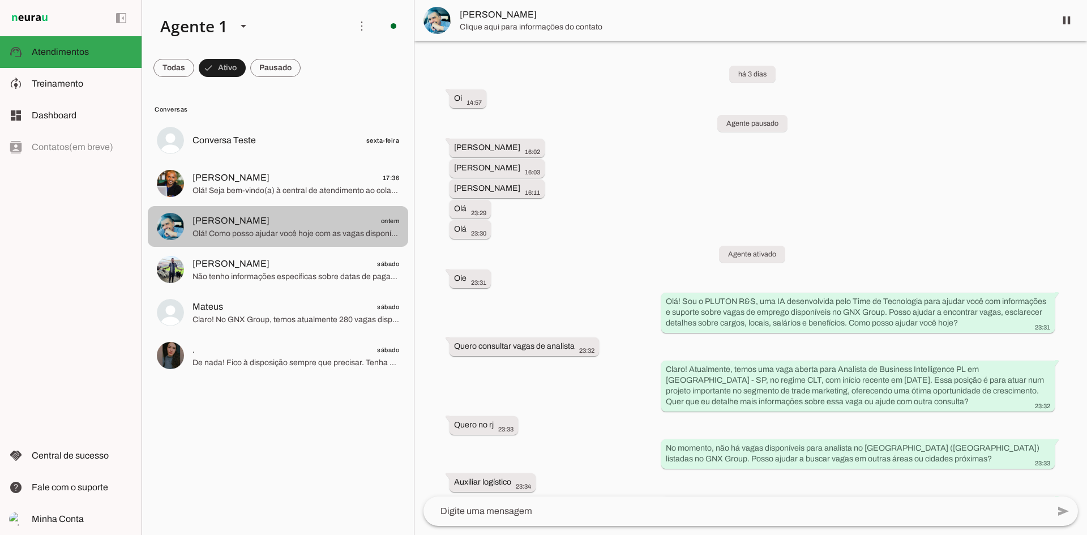
scroll to position [936, 0]
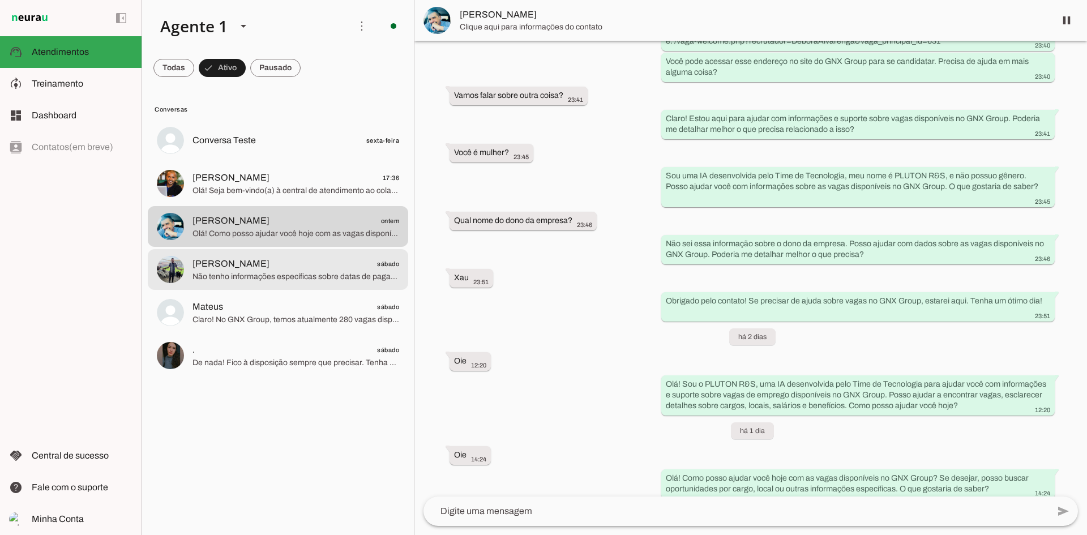
click at [299, 277] on span "Não tenho informações específicas sobre datas de pagamento nas vagas disponívei…" at bounding box center [295, 276] width 207 height 11
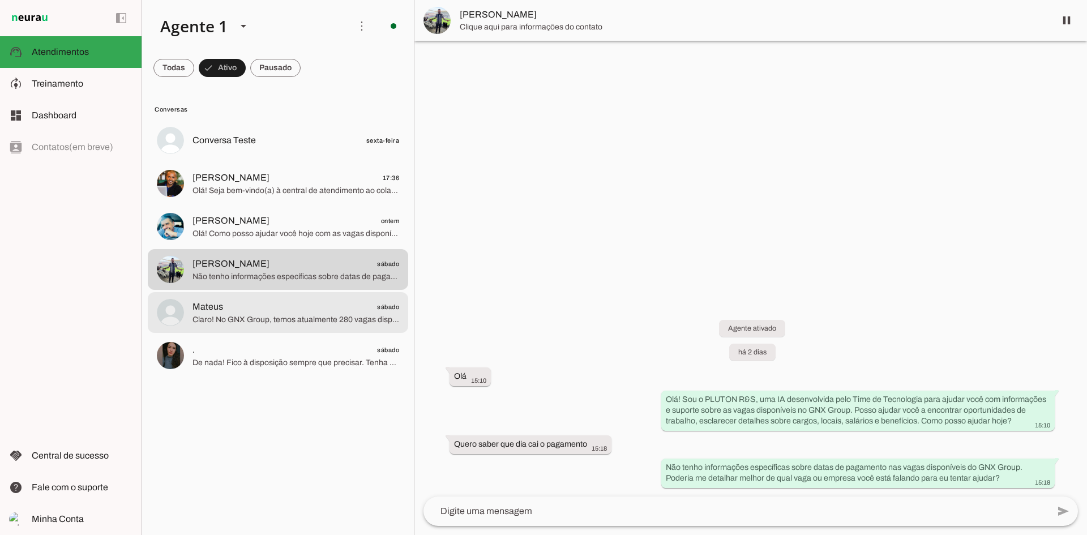
click at [297, 319] on span "Claro! No GNX Group, temos atualmente 280 vagas disponíveis em diversas áreas e…" at bounding box center [295, 319] width 207 height 11
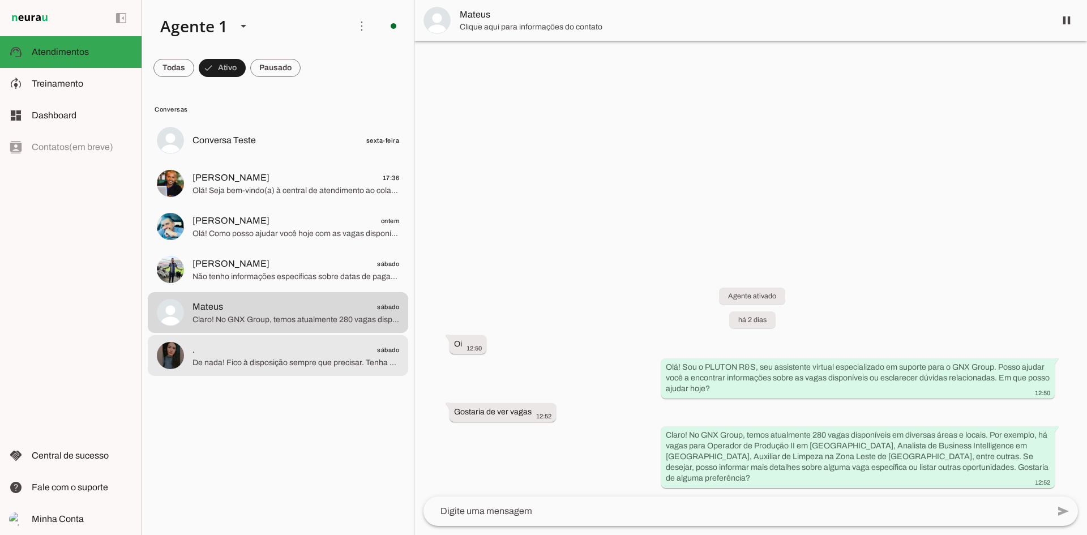
click at [284, 367] on span "De nada! Fico à disposição sempre que precisar. Tenha um ótimo dia!" at bounding box center [295, 362] width 207 height 11
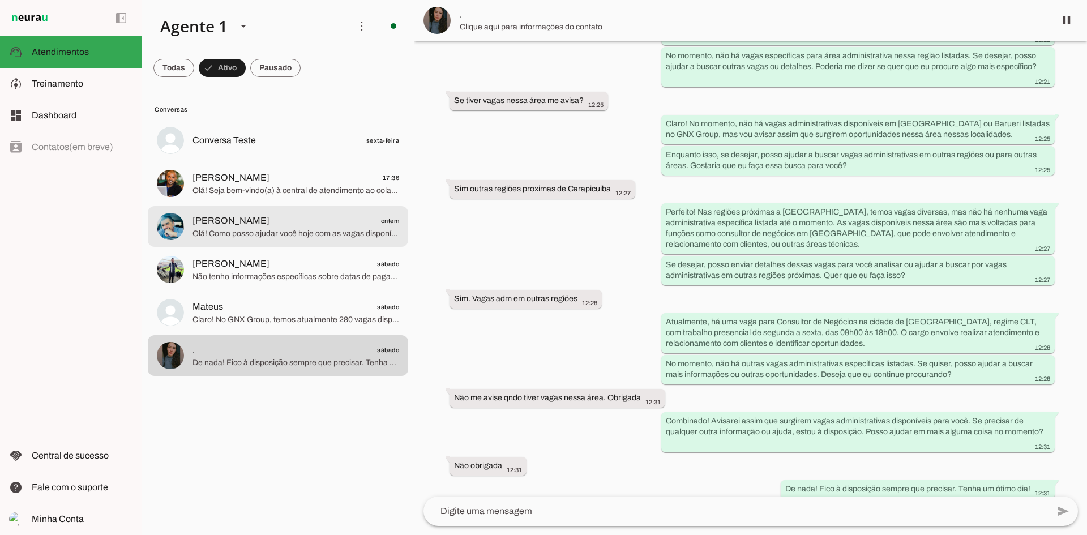
click at [262, 228] on span "Olá! Como posso ajudar você hoje com as vagas disponíveis no GNX Group? Se dese…" at bounding box center [295, 233] width 207 height 11
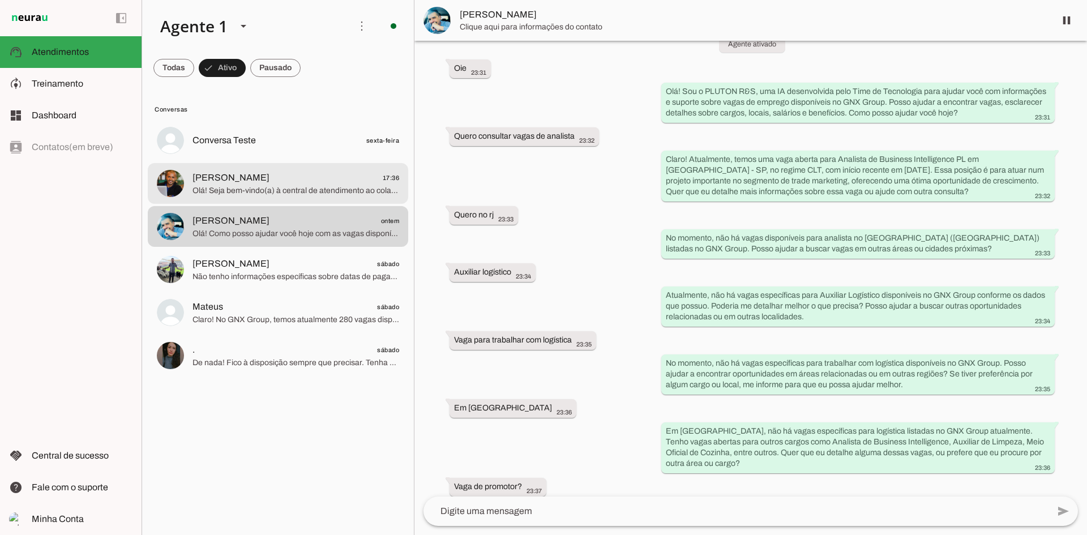
scroll to position [936, 0]
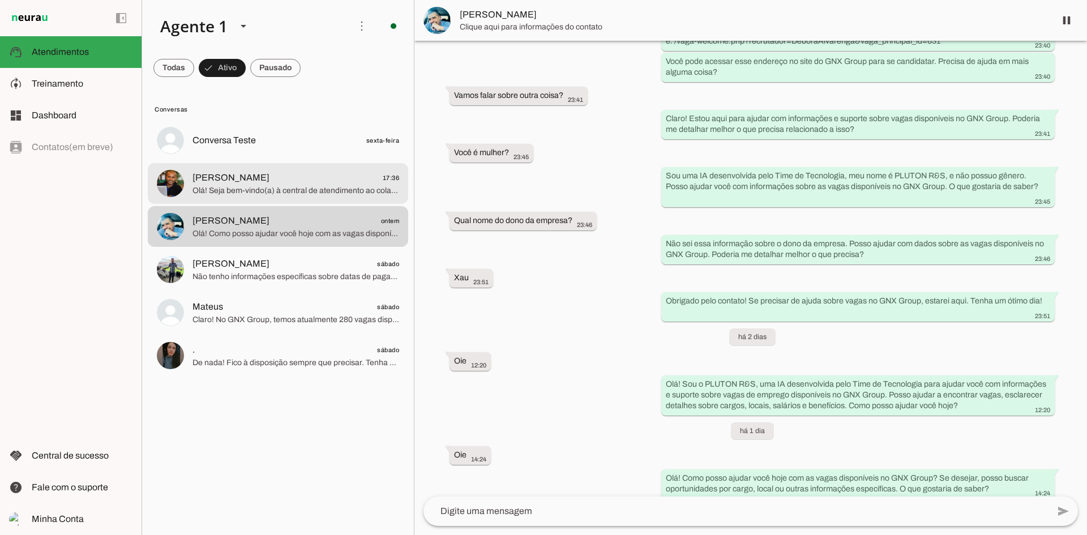
click at [274, 185] on span "Olá! Seja bem-vindo(a) à central de atendimento ao colaborador *GNX Group* a se…" at bounding box center [295, 190] width 207 height 11
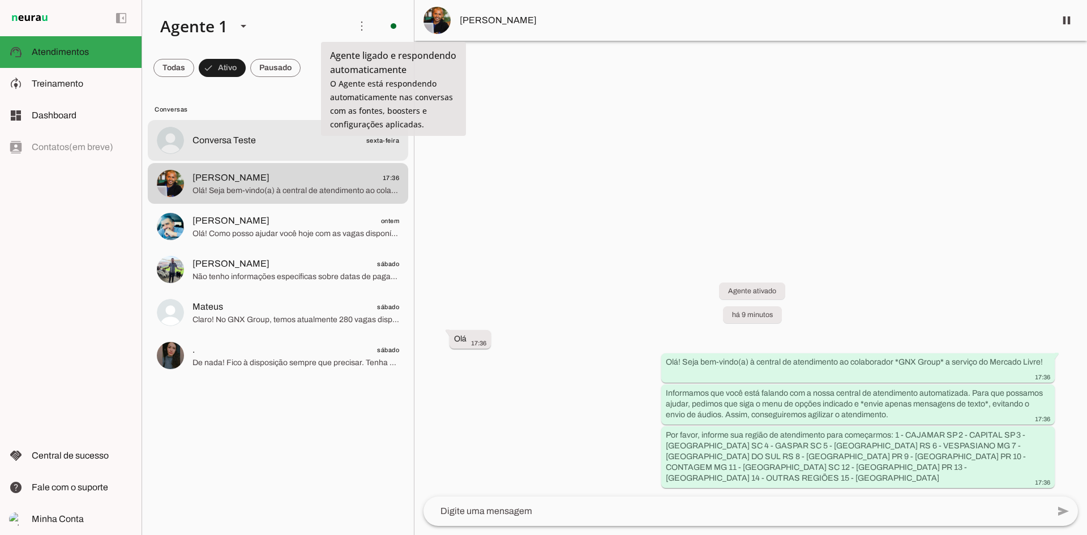
click at [210, 141] on span "Conversa Teste" at bounding box center [223, 141] width 63 height 14
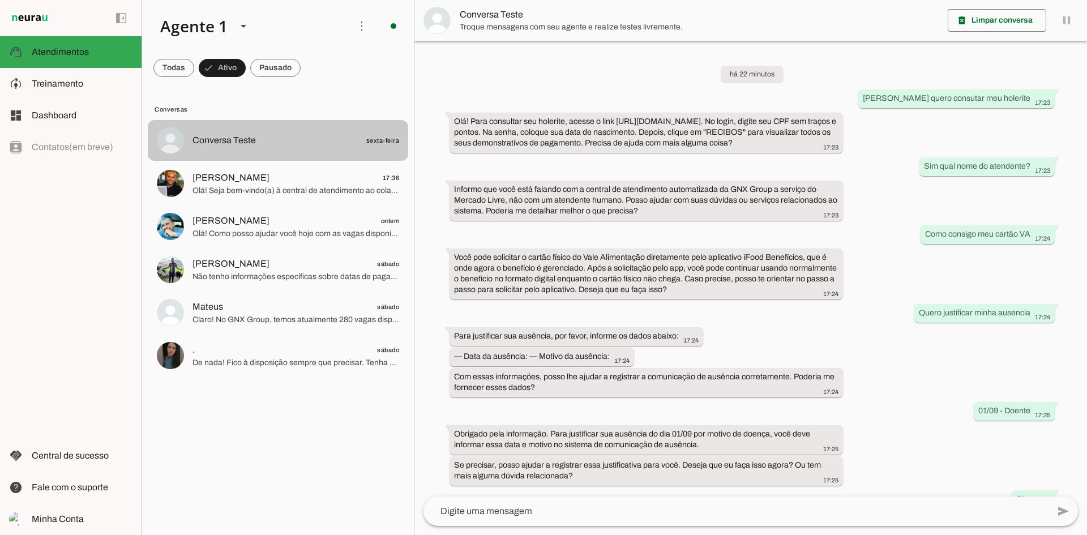
scroll to position [143, 0]
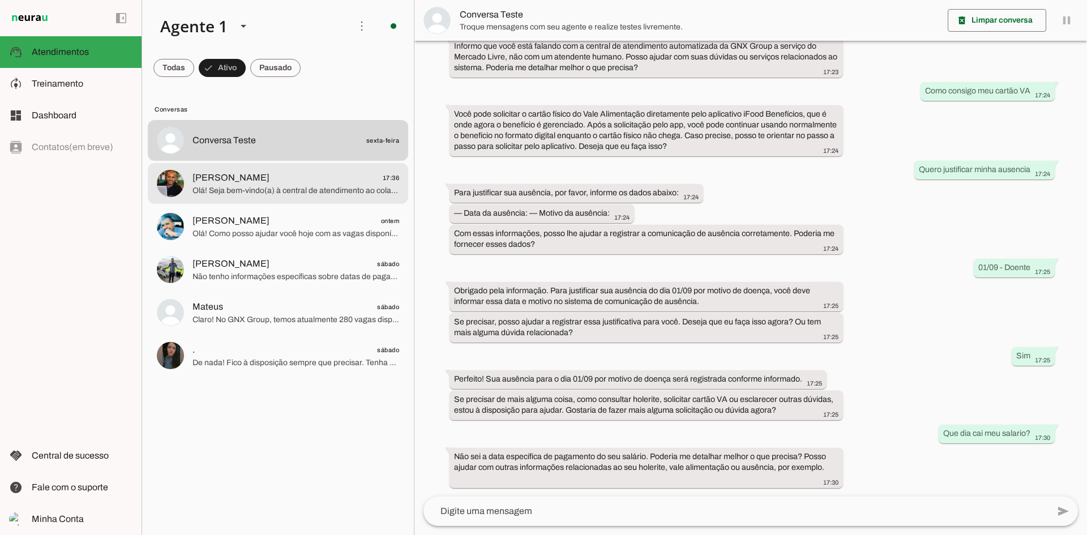
click at [220, 183] on span "[PERSON_NAME]" at bounding box center [230, 178] width 77 height 14
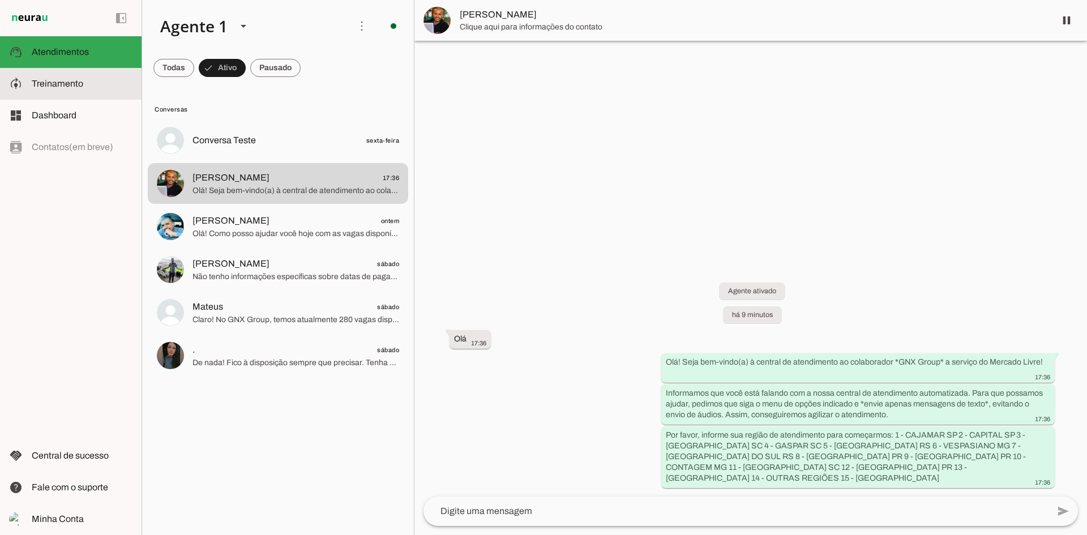
click at [98, 85] on slot at bounding box center [82, 84] width 101 height 14
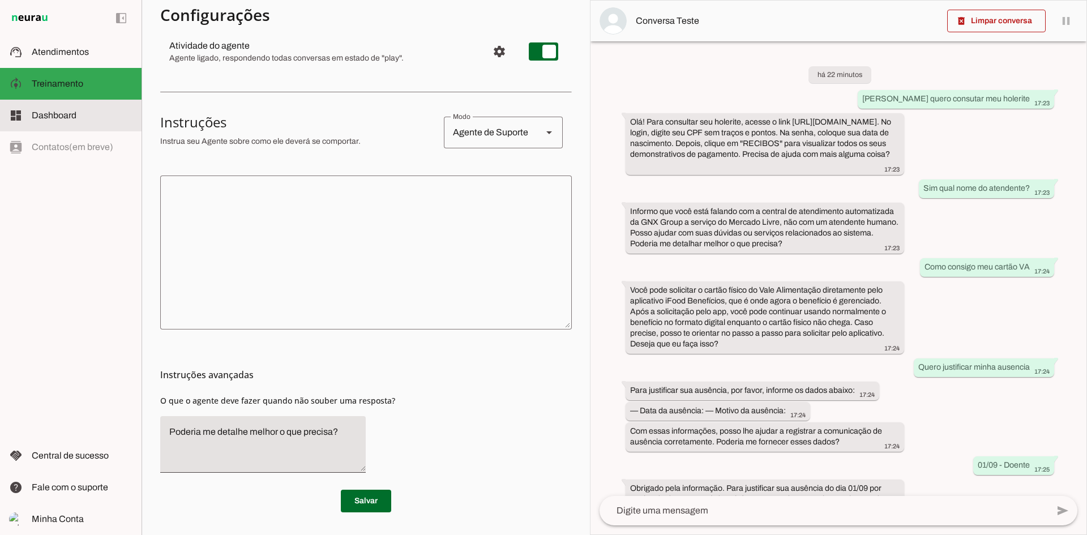
click at [72, 113] on span "Dashboard" at bounding box center [54, 115] width 45 height 10
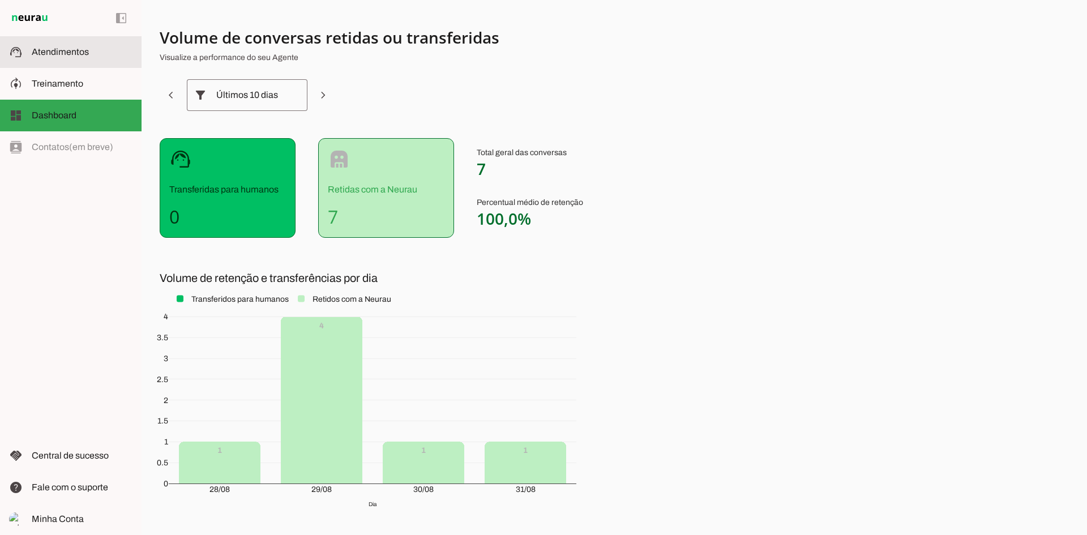
click at [77, 52] on span "Atendimentos" at bounding box center [60, 52] width 57 height 10
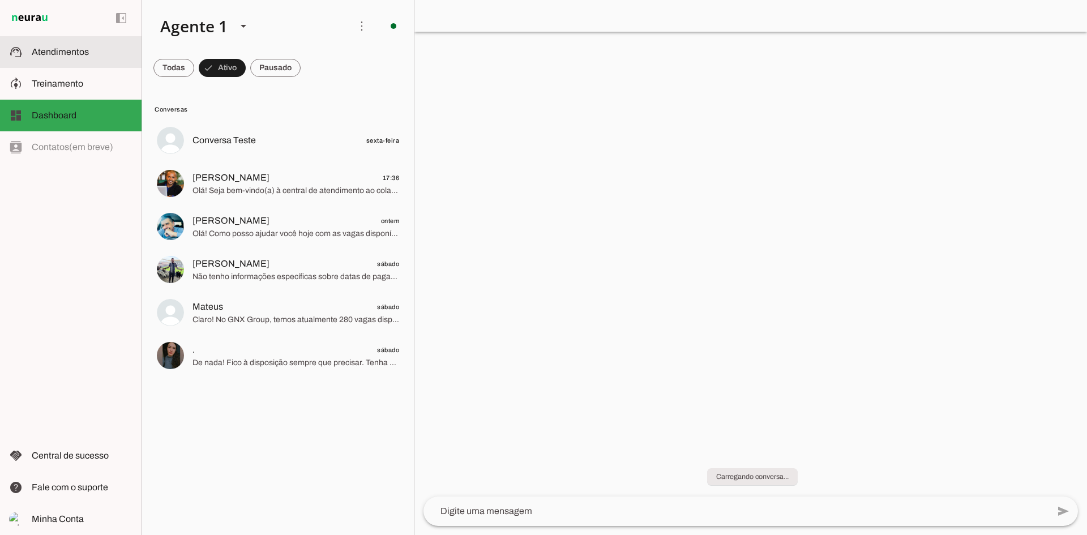
scroll to position [143, 0]
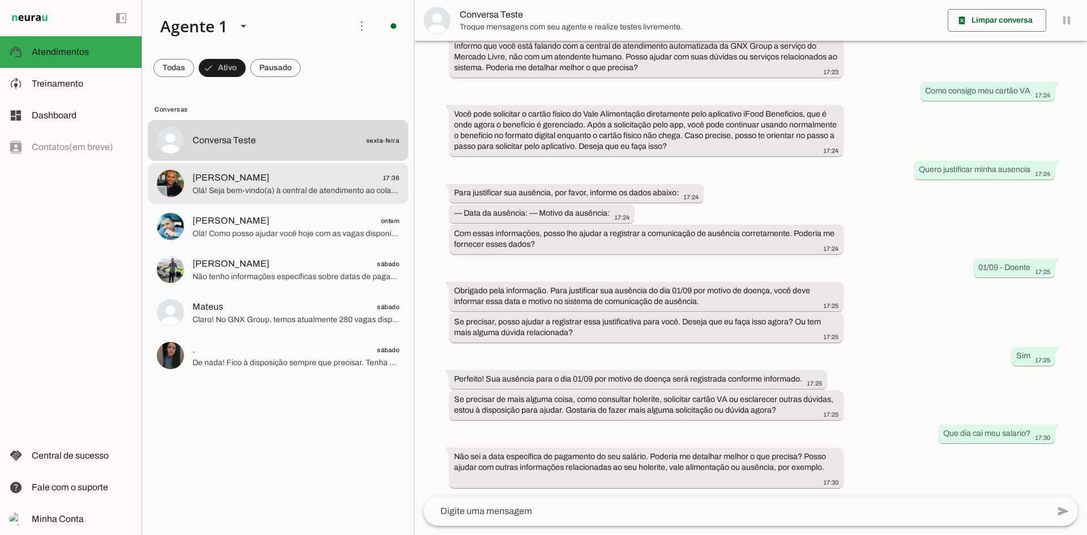
click at [219, 172] on span "[PERSON_NAME]" at bounding box center [230, 178] width 77 height 14
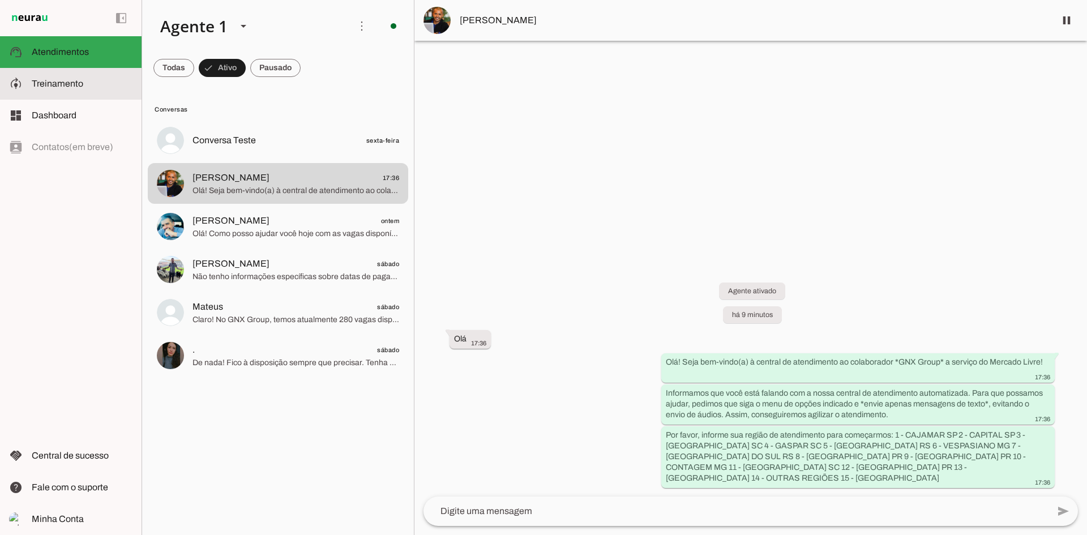
click at [72, 91] on md-item "model_training Treinamento Treinamento" at bounding box center [70, 84] width 141 height 32
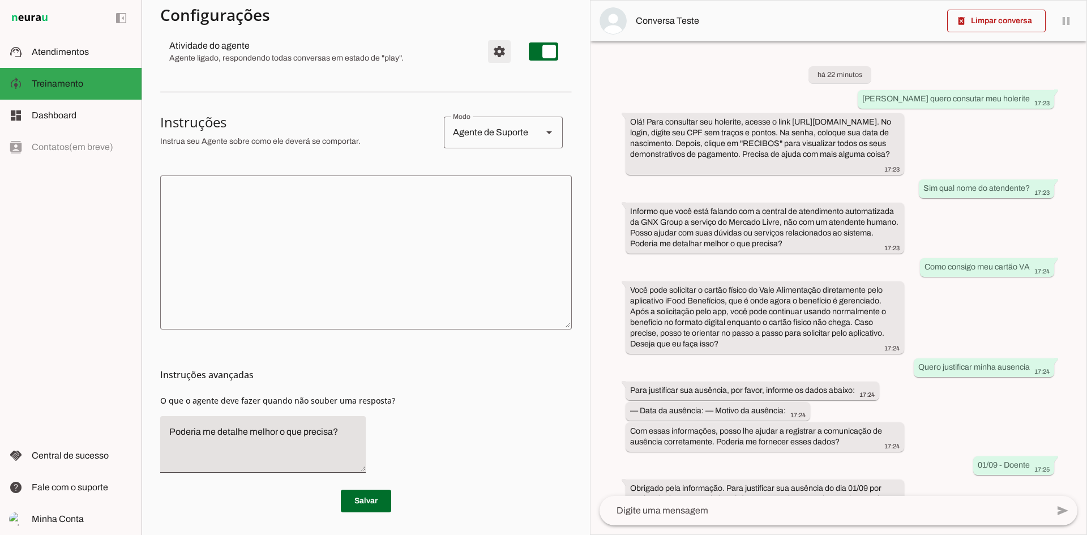
click at [492, 51] on span "Configurações avançadas" at bounding box center [499, 51] width 27 height 27
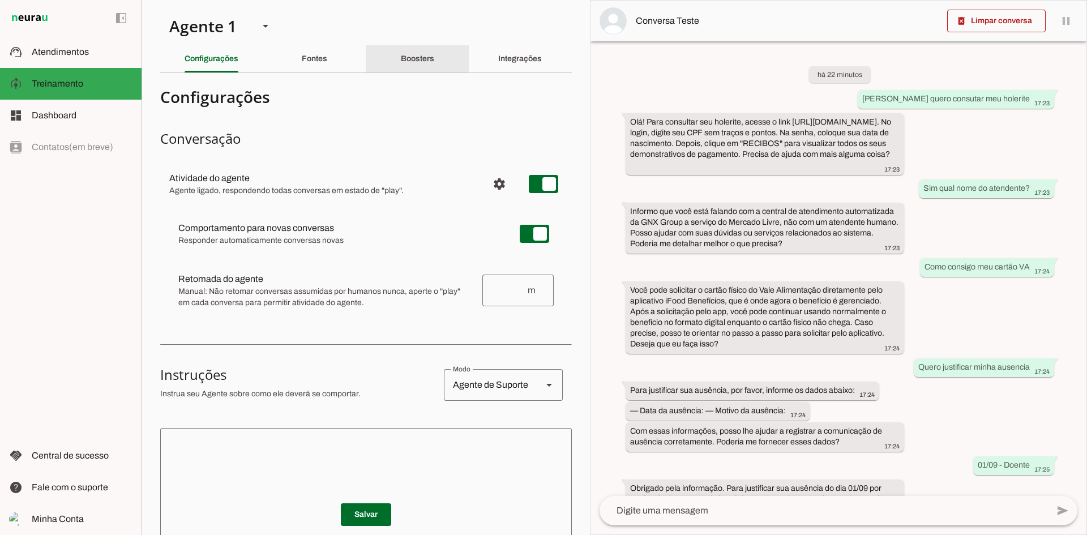
click at [413, 64] on div "Boosters" at bounding box center [417, 58] width 33 height 27
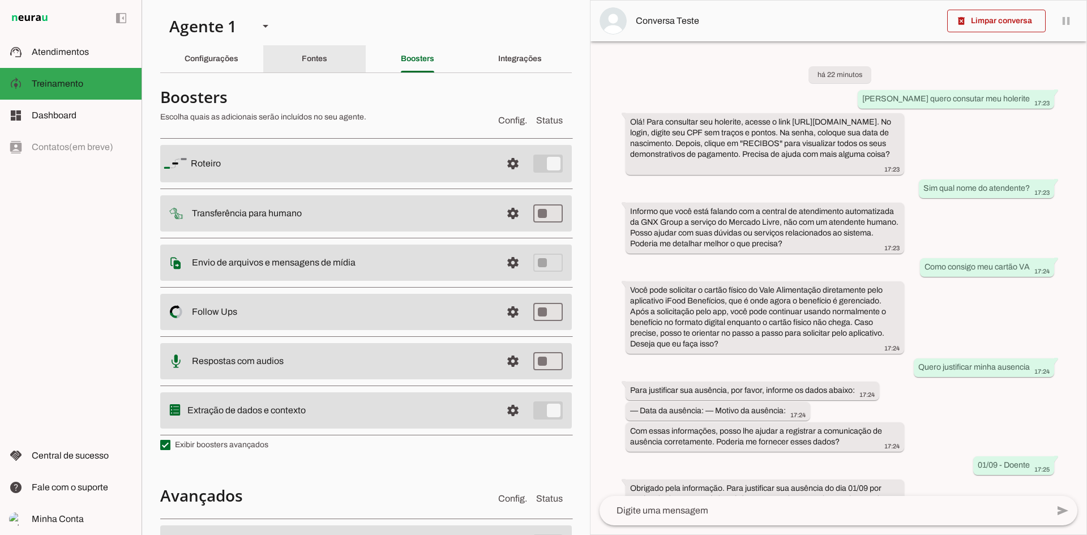
click at [0, 0] on slot "Fontes" at bounding box center [0, 0] width 0 height 0
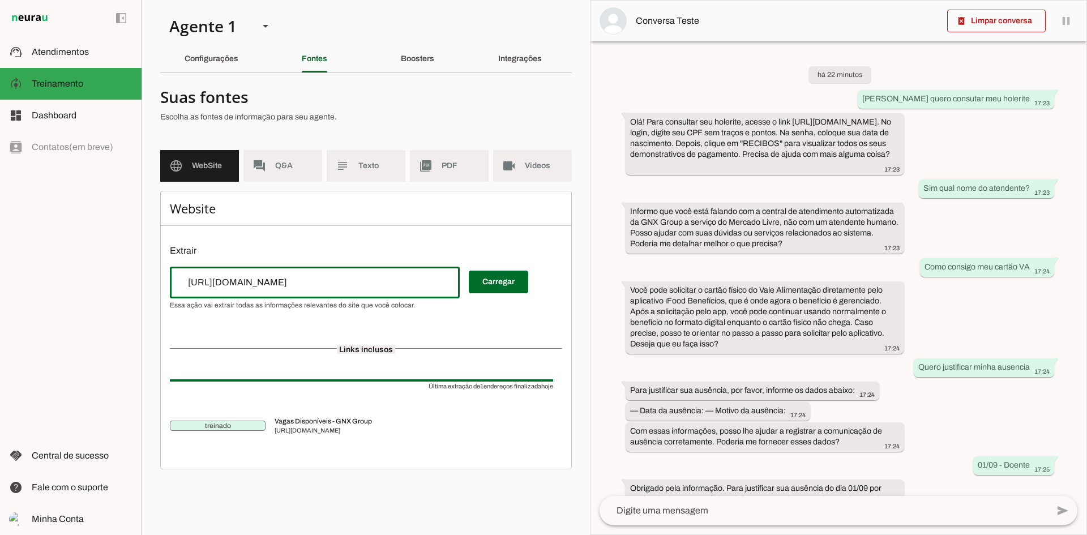
click at [284, 287] on input "[URL][DOMAIN_NAME]" at bounding box center [315, 283] width 272 height 14
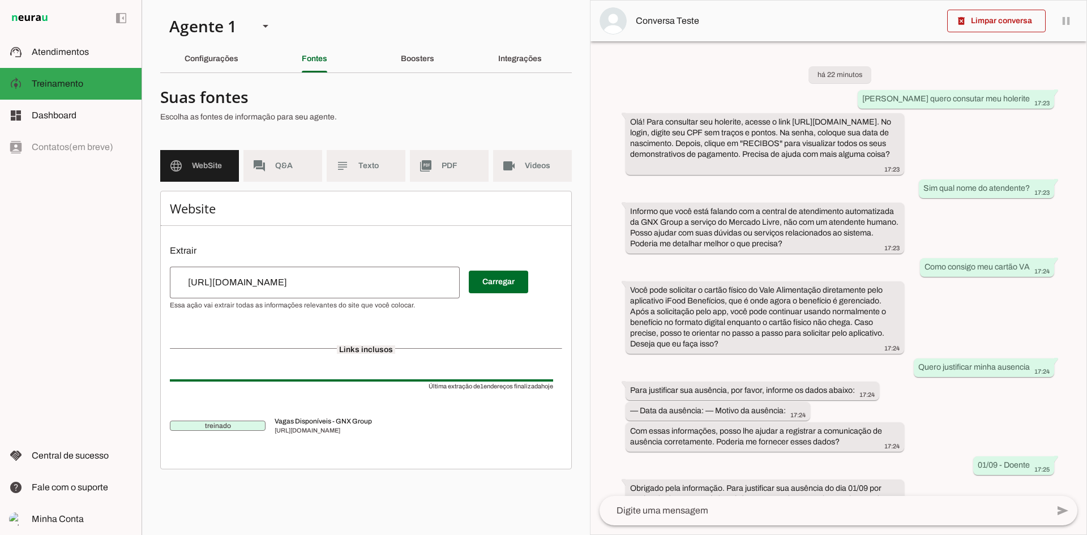
click at [275, 272] on div "[URL][DOMAIN_NAME]" at bounding box center [315, 283] width 290 height 32
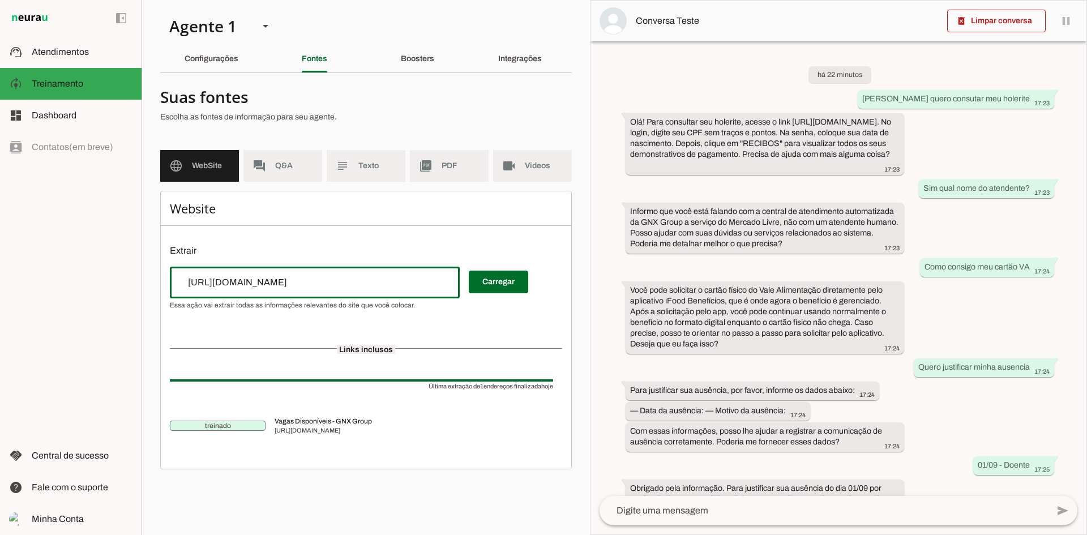
click at [401, 289] on input "[URL][DOMAIN_NAME]" at bounding box center [315, 283] width 272 height 14
paste input "s://[DOMAIN_NAME]/"
type input "[URL][DOMAIN_NAME]"
type md-outlined-text-field "[URL][DOMAIN_NAME]"
click at [505, 286] on span at bounding box center [498, 281] width 59 height 27
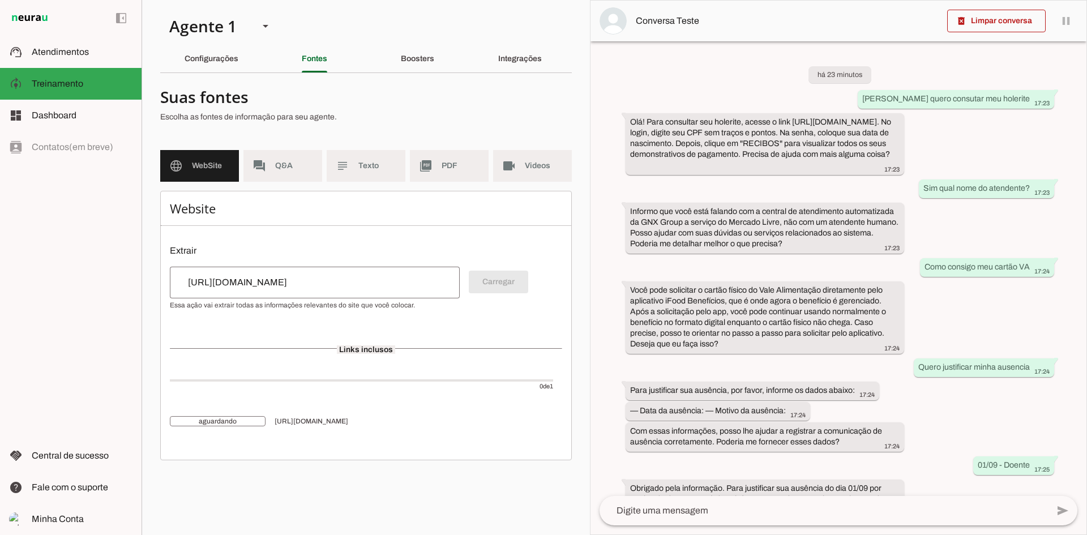
drag, startPoint x: 320, startPoint y: 296, endPoint x: 334, endPoint y: 294, distance: 14.3
click at [320, 295] on div "[URL][DOMAIN_NAME]" at bounding box center [315, 283] width 290 height 32
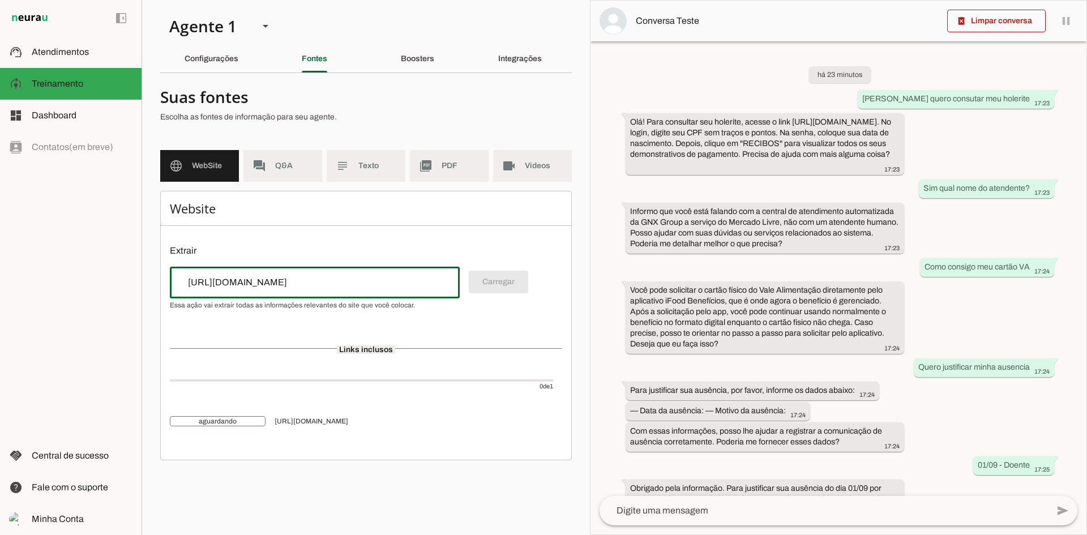
paste input "candidato"
type input "[URL][DOMAIN_NAME]"
type md-outlined-text-field "[URL][DOMAIN_NAME]"
click at [499, 285] on span at bounding box center [498, 281] width 59 height 27
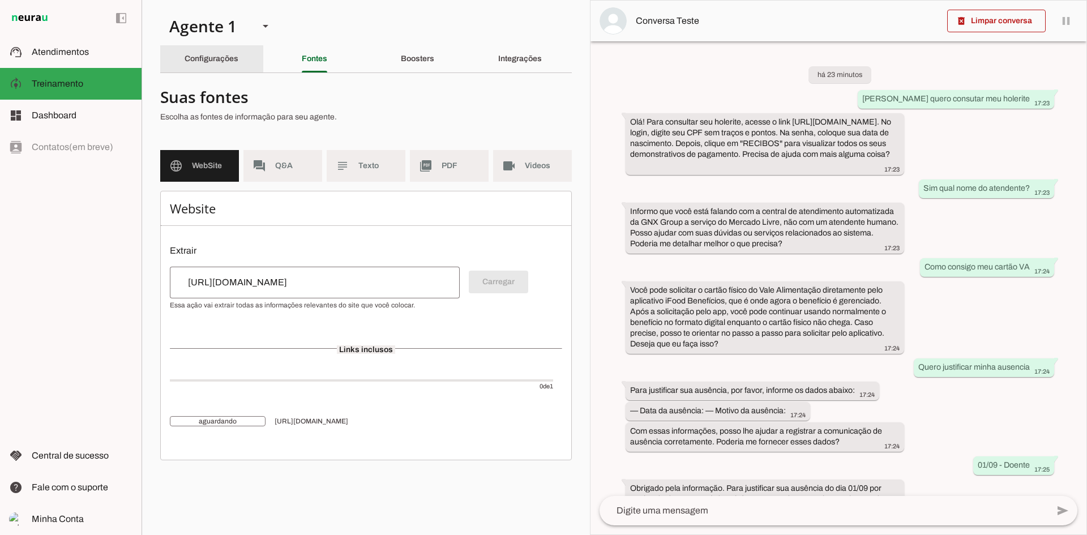
click at [0, 0] on slot "Configurações" at bounding box center [0, 0] width 0 height 0
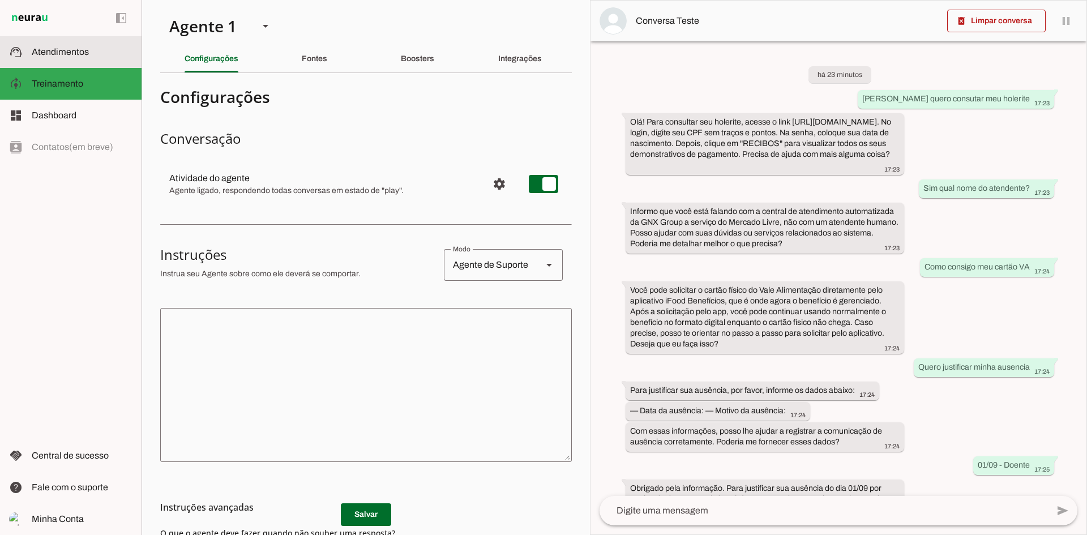
click at [76, 59] on md-item "support_agent Atendimentos Atendimentos" at bounding box center [70, 52] width 141 height 32
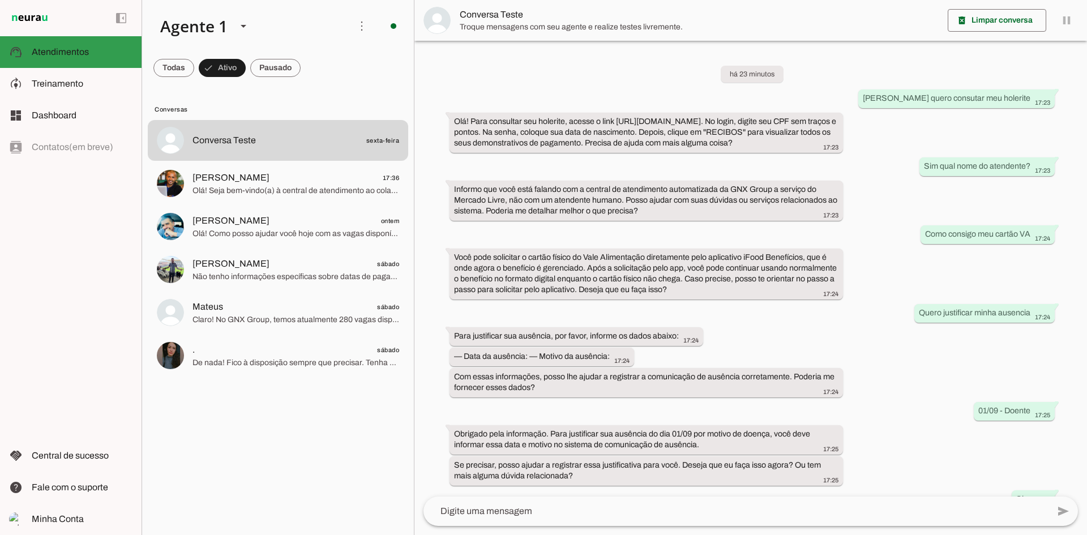
scroll to position [143, 0]
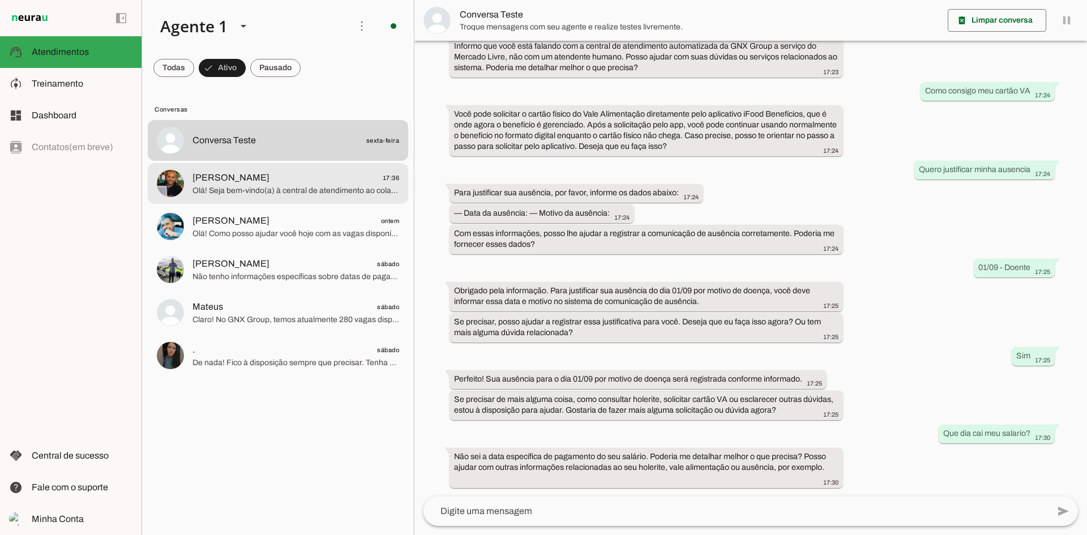
click at [278, 177] on span "[PERSON_NAME] 17:36" at bounding box center [295, 178] width 207 height 14
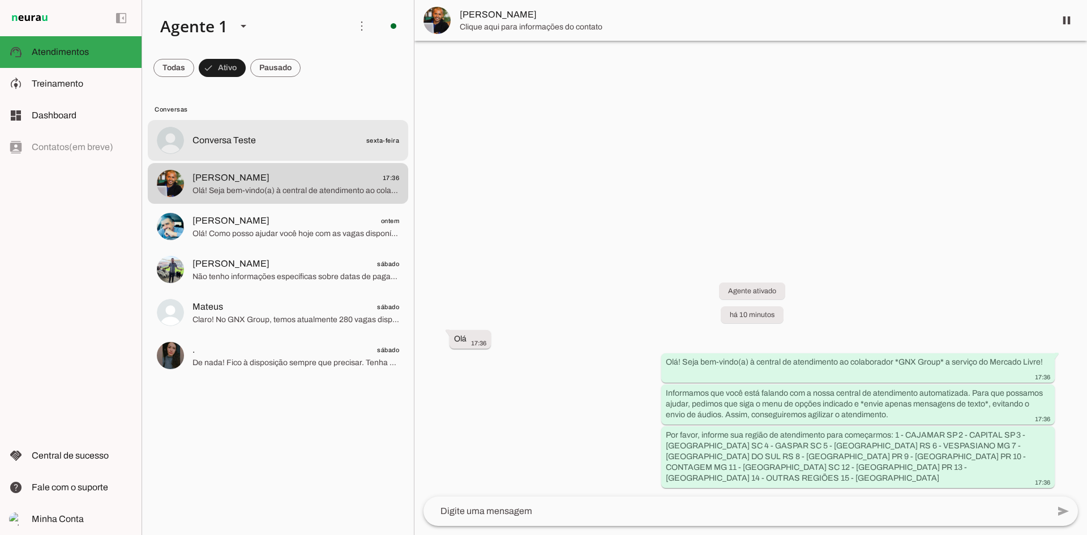
click at [277, 142] on span "Conversa Teste sexta-feira" at bounding box center [295, 141] width 207 height 14
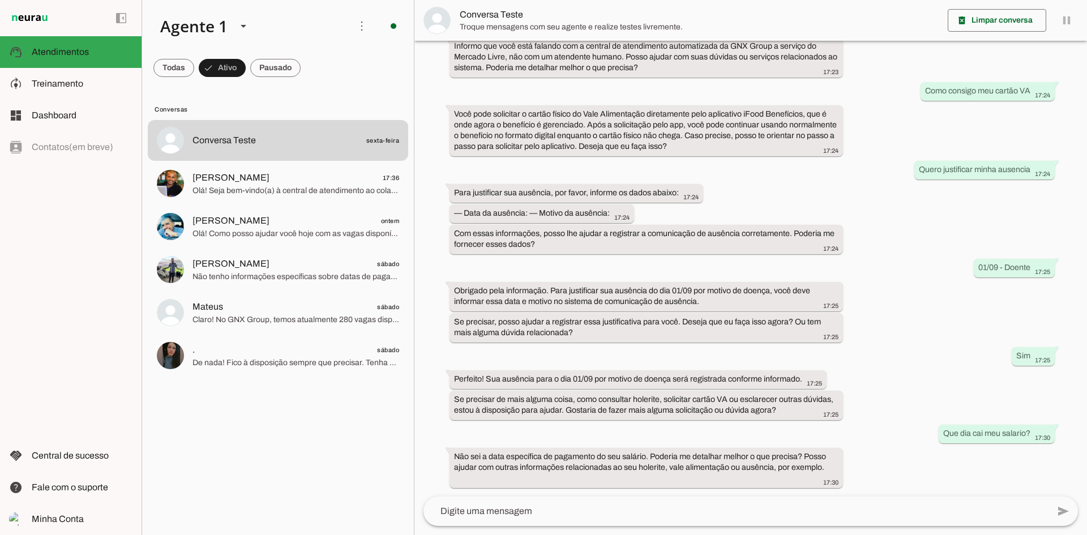
click at [636, 530] on div "add send send 🎤 Recording... description Document photo_library Photos & videos…" at bounding box center [750, 515] width 672 height 38
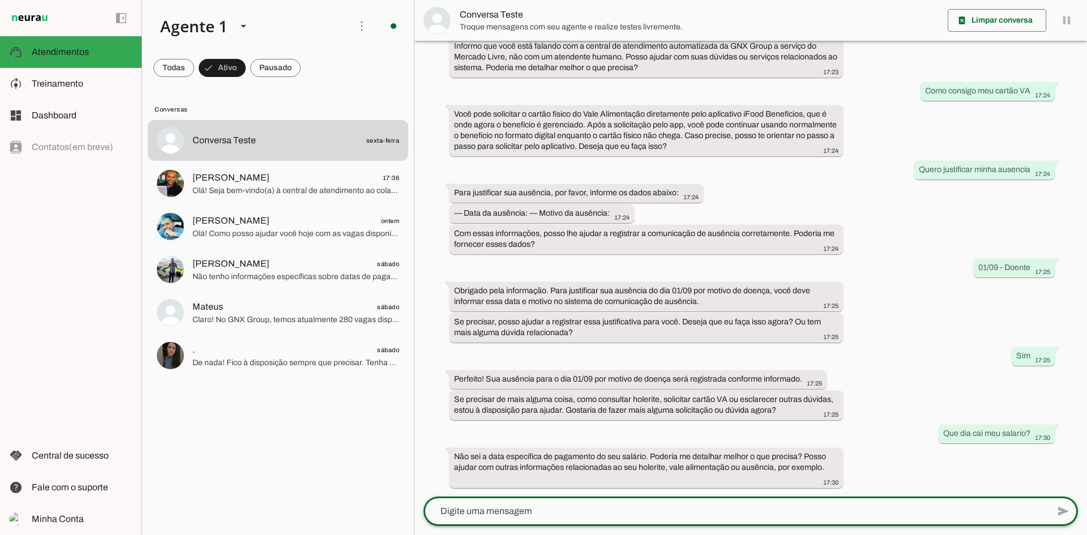
click at [622, 516] on textarea at bounding box center [735, 511] width 625 height 14
type textarea "Tem vagas?"
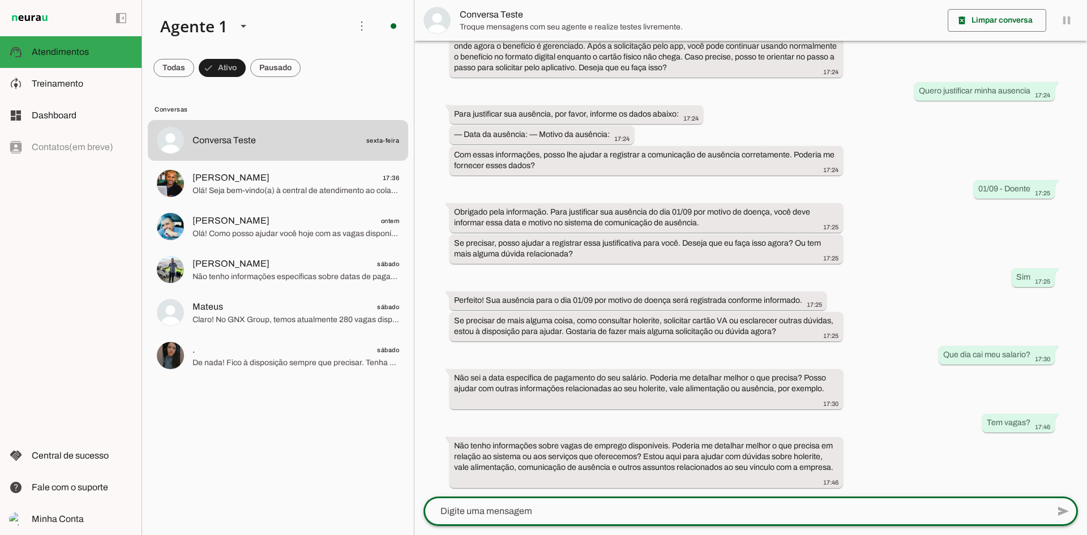
scroll to position [16, 0]
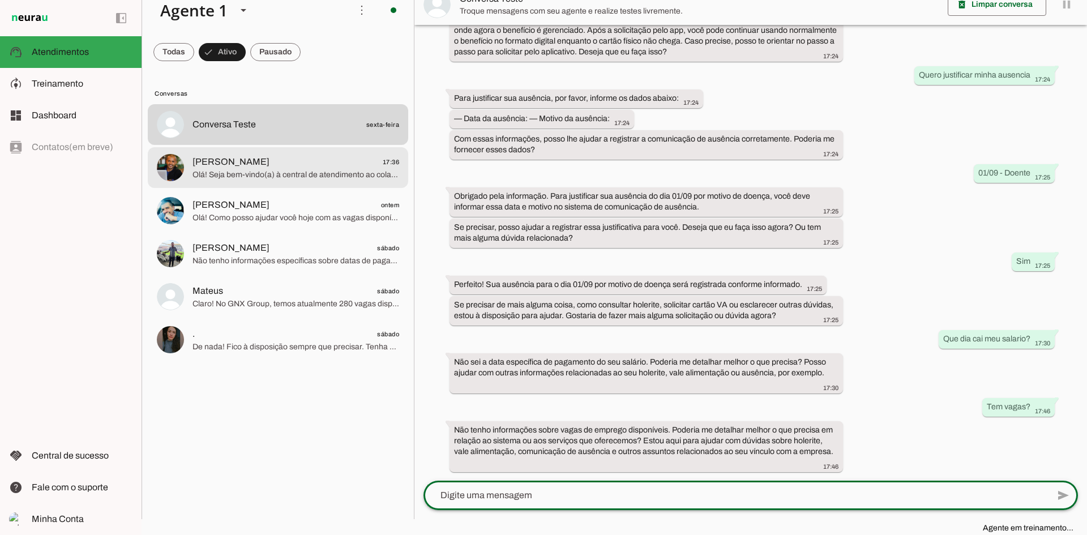
click at [275, 145] on md-item "[PERSON_NAME] 17:36 Olá! Seja bem-vindo(a) à central de atendimento ao colabora…" at bounding box center [278, 124] width 260 height 41
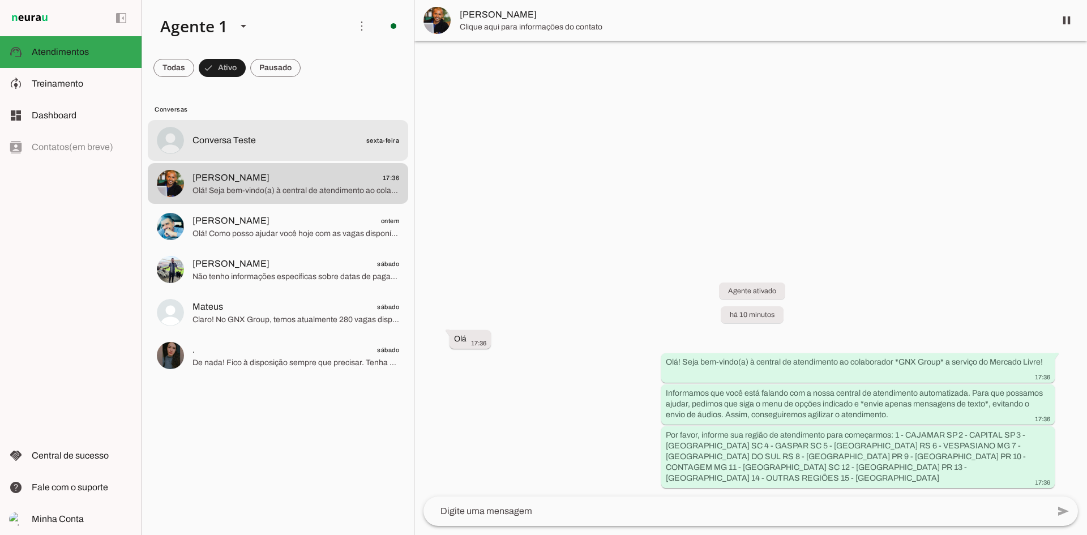
click at [278, 138] on span "Conversa Teste sexta-feira" at bounding box center [295, 141] width 207 height 14
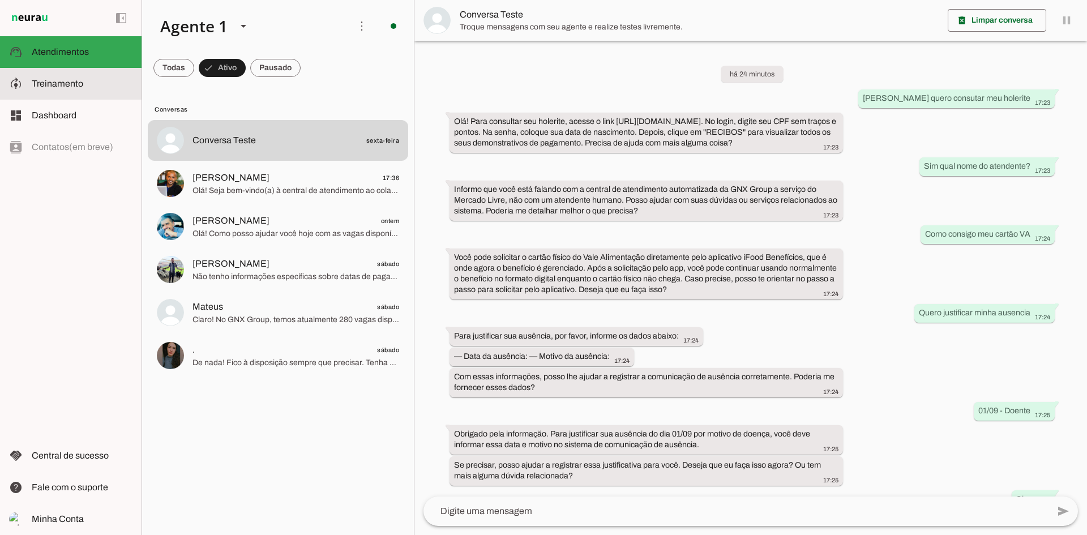
drag, startPoint x: 32, startPoint y: 75, endPoint x: 41, endPoint y: 78, distance: 10.0
click at [32, 75] on md-item "model_training Treinamento Treinamento" at bounding box center [70, 84] width 141 height 32
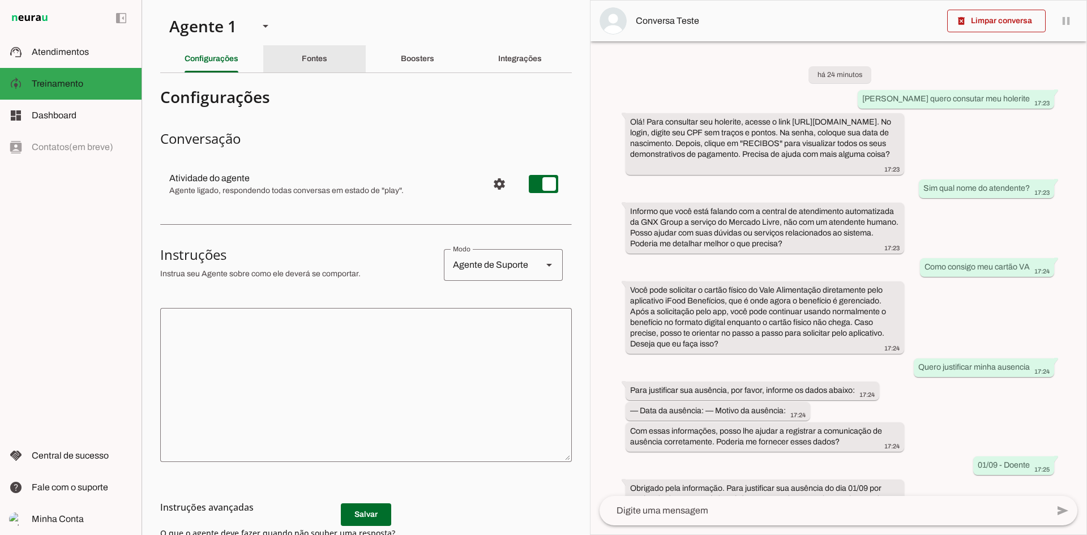
click at [324, 56] on div "Fontes" at bounding box center [314, 58] width 25 height 27
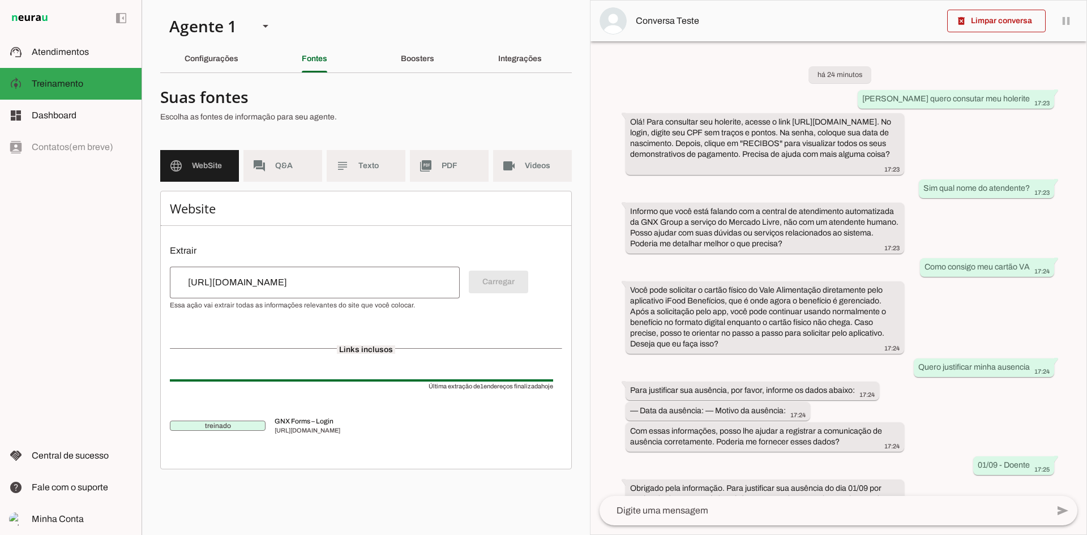
click at [316, 268] on div "[URL][DOMAIN_NAME]" at bounding box center [315, 283] width 290 height 32
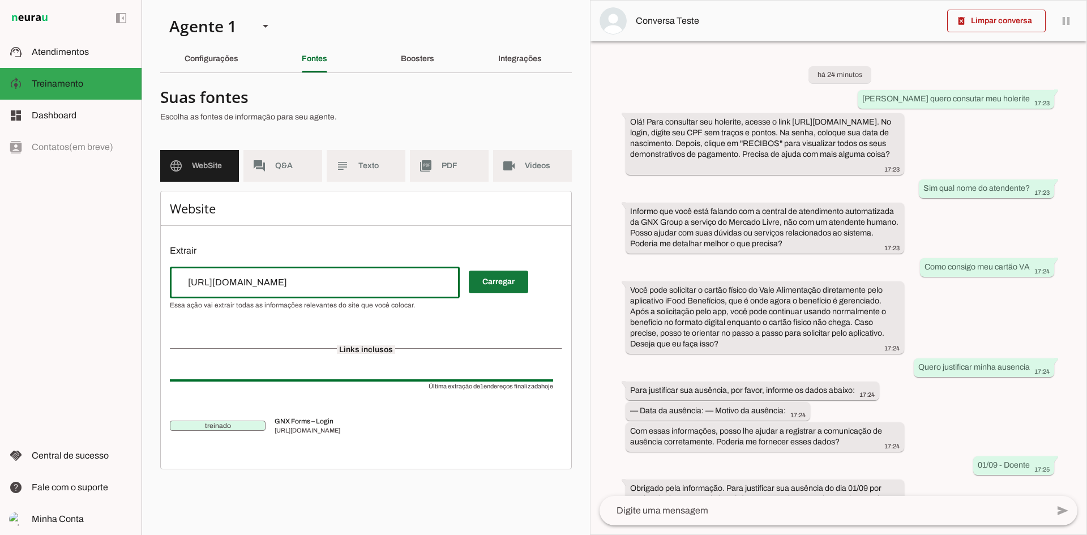
type input "[URL][DOMAIN_NAME]"
type md-outlined-text-field "[URL][DOMAIN_NAME]"
click at [497, 277] on span at bounding box center [498, 281] width 59 height 27
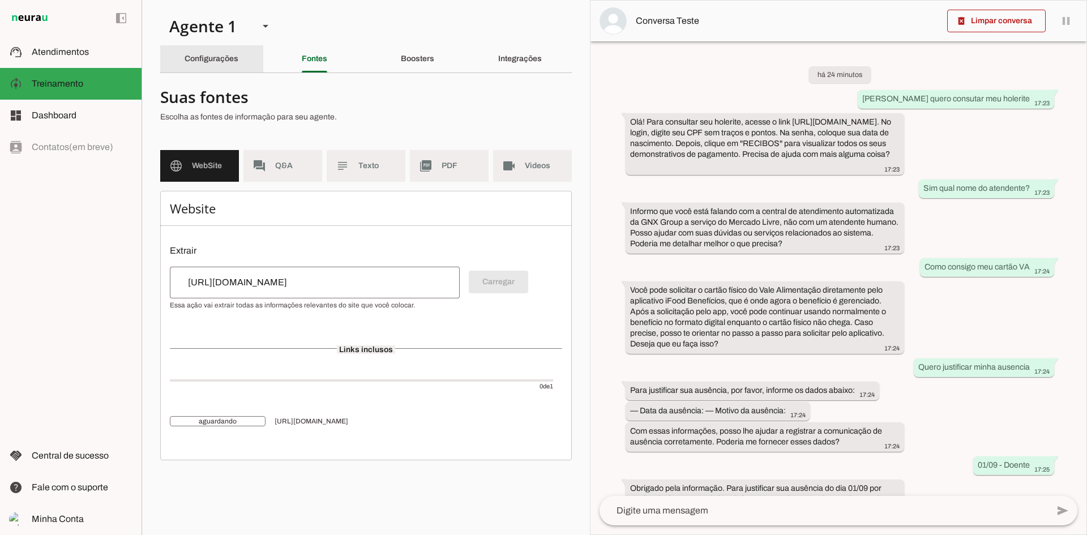
click at [238, 63] on div "Configurações" at bounding box center [211, 58] width 54 height 27
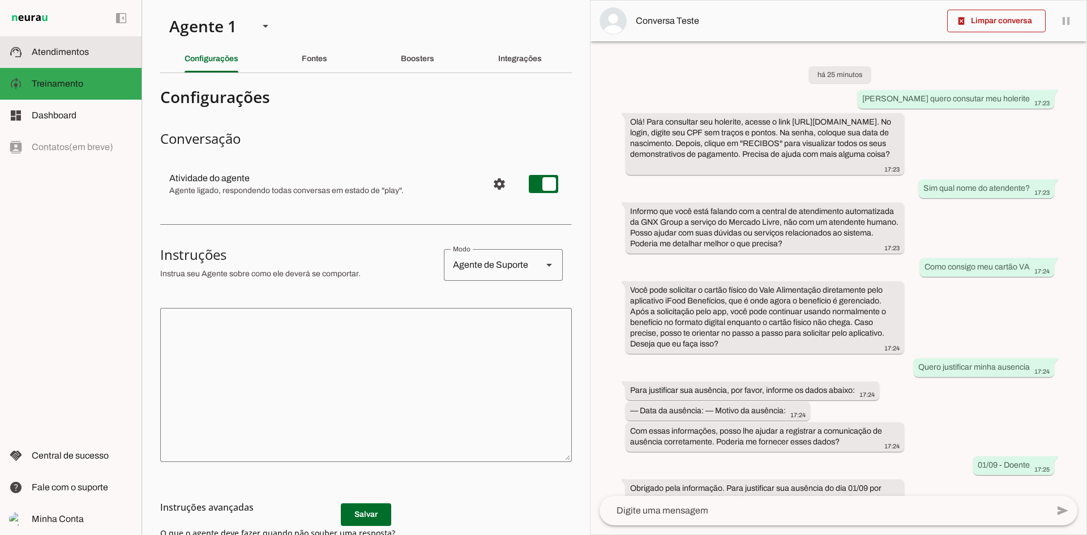
click at [91, 57] on slot at bounding box center [82, 52] width 101 height 14
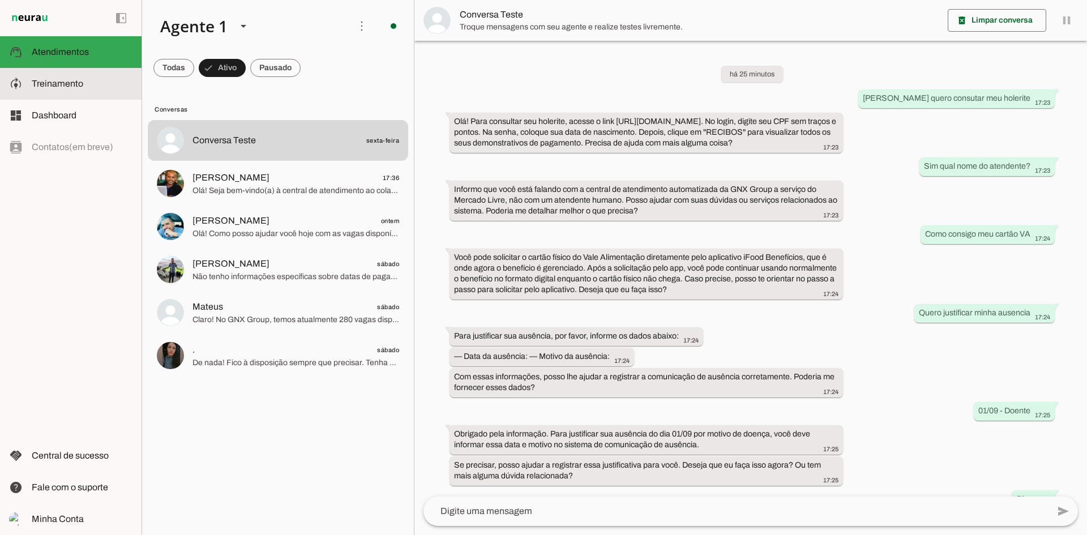
scroll to position [222, 0]
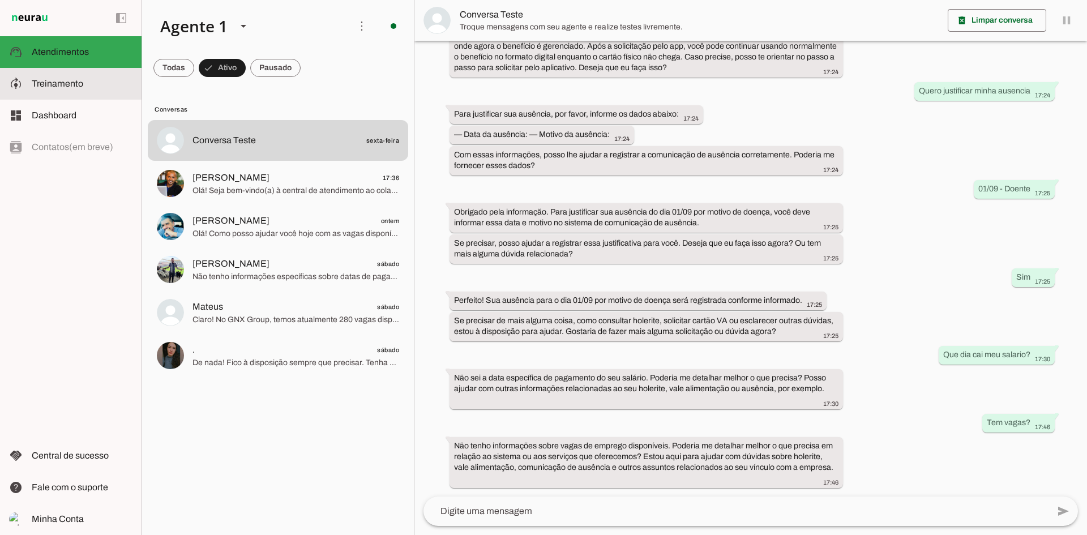
click at [73, 82] on span "Treinamento" at bounding box center [57, 84] width 51 height 10
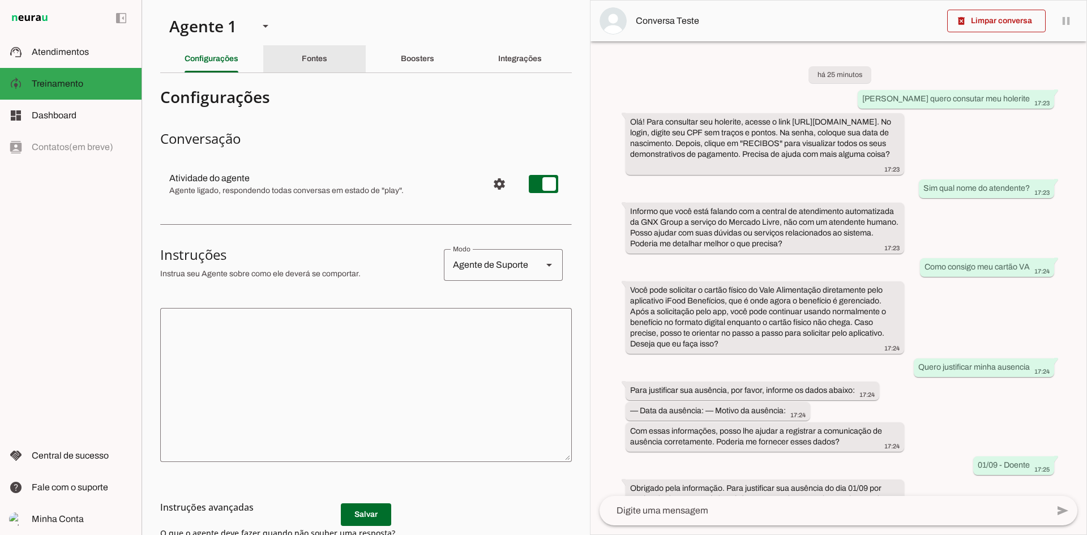
click at [302, 66] on div "Fontes" at bounding box center [314, 58] width 25 height 27
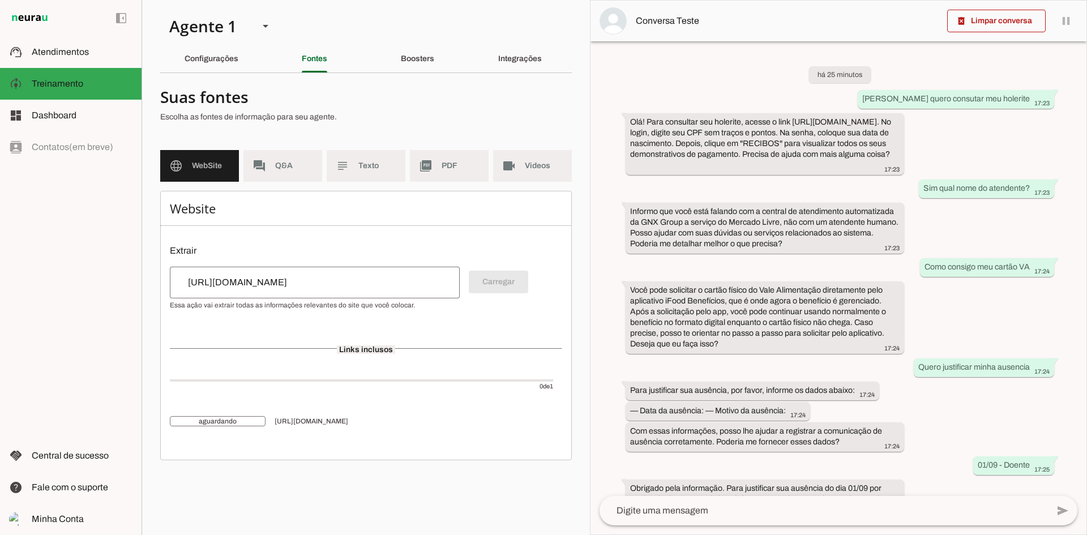
click at [299, 421] on span "[URL][DOMAIN_NAME]" at bounding box center [413, 421] width 278 height 9
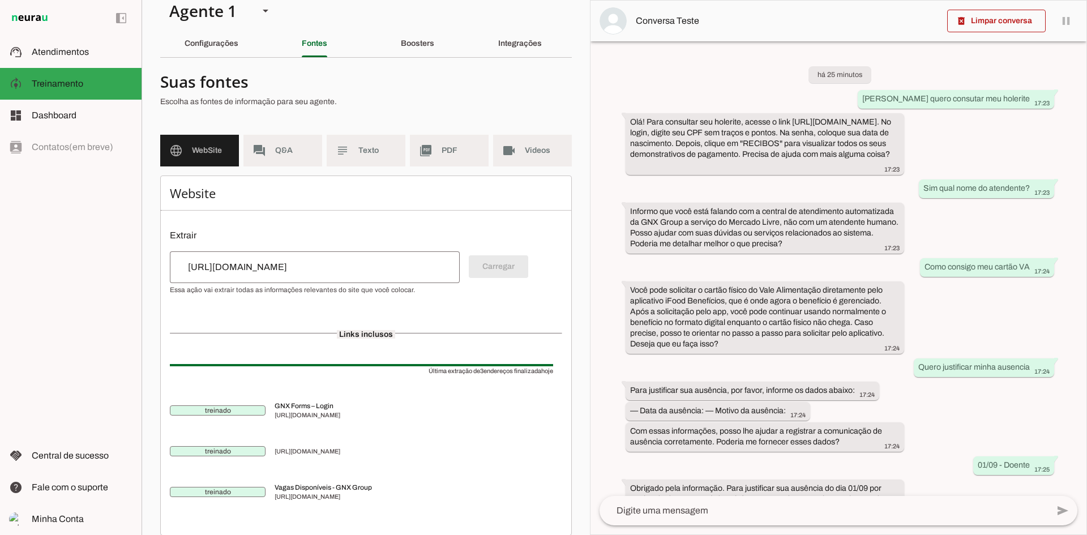
scroll to position [29, 0]
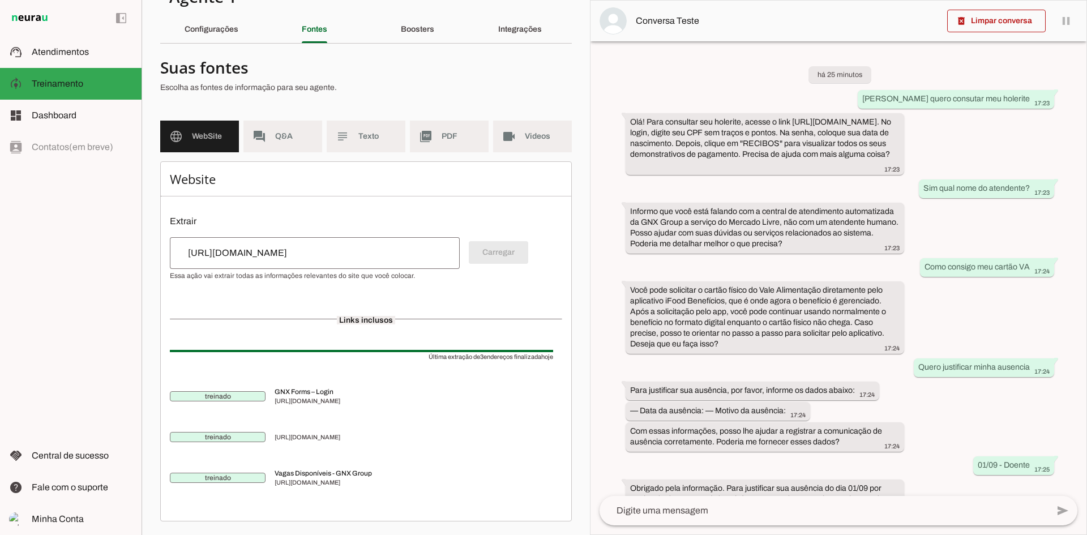
click at [393, 257] on input "[URL][DOMAIN_NAME]" at bounding box center [315, 253] width 272 height 14
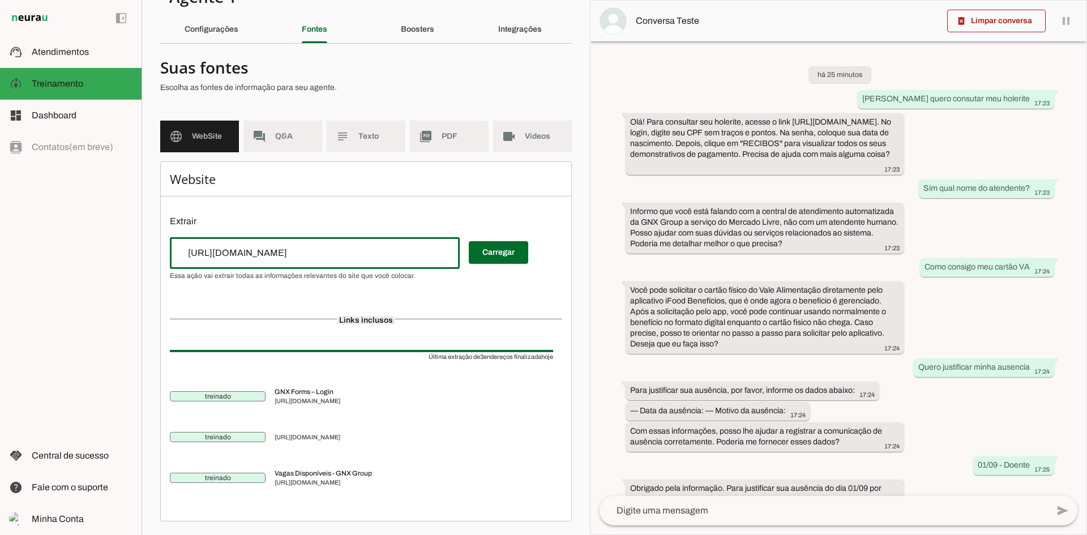
paste input "?page=2"
type input "[URL][DOMAIN_NAME]"
type md-outlined-text-field "[URL][DOMAIN_NAME]"
click at [508, 248] on span at bounding box center [498, 252] width 59 height 27
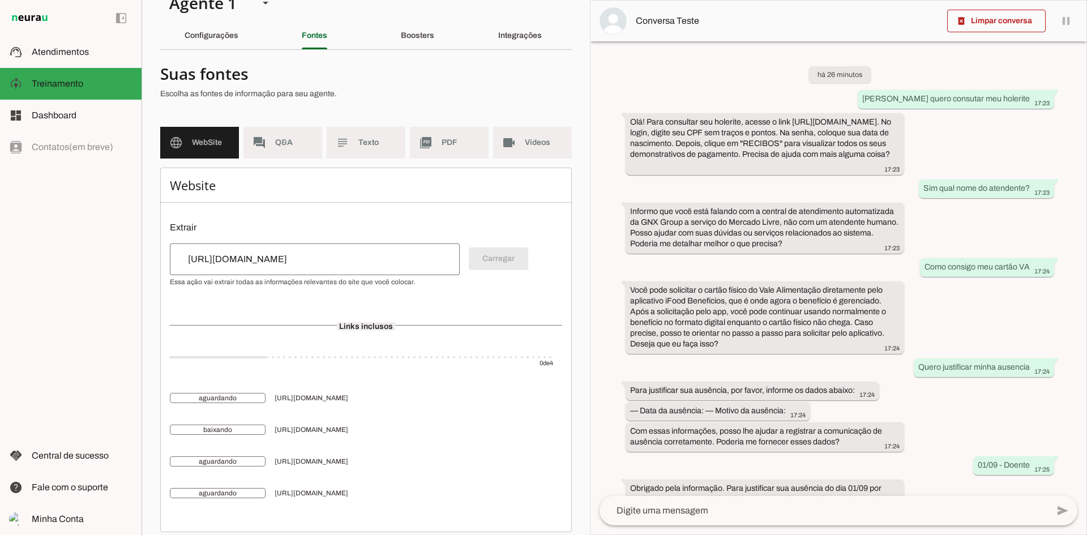
scroll to position [34, 0]
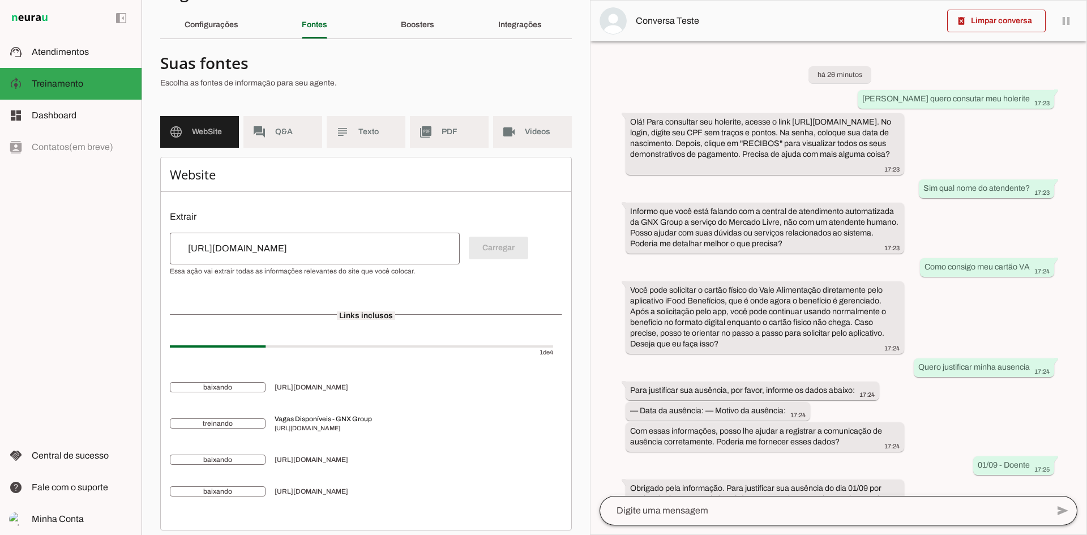
click at [684, 500] on div at bounding box center [823, 510] width 448 height 29
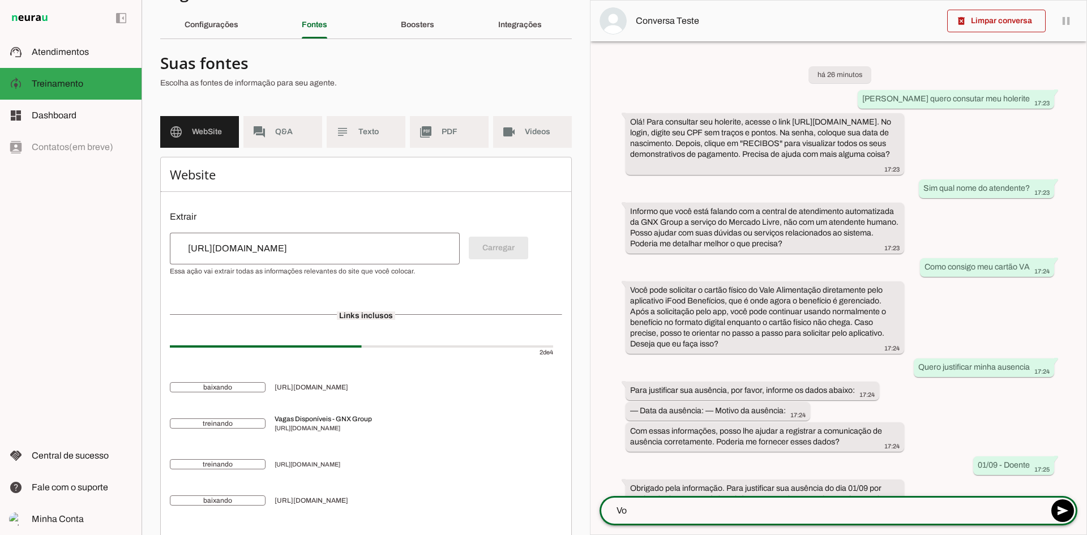
scroll to position [0, 0]
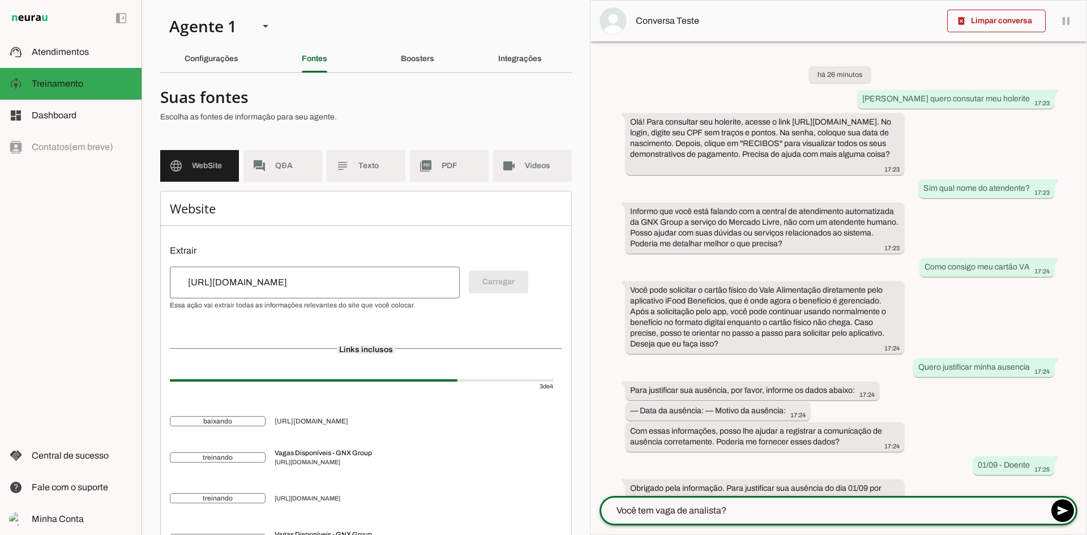
type textarea "Você tem vaga de analista??"
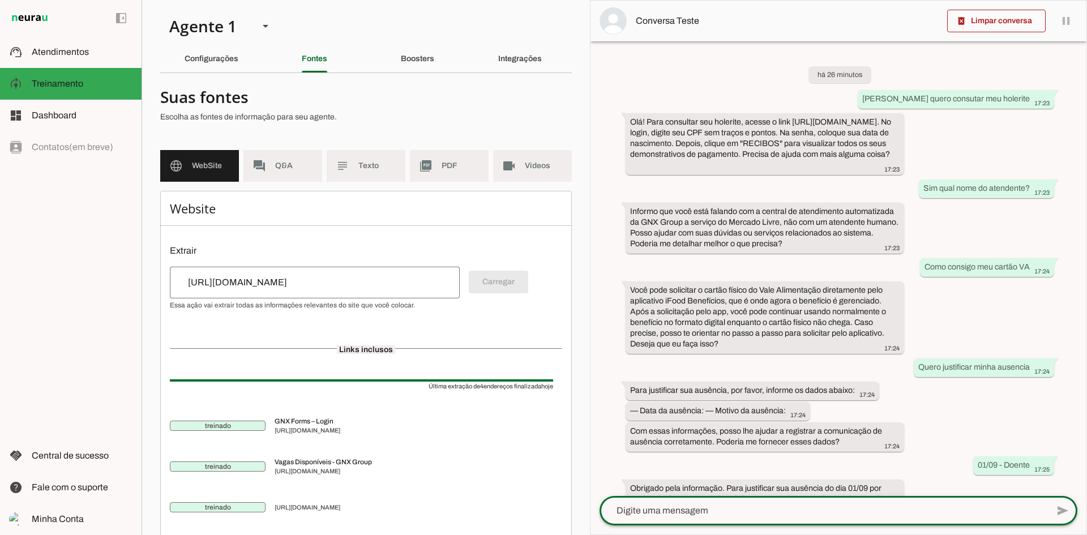
scroll to position [70, 0]
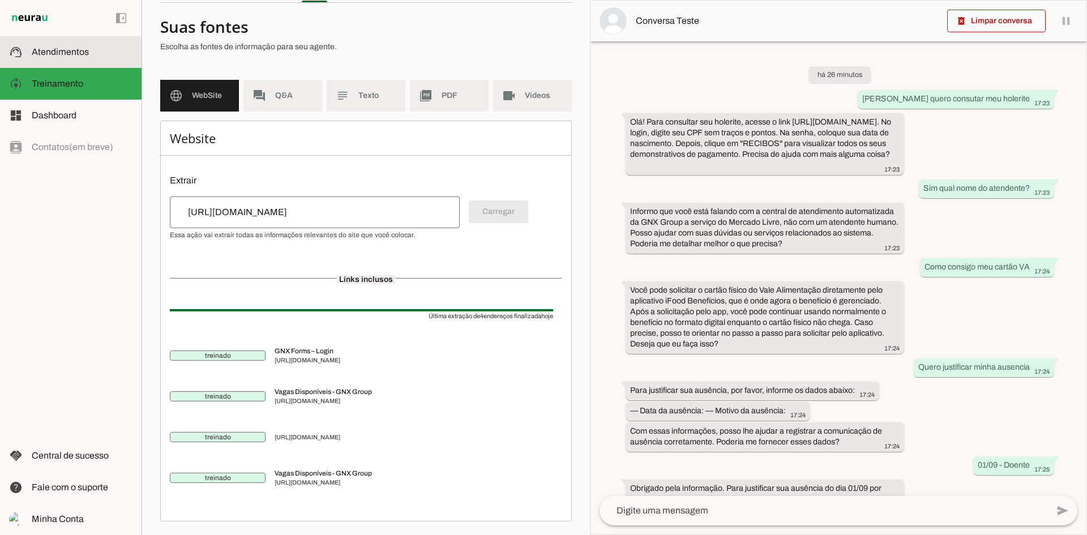
drag, startPoint x: 49, startPoint y: 57, endPoint x: 51, endPoint y: 76, distance: 19.9
click at [49, 57] on slot at bounding box center [82, 52] width 101 height 14
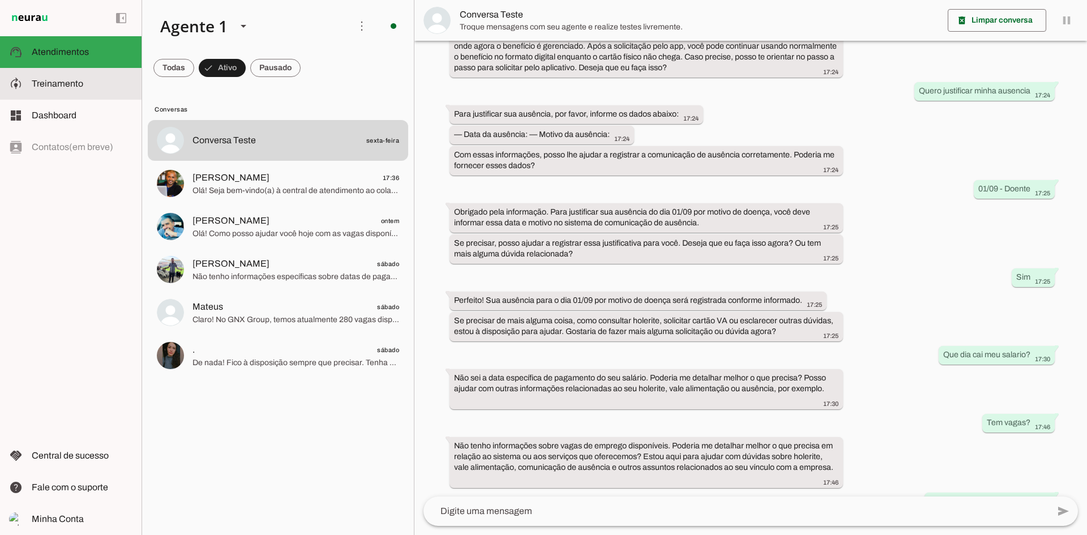
scroll to position [290, 0]
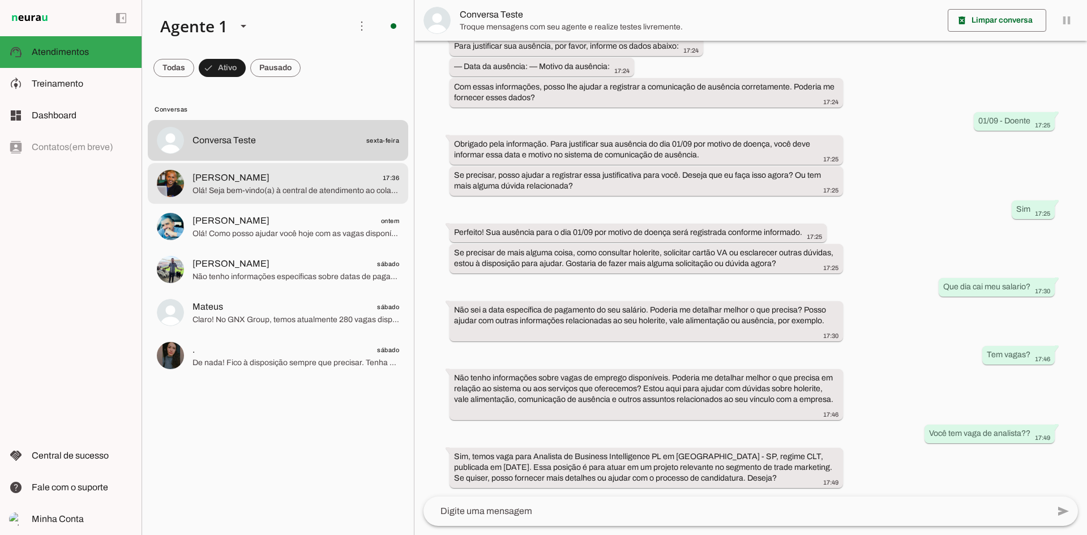
click at [193, 161] on md-item "[PERSON_NAME] 17:36 Olá! Seja bem-vindo(a) à central de atendimento ao colabora…" at bounding box center [278, 140] width 260 height 41
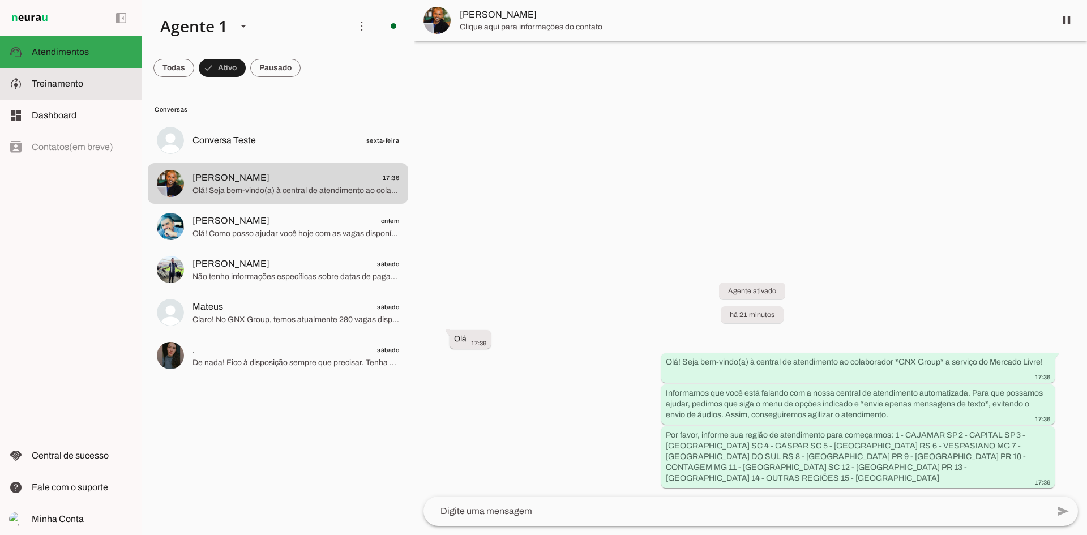
click at [103, 90] on slot at bounding box center [82, 84] width 101 height 14
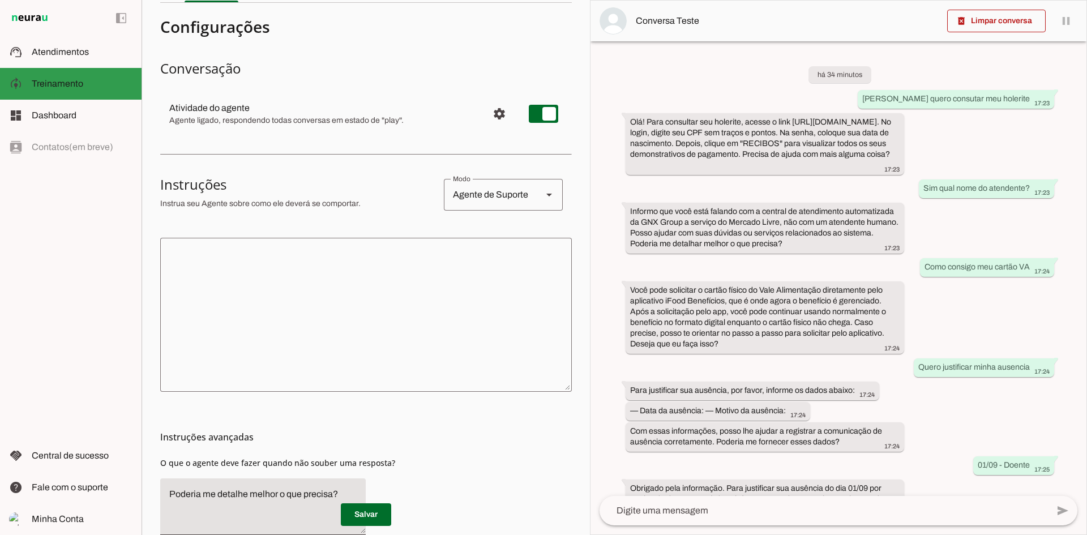
click at [103, 90] on slot at bounding box center [82, 84] width 101 height 14
